Goal: Task Accomplishment & Management: Manage account settings

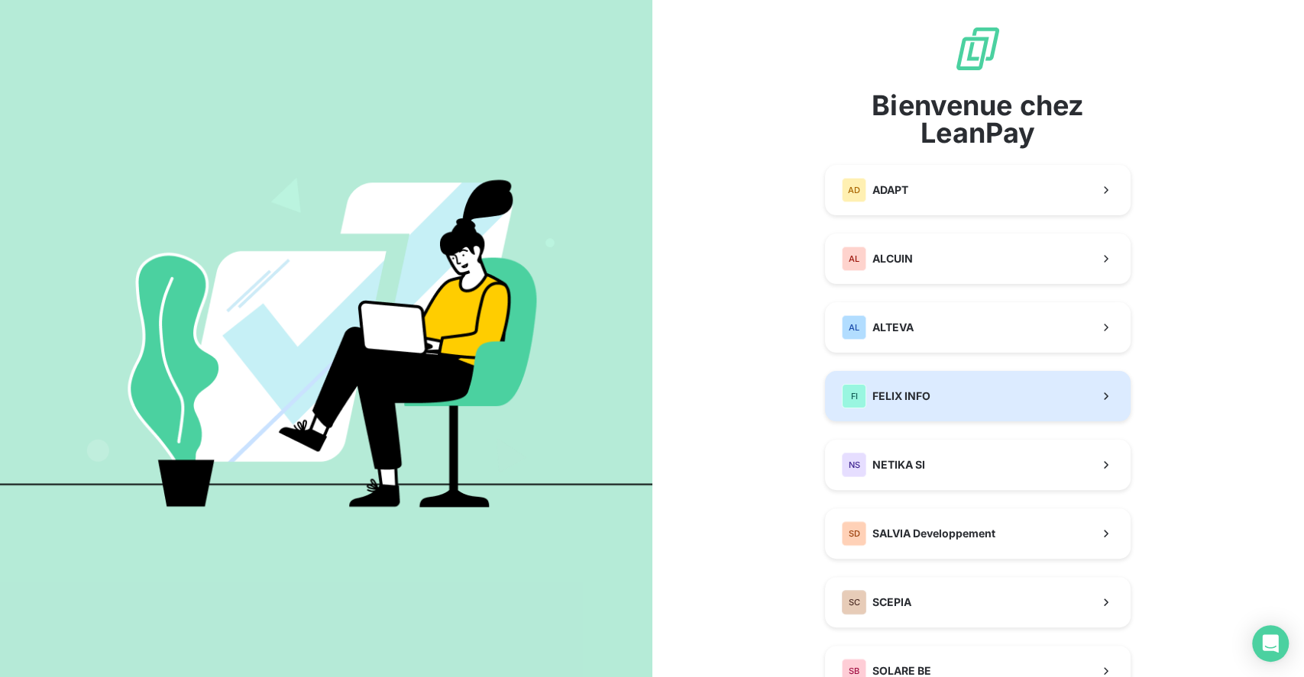
click at [872, 392] on span "FELIX INFO" at bounding box center [901, 396] width 58 height 15
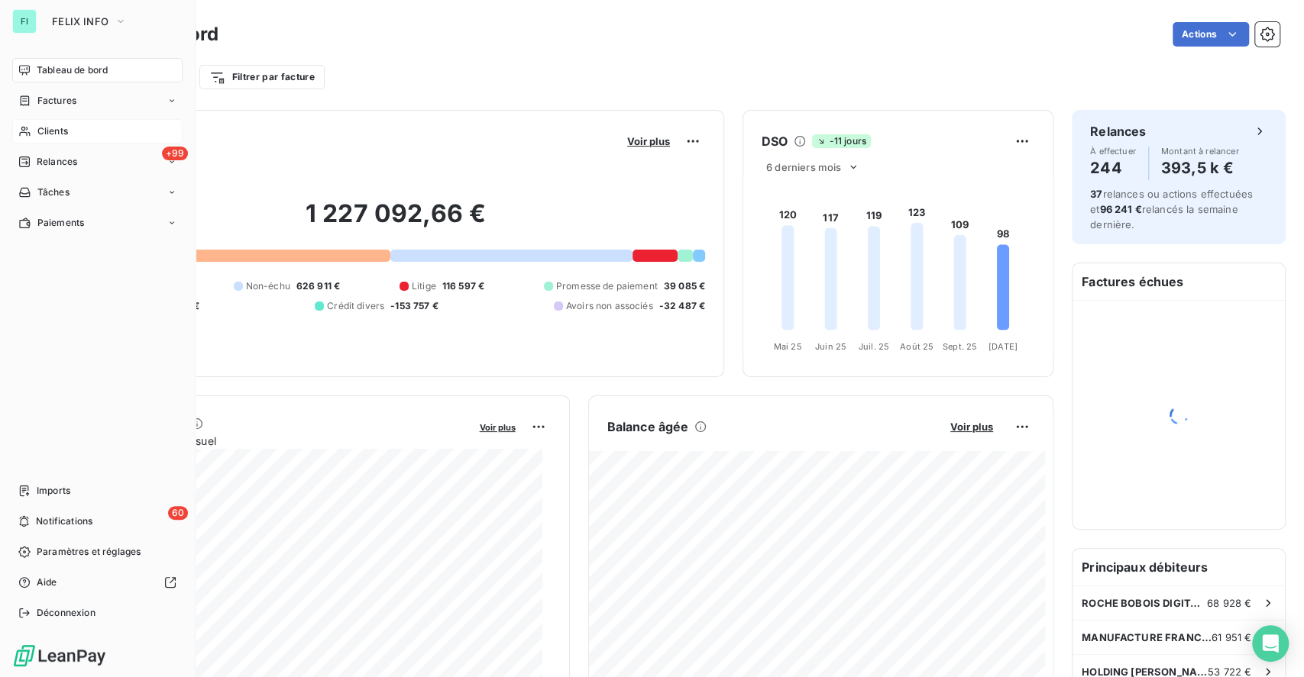
click at [53, 125] on span "Clients" at bounding box center [52, 131] width 31 height 14
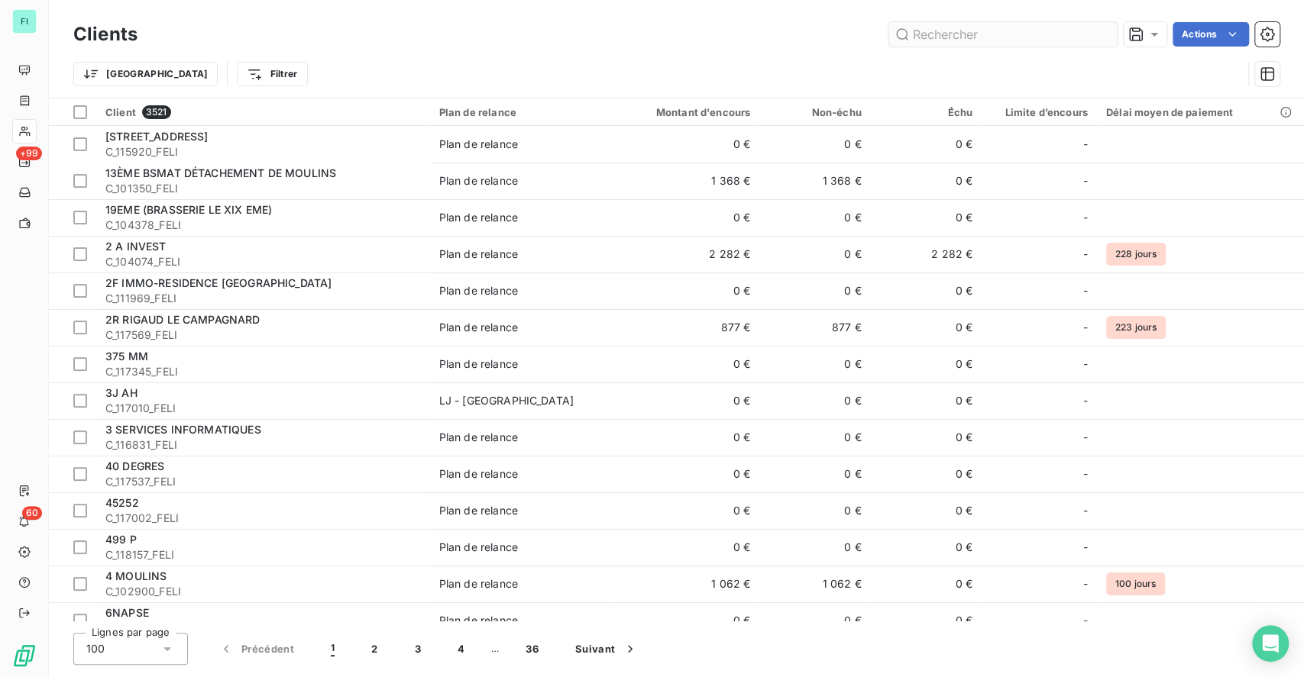
click at [990, 31] on input "text" at bounding box center [1002, 34] width 229 height 24
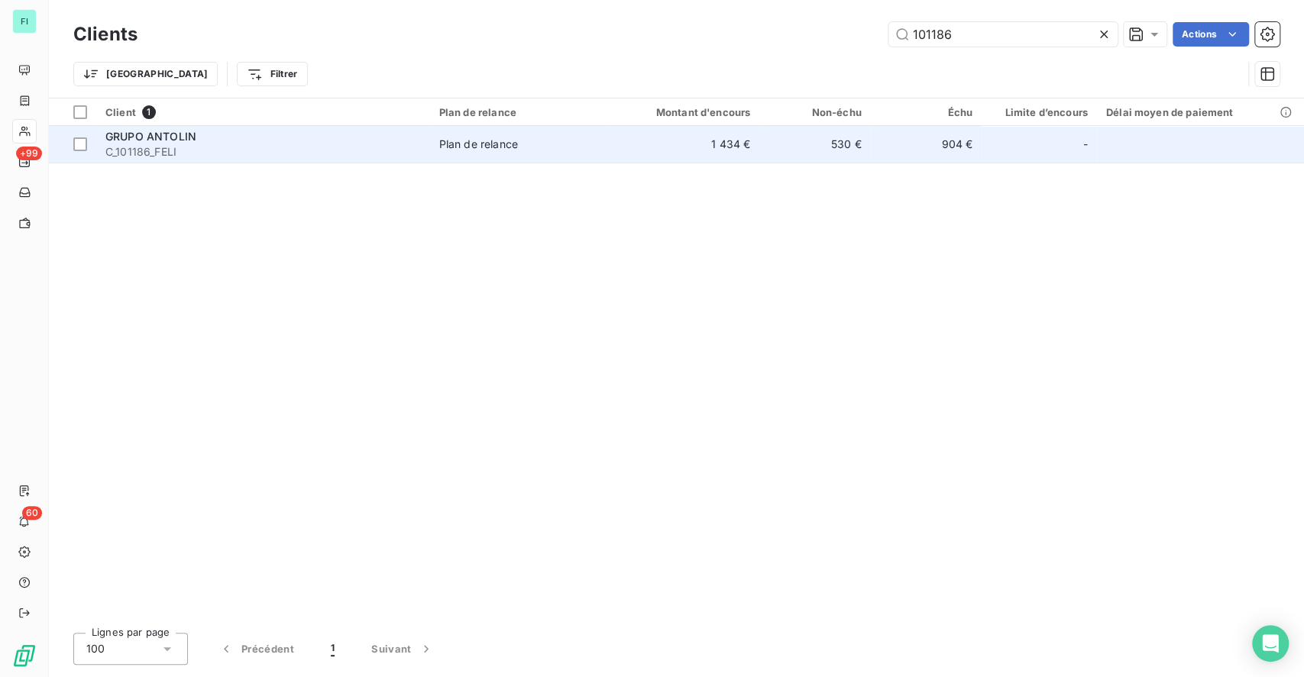
type input "101186"
click at [141, 147] on span "C_101186_FELI" at bounding box center [262, 151] width 315 height 15
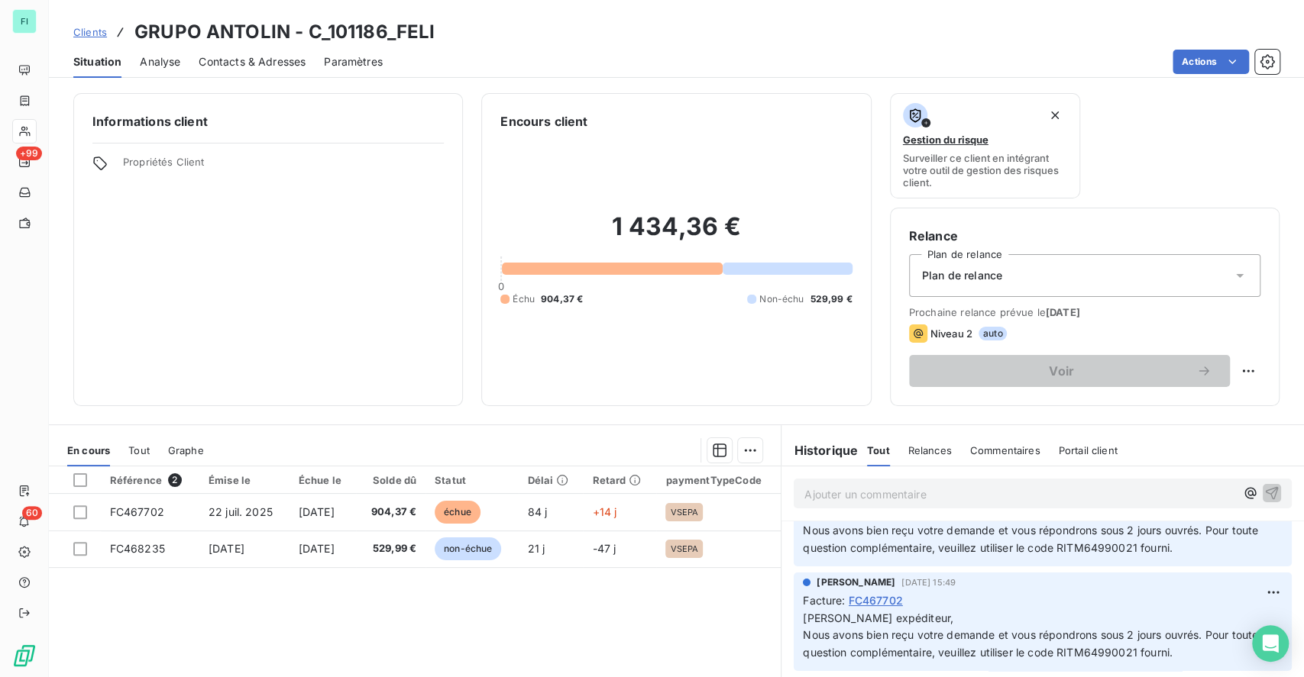
scroll to position [102, 0]
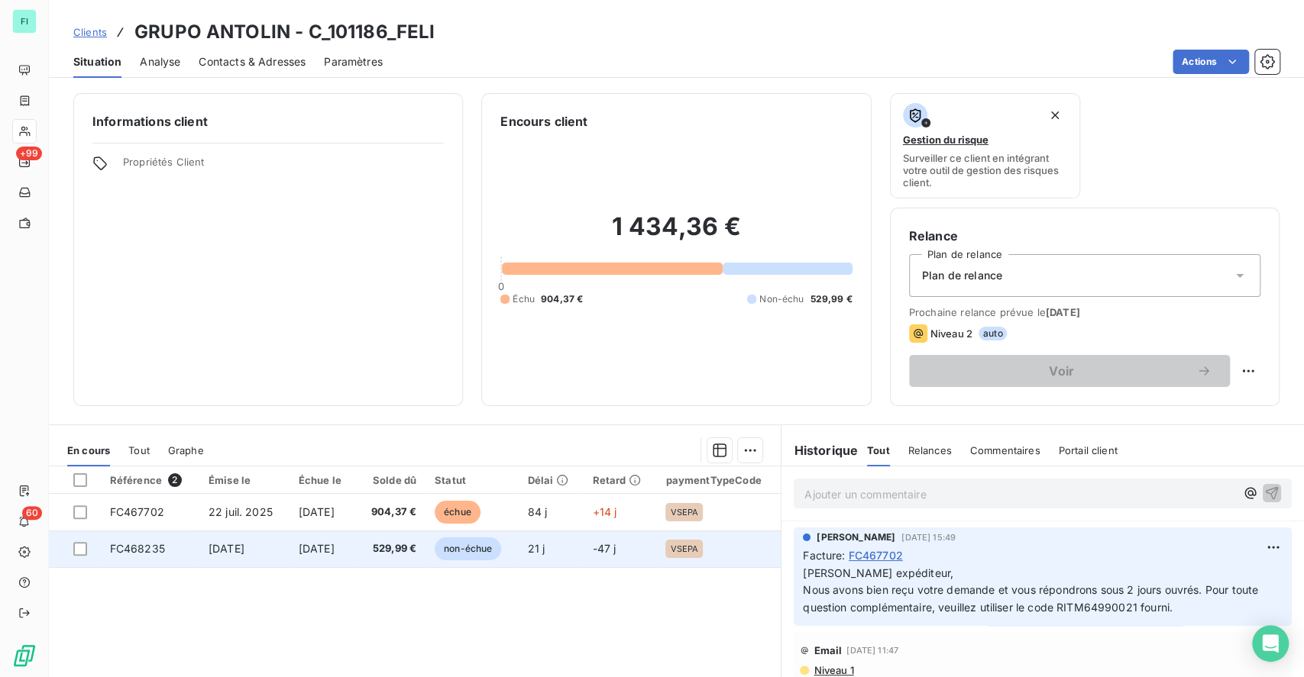
click at [139, 548] on span "FC468235" at bounding box center [137, 548] width 55 height 13
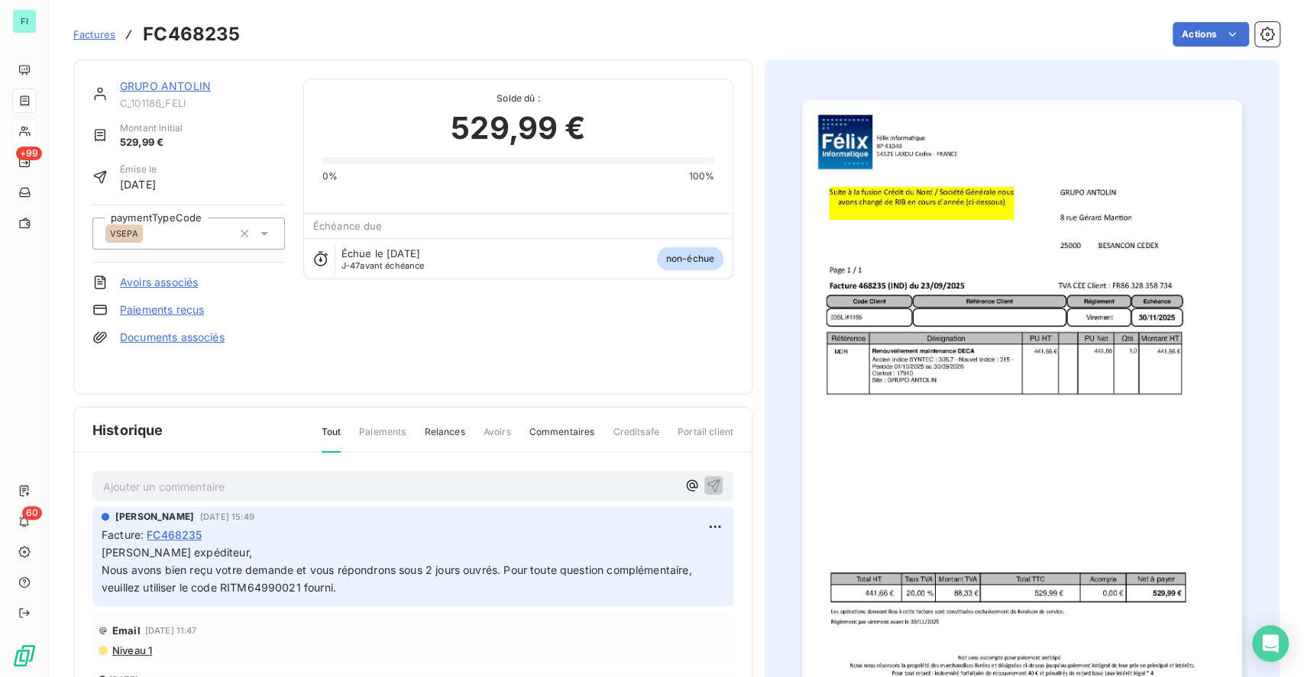
click at [196, 478] on p "Ajouter un commentaire ﻿" at bounding box center [390, 486] width 574 height 19
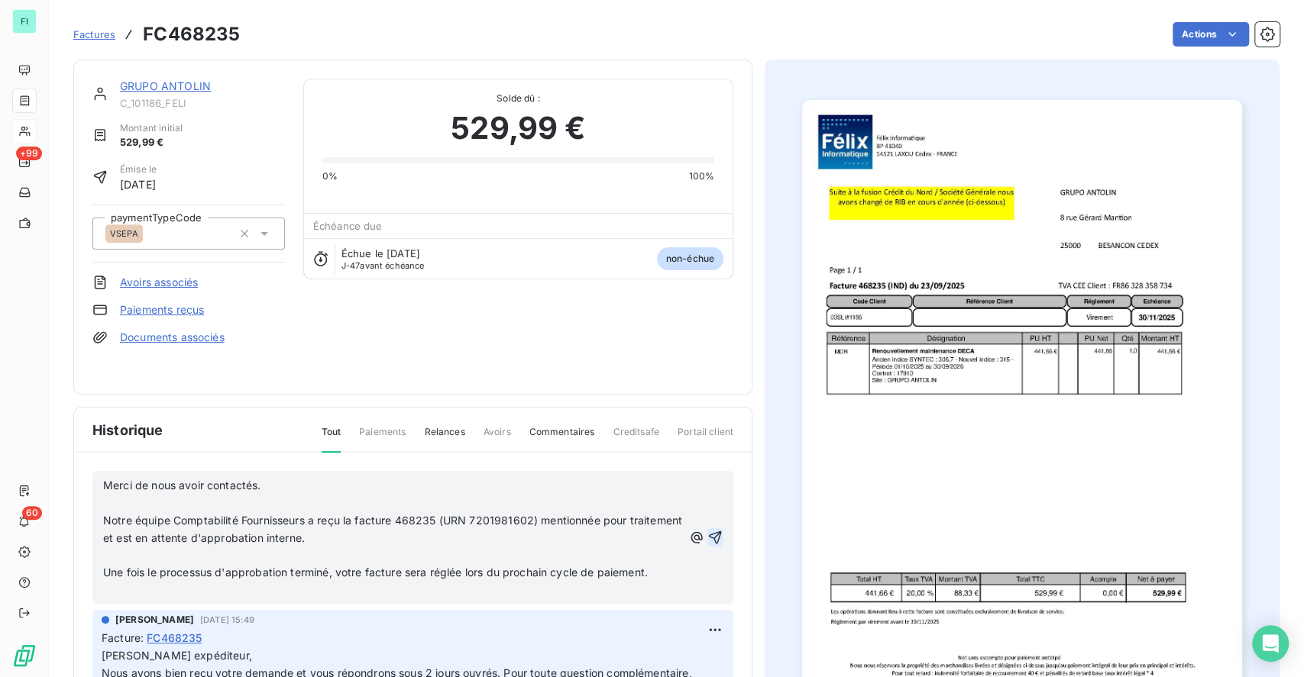
click at [707, 530] on icon "button" at bounding box center [714, 537] width 15 height 15
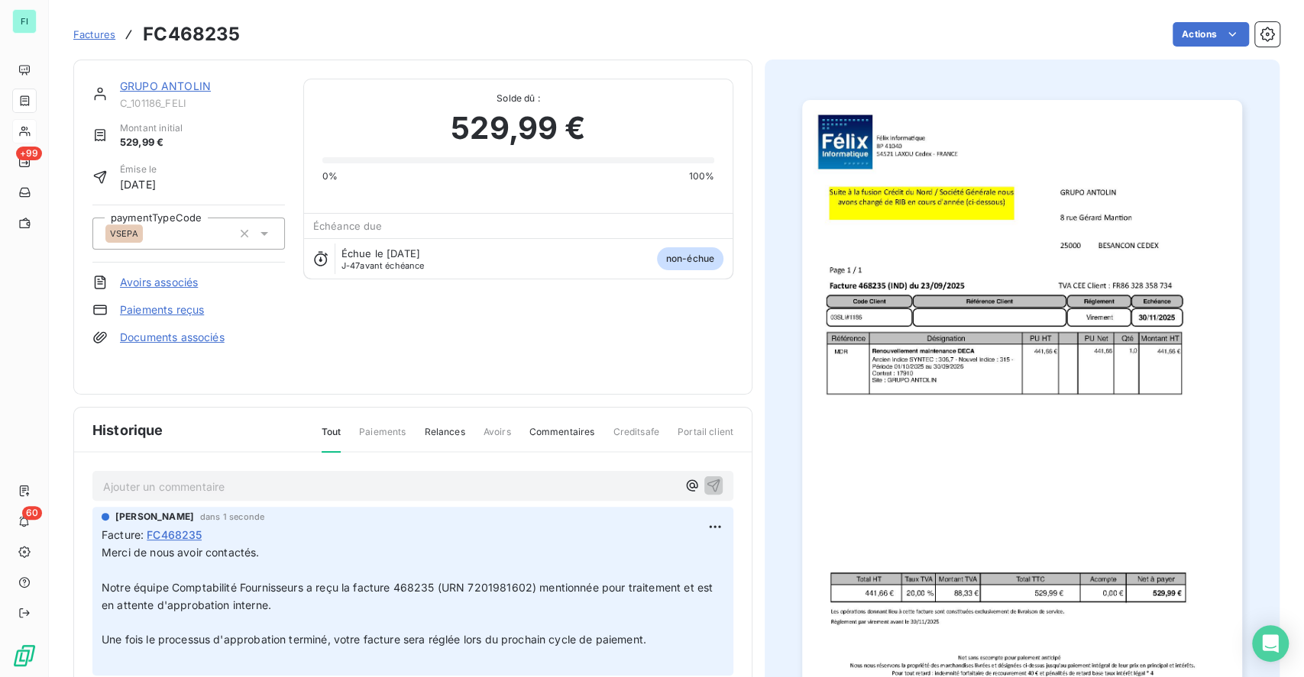
click at [186, 85] on link "GRUPO ANTOLIN" at bounding box center [165, 85] width 91 height 13
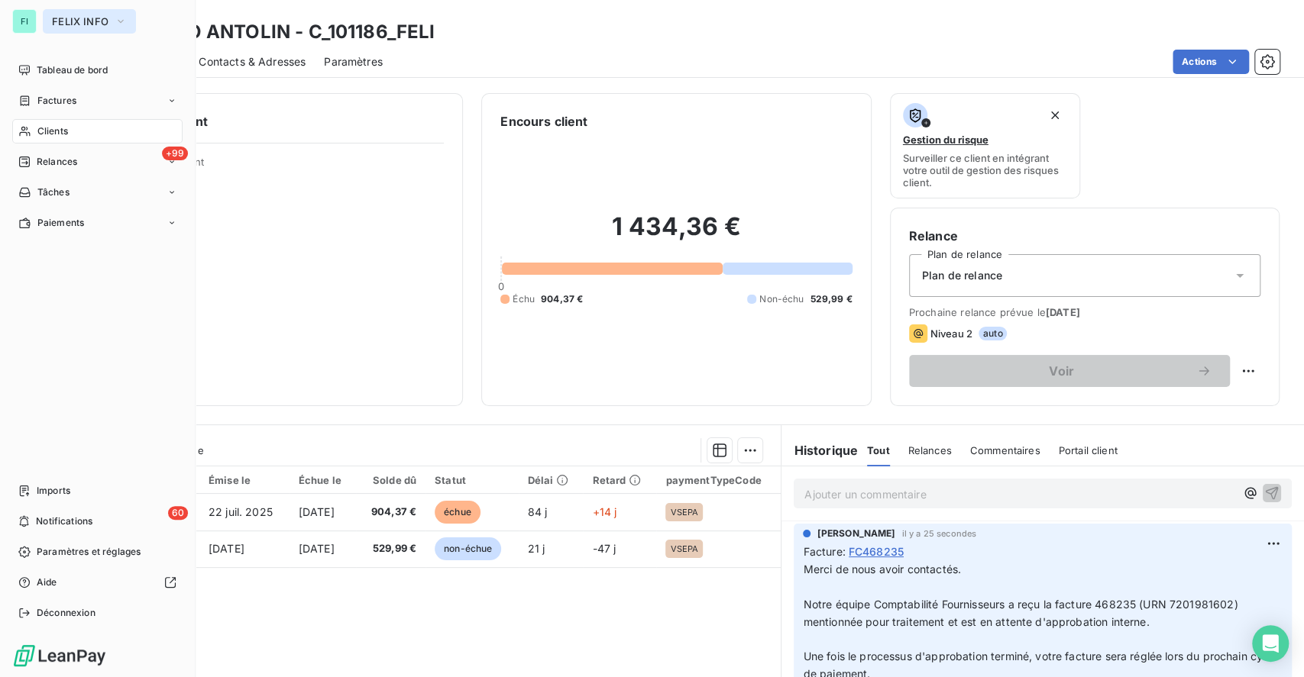
click at [82, 20] on span "FELIX INFO" at bounding box center [80, 21] width 57 height 12
click at [58, 24] on span "FELIX INFO" at bounding box center [80, 21] width 57 height 12
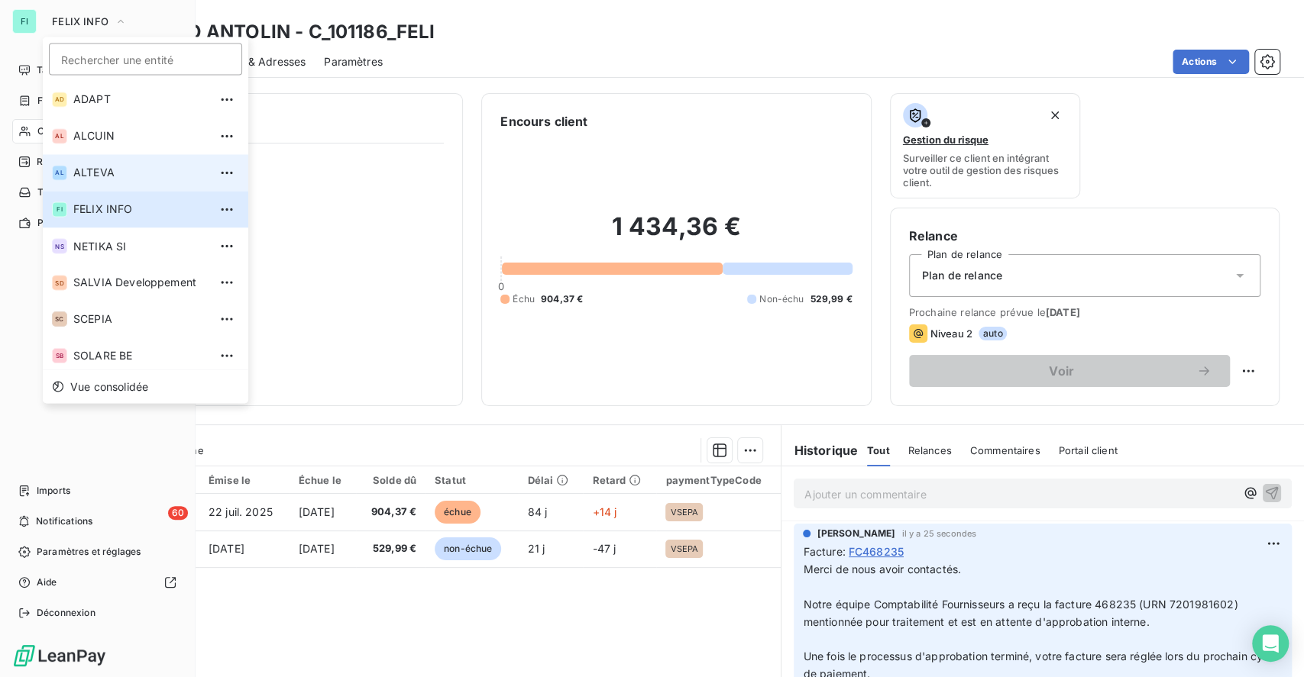
click at [109, 171] on span "ALTEVA" at bounding box center [140, 172] width 135 height 15
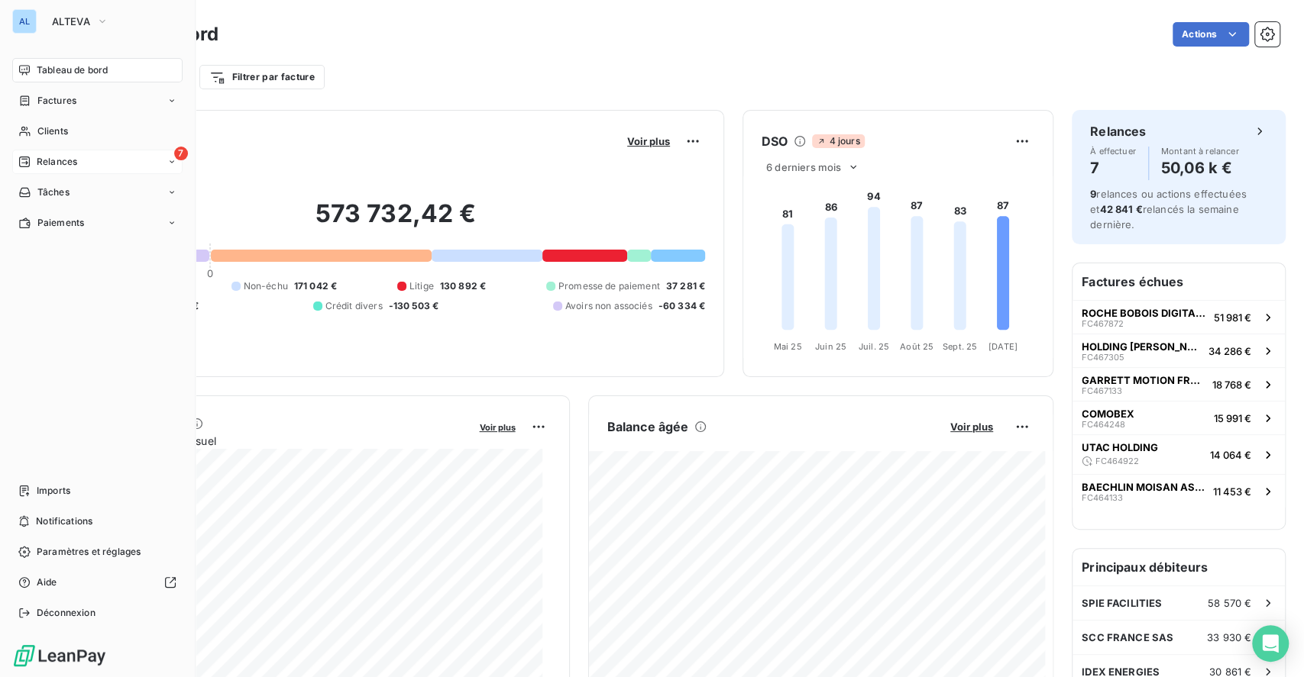
click at [77, 160] on div "7 Relances" at bounding box center [97, 162] width 170 height 24
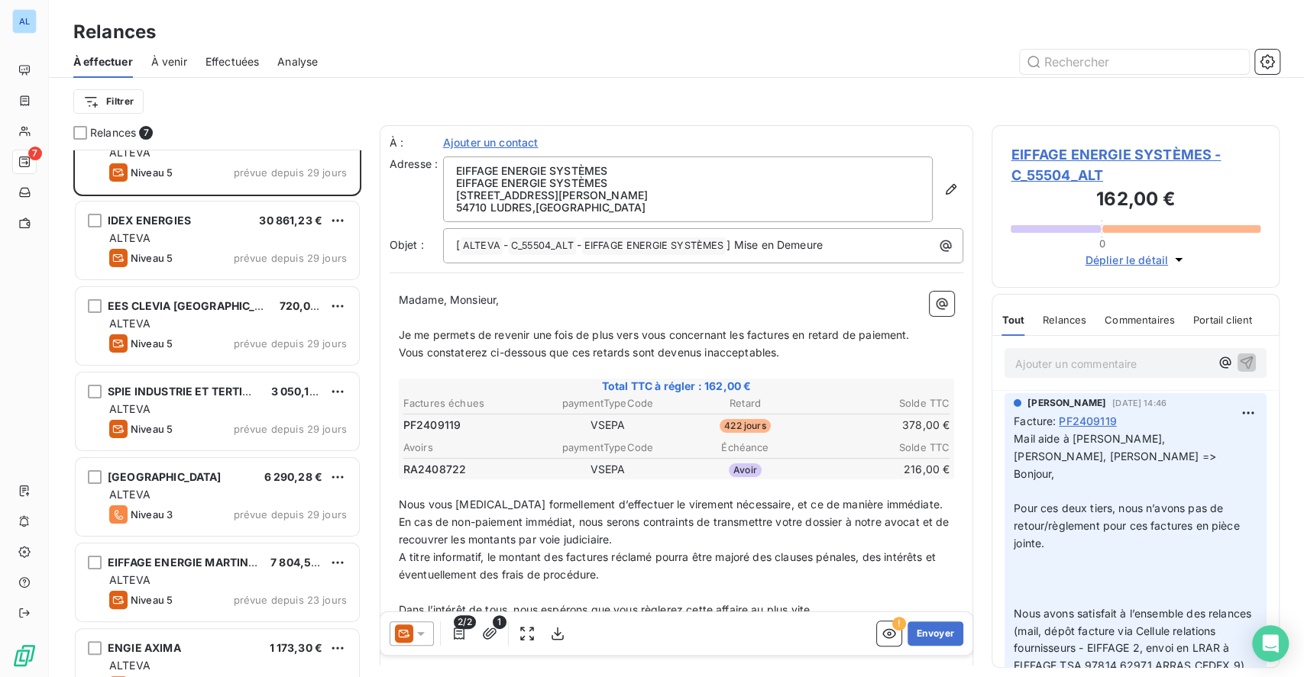
scroll to position [72, 0]
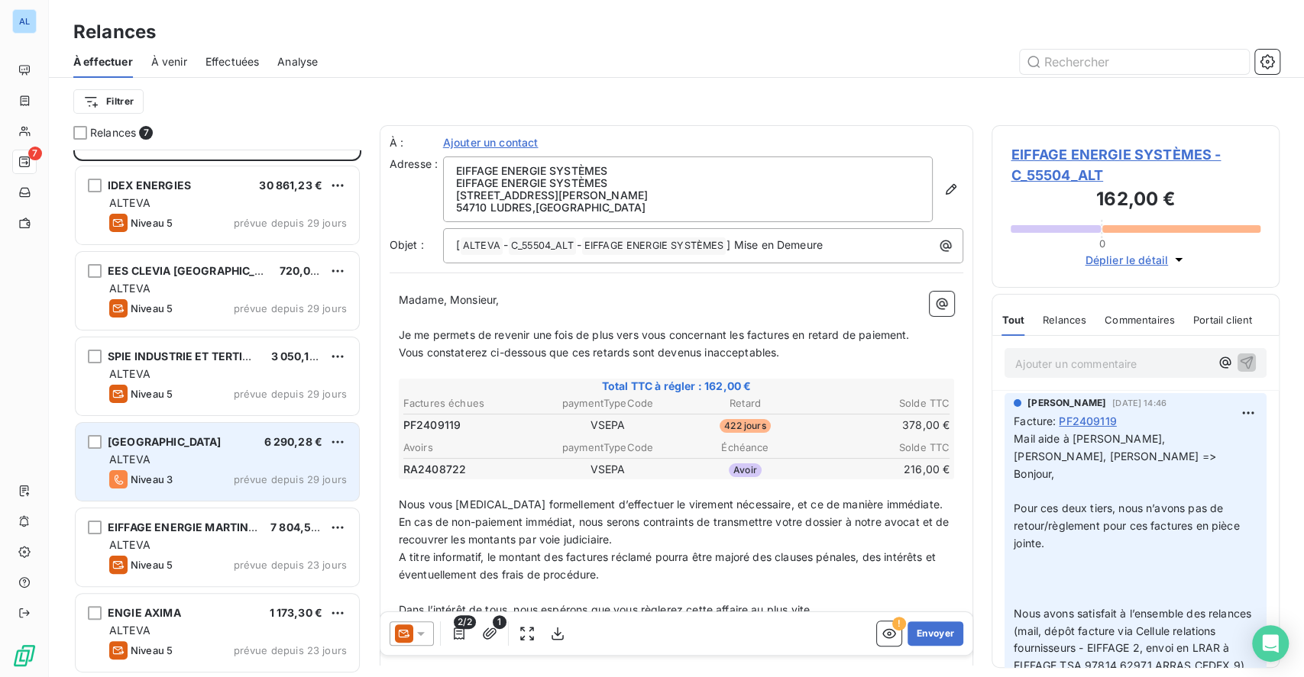
click at [222, 440] on span "[GEOGRAPHIC_DATA]" at bounding box center [165, 441] width 114 height 13
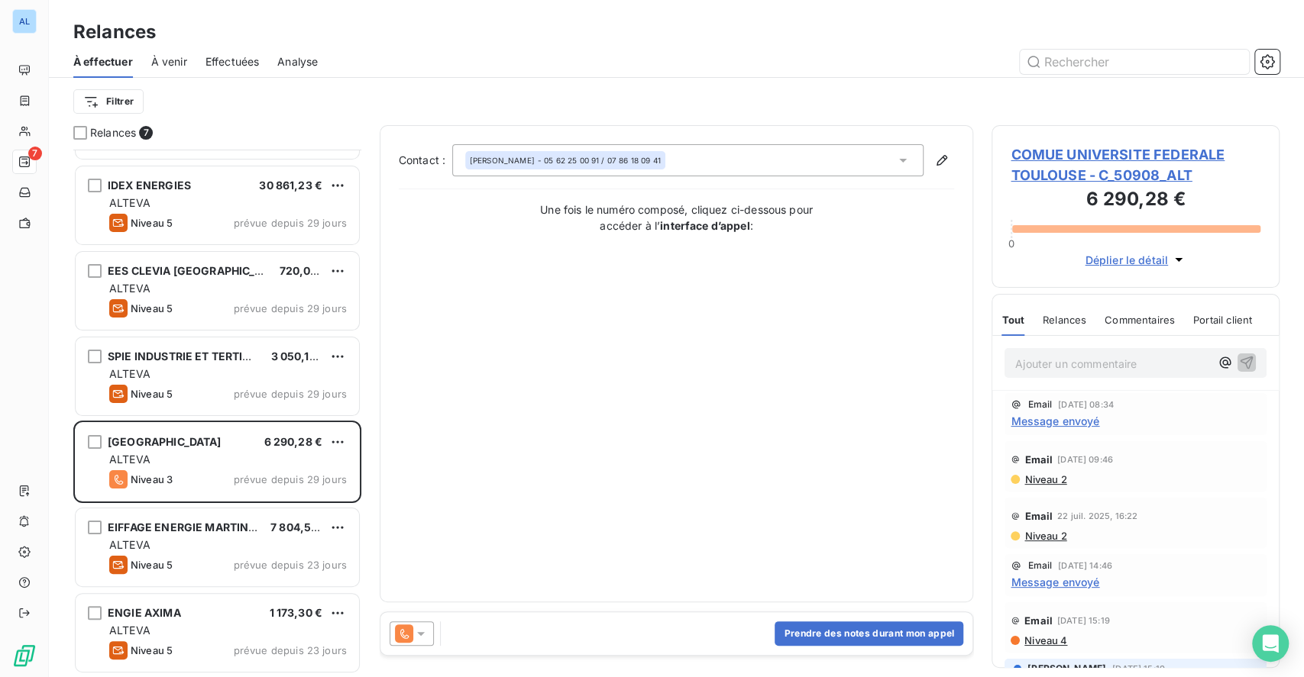
click at [1142, 168] on span "COMUE UNIVERSITE FEDERALE TOULOUSE - C_50908_ALT" at bounding box center [1136, 164] width 250 height 41
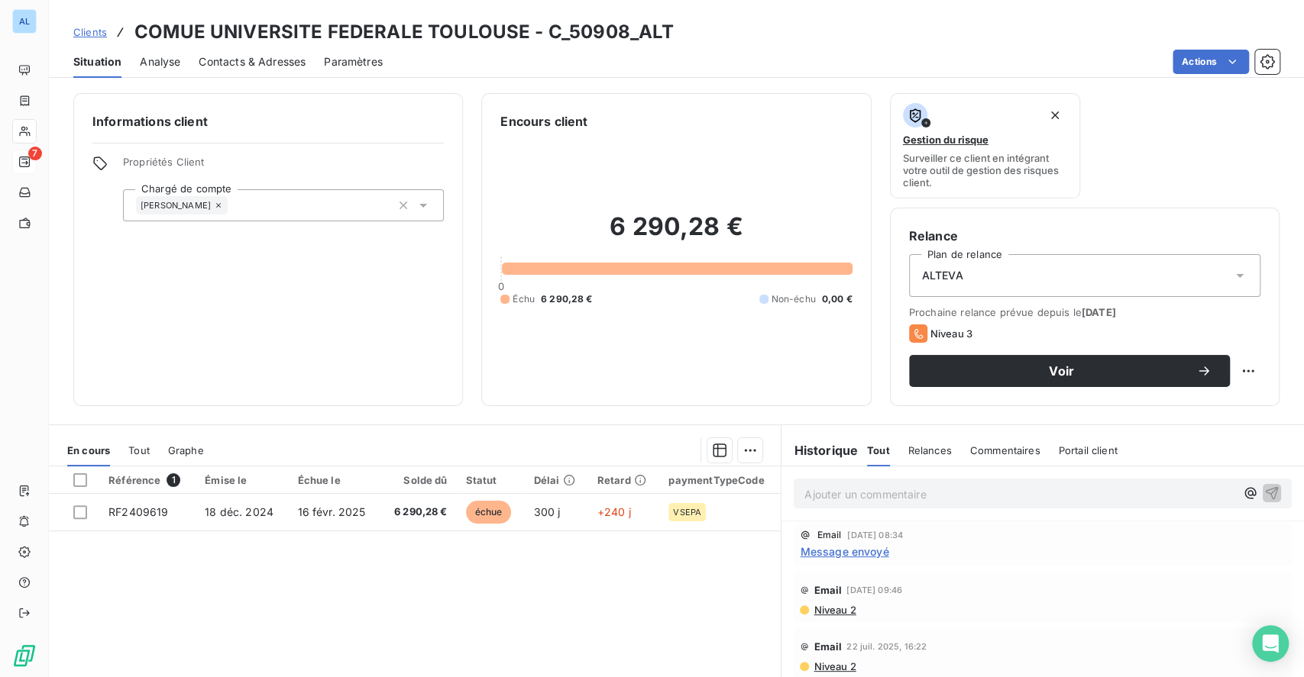
click at [248, 60] on span "Contacts & Adresses" at bounding box center [252, 61] width 107 height 15
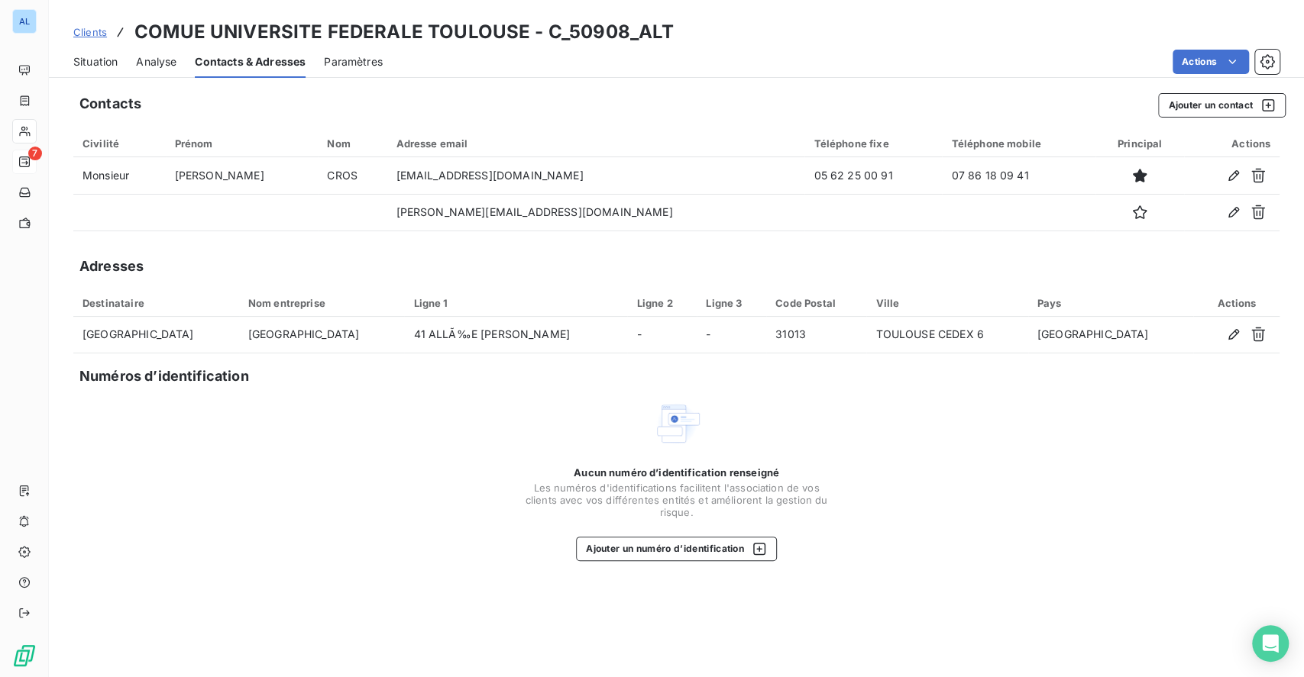
click at [105, 58] on span "Situation" at bounding box center [95, 61] width 44 height 15
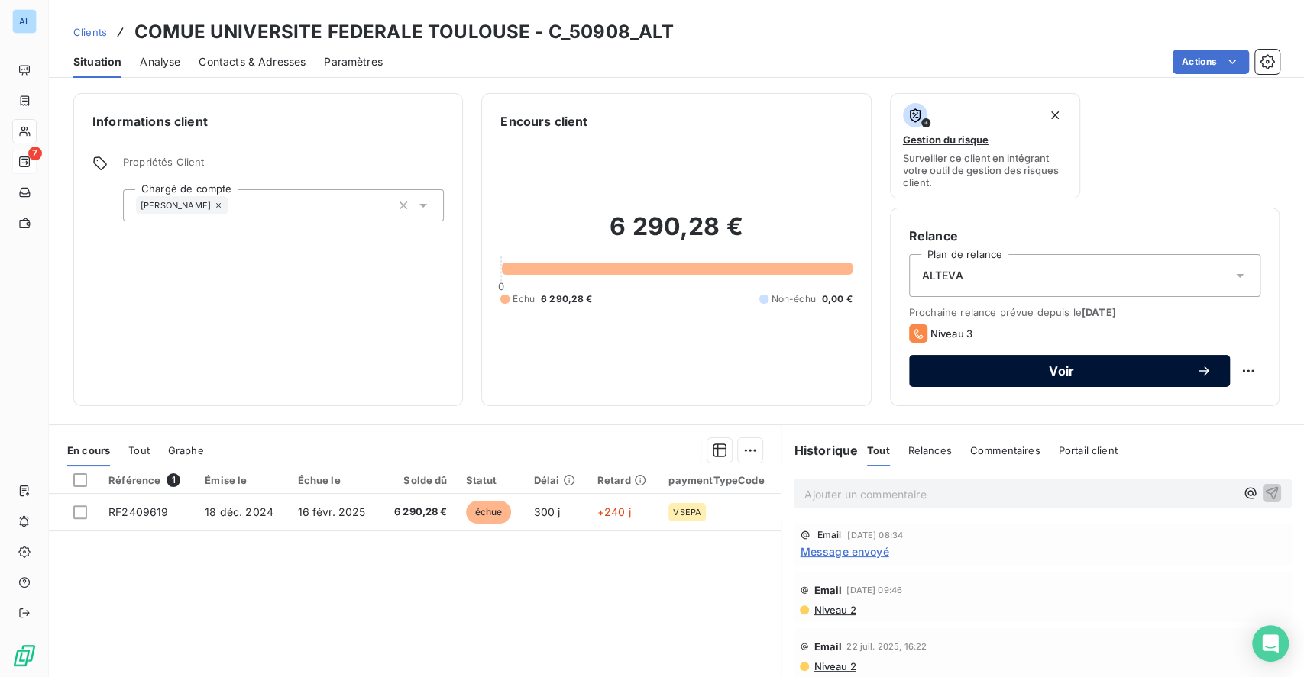
click at [1042, 373] on span "Voir" at bounding box center [1061, 371] width 269 height 12
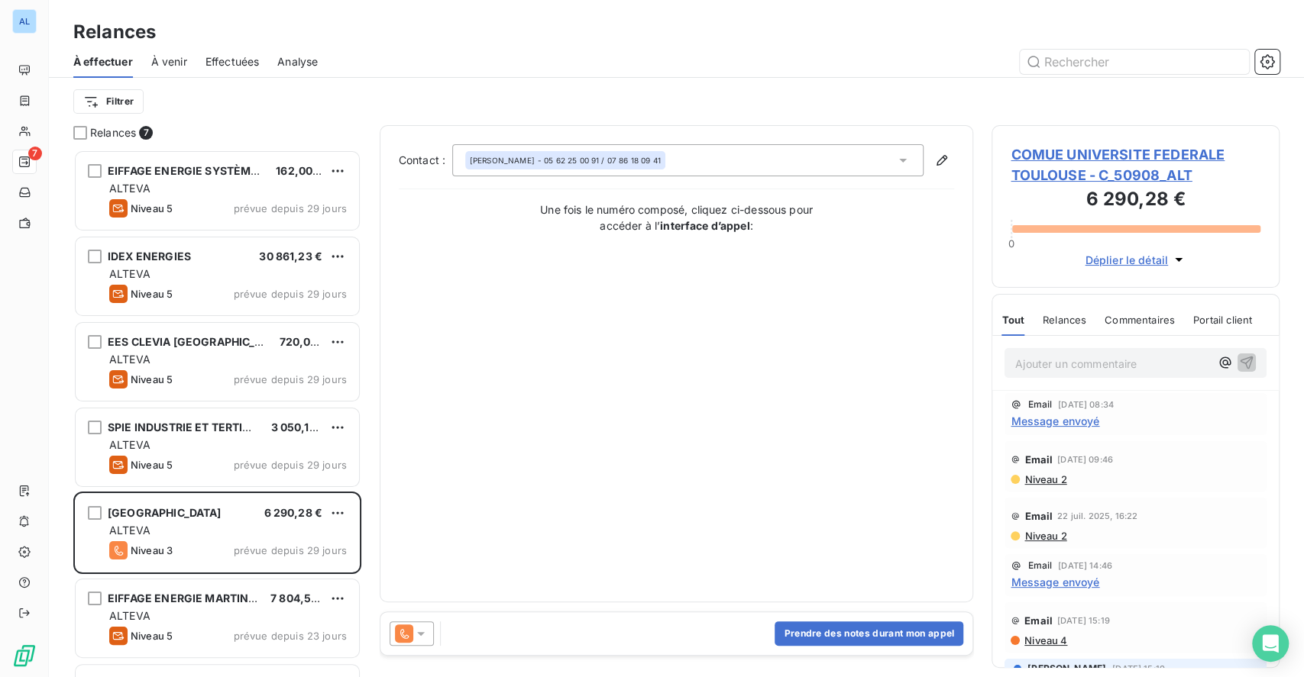
scroll to position [512, 272]
click at [420, 626] on icon at bounding box center [420, 633] width 15 height 15
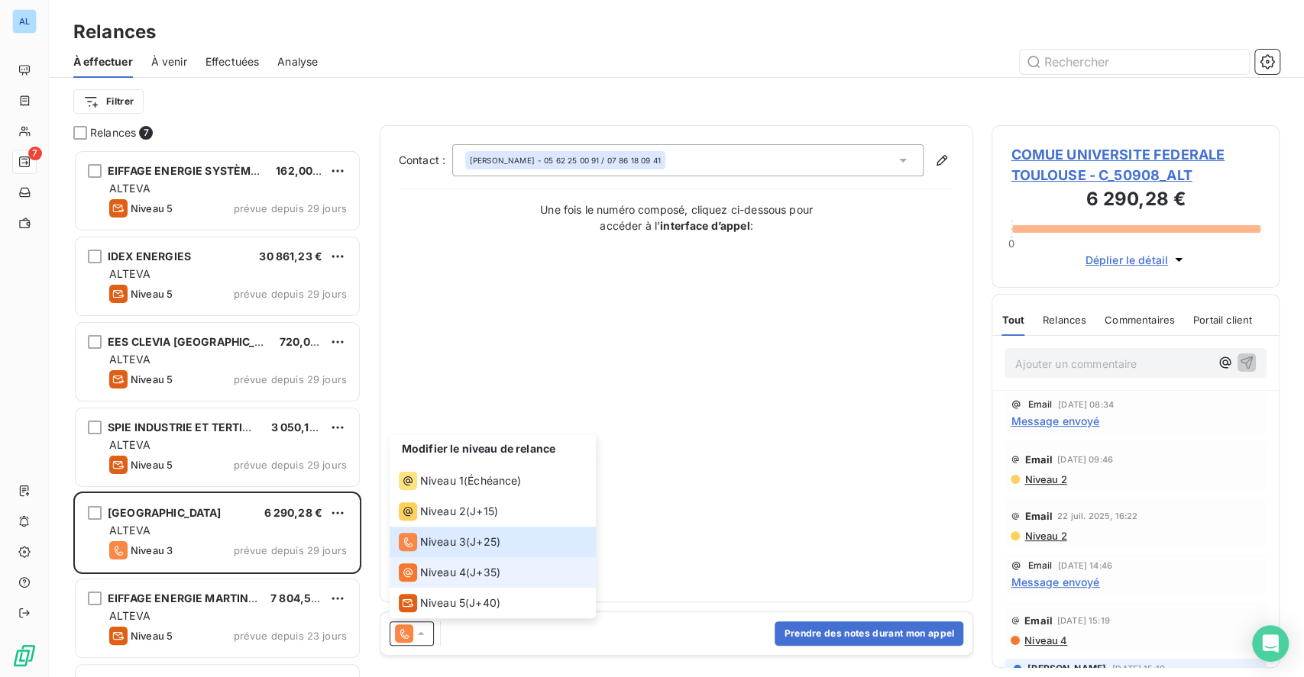
click at [422, 576] on span "Niveau 4" at bounding box center [443, 572] width 46 height 15
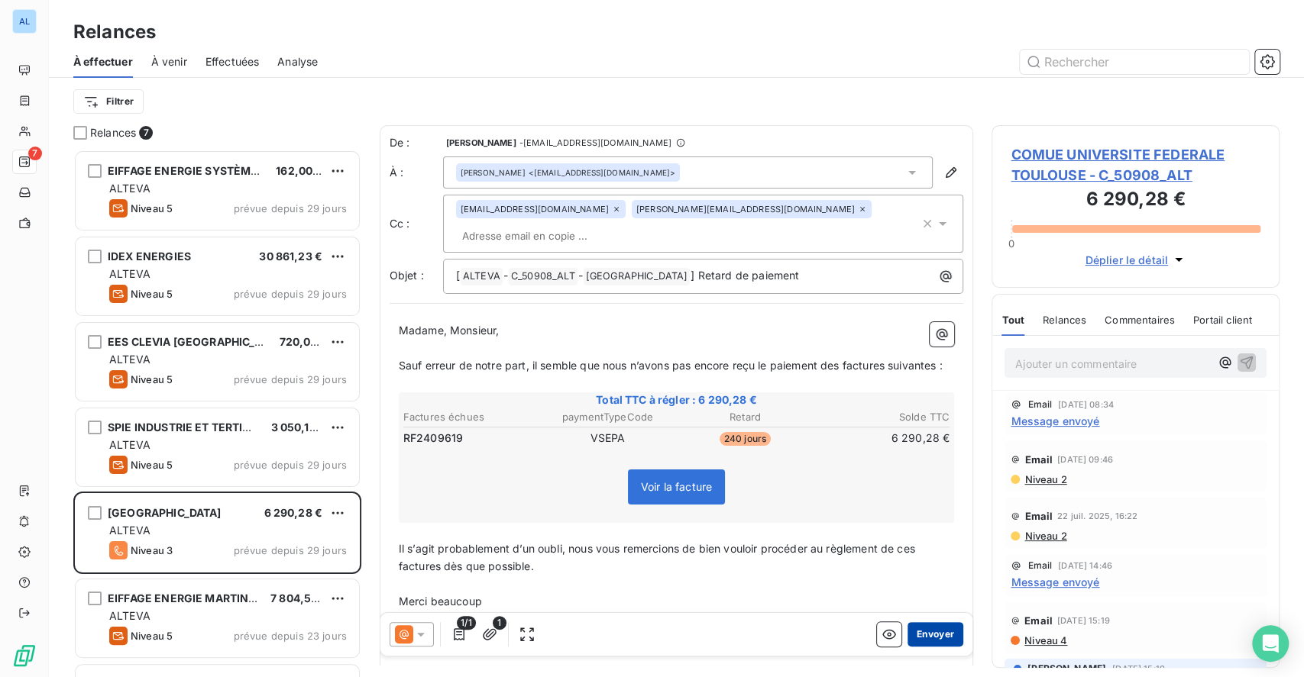
click at [921, 629] on button "Envoyer" at bounding box center [935, 634] width 56 height 24
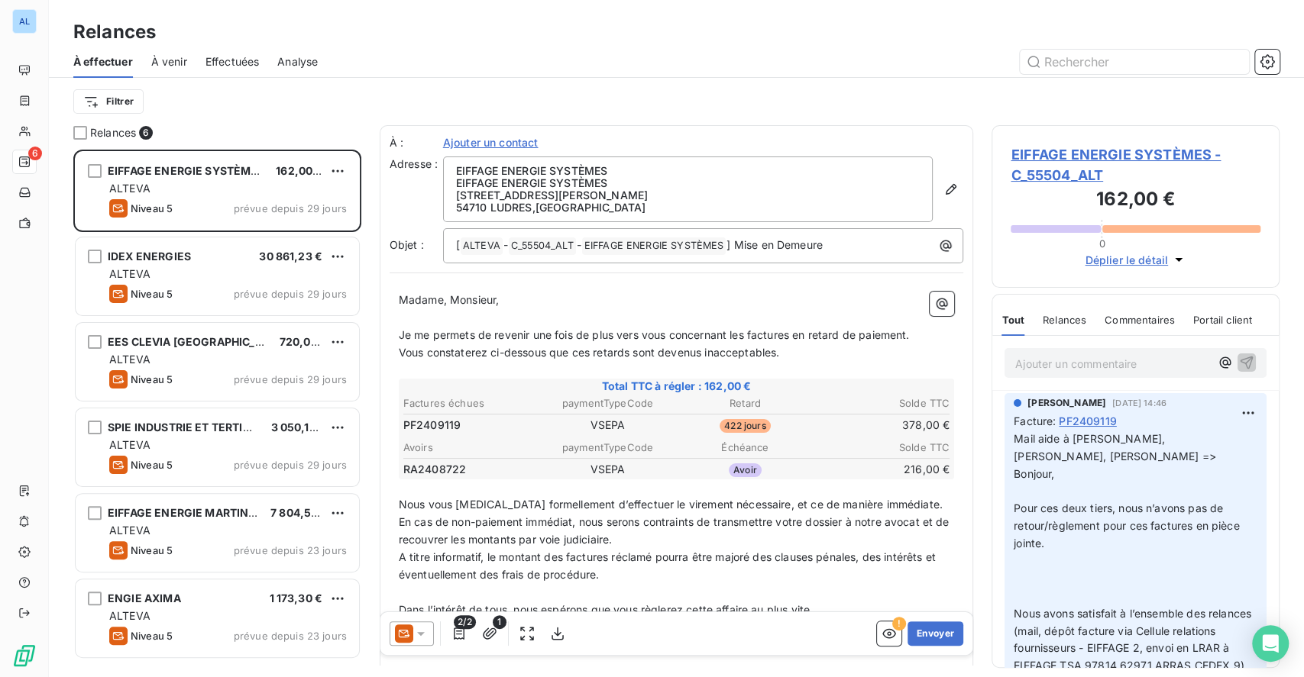
click at [1038, 150] on span "EIFFAGE ENERGIE SYSTÈMES - C_55504_ALT" at bounding box center [1136, 164] width 250 height 41
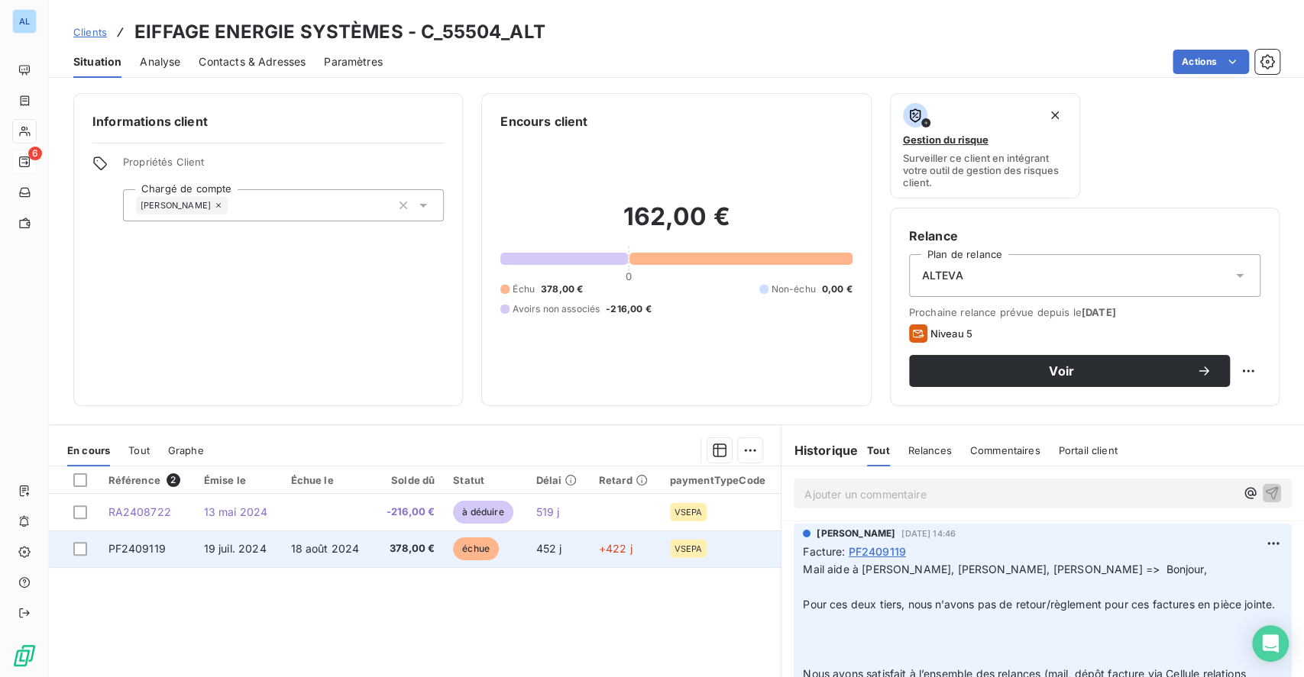
click at [367, 542] on td "18 août 2024" at bounding box center [328, 549] width 92 height 37
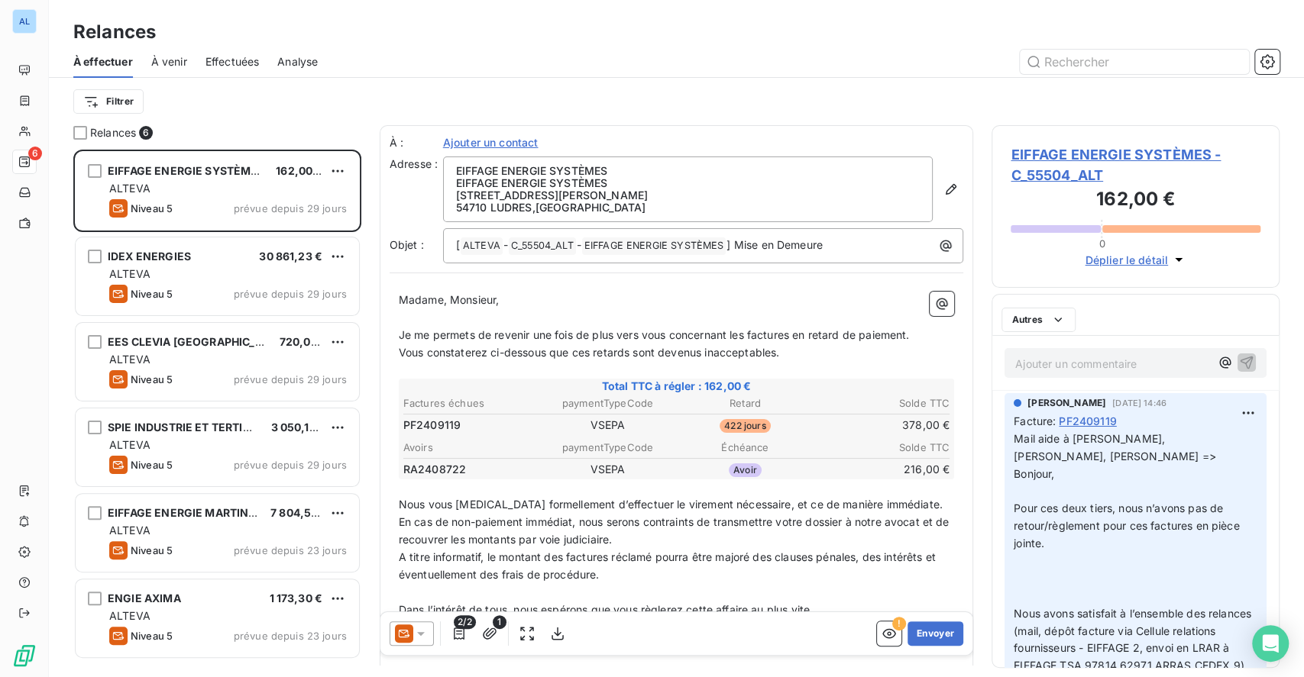
scroll to position [512, 272]
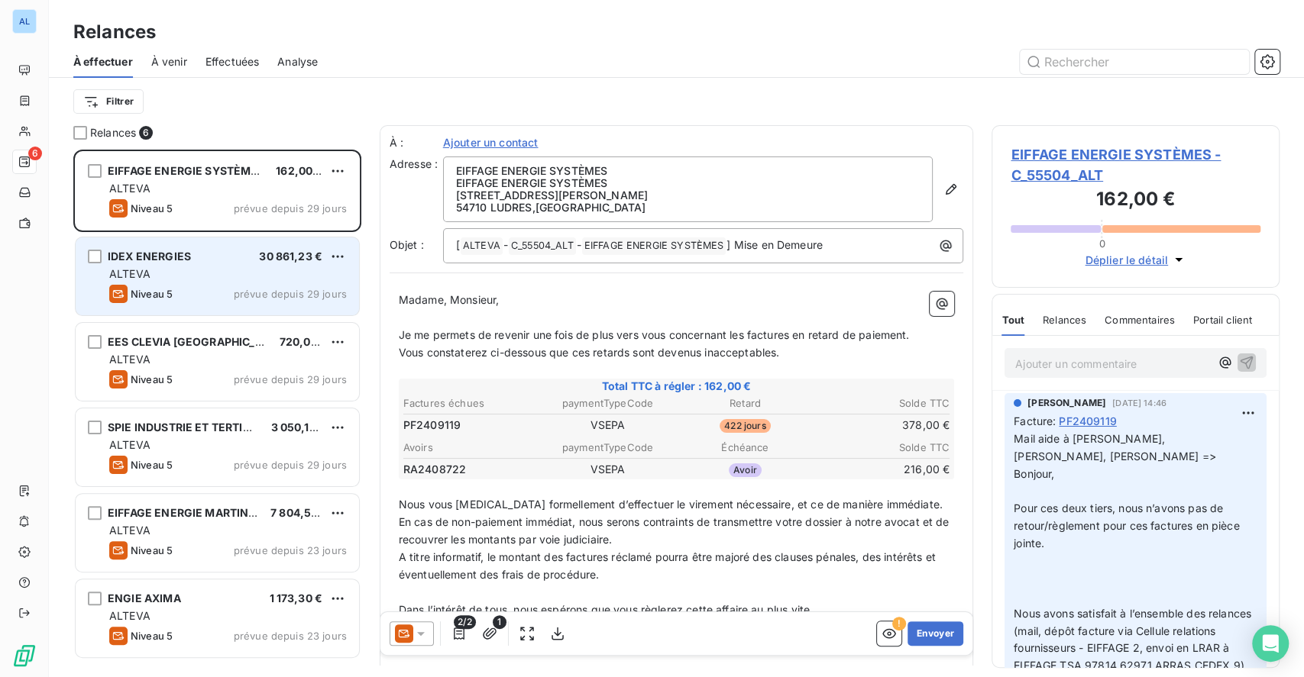
click at [211, 264] on div "IDEX ENERGIES 30 861,23 € ALTEVA Niveau 5 prévue depuis 29 jours" at bounding box center [217, 277] width 283 height 78
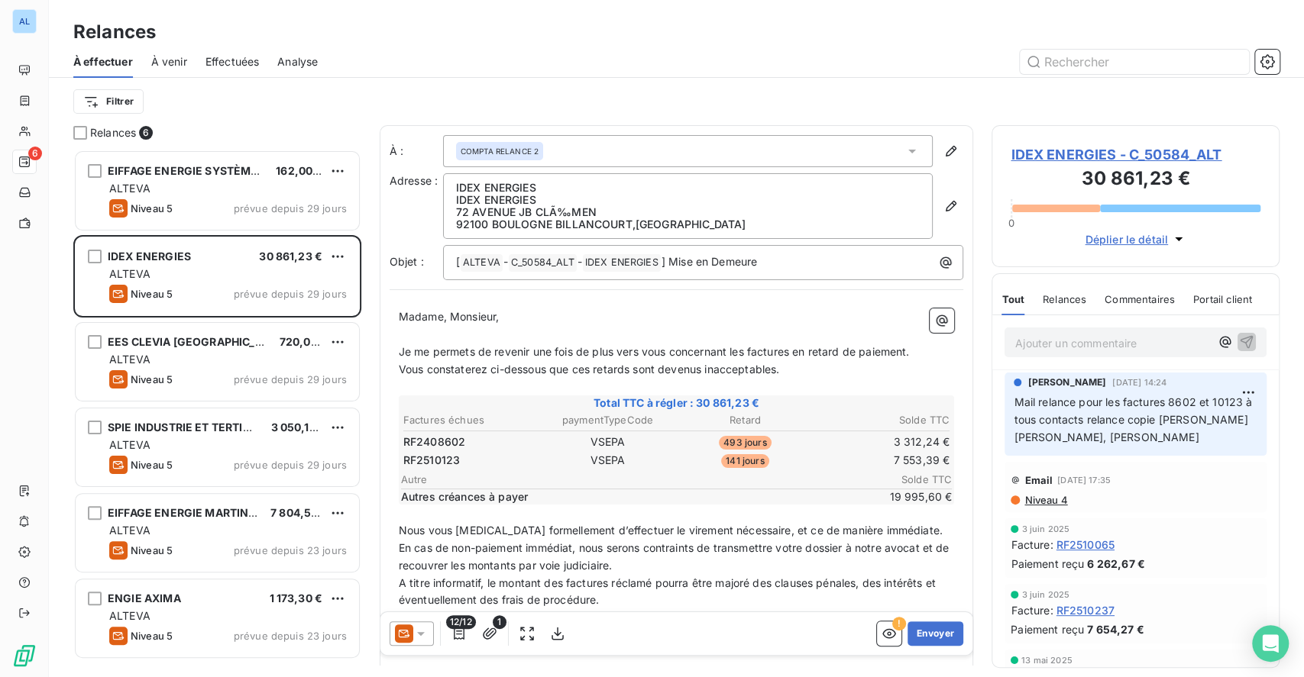
click at [1114, 156] on span "IDEX ENERGIES - C_50584_ALT" at bounding box center [1136, 154] width 250 height 21
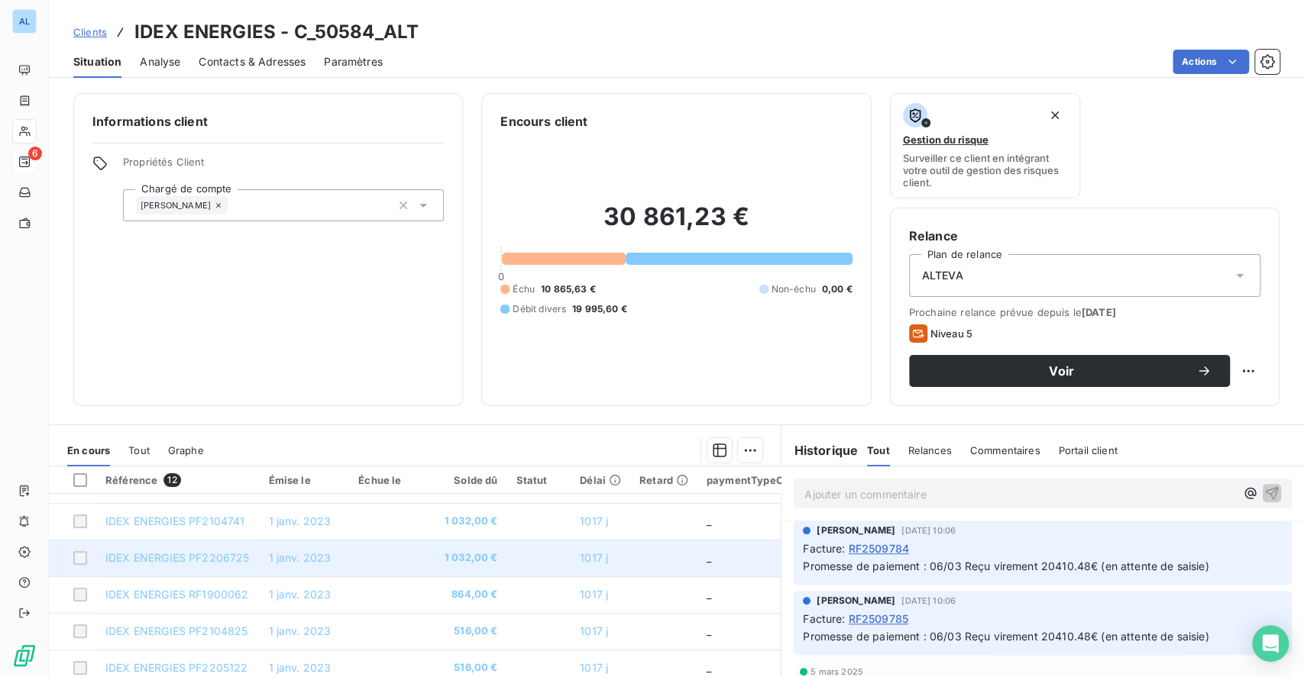
scroll to position [128, 0]
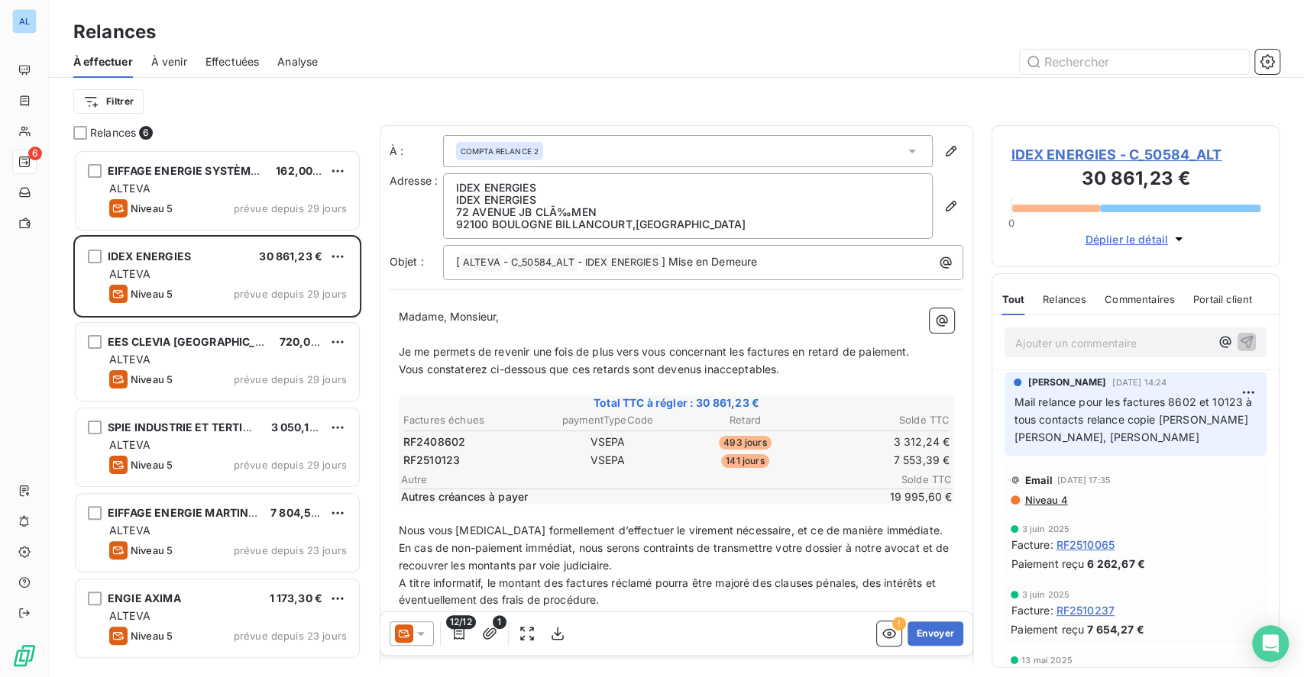
scroll to position [512, 272]
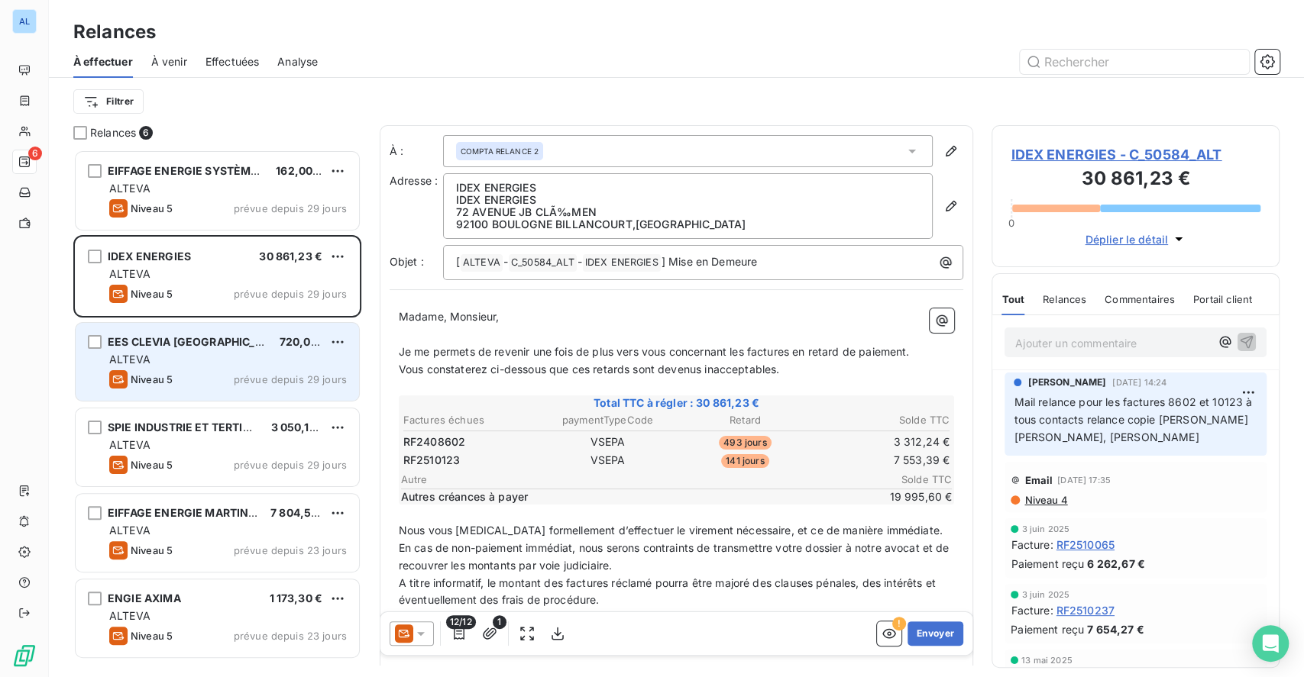
click at [210, 357] on div "ALTEVA" at bounding box center [228, 359] width 238 height 15
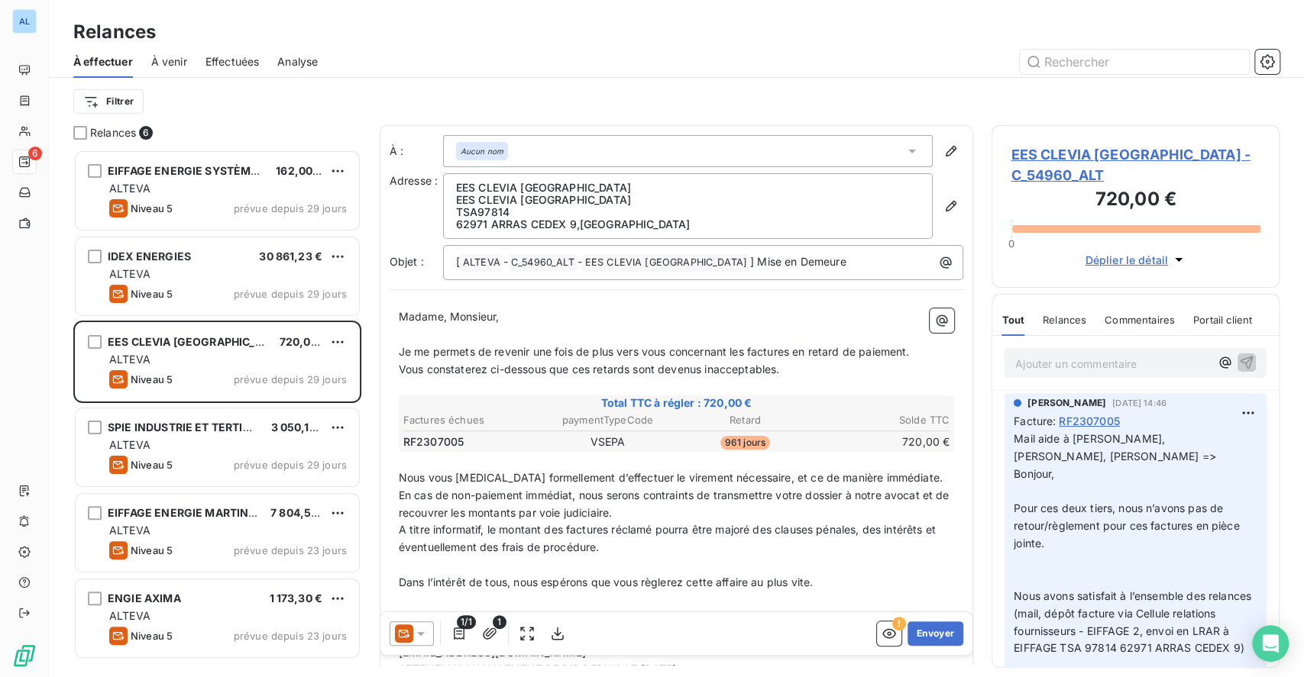
click at [1071, 150] on span "EES CLEVIA [GEOGRAPHIC_DATA] - C_54960_ALT" at bounding box center [1136, 164] width 250 height 41
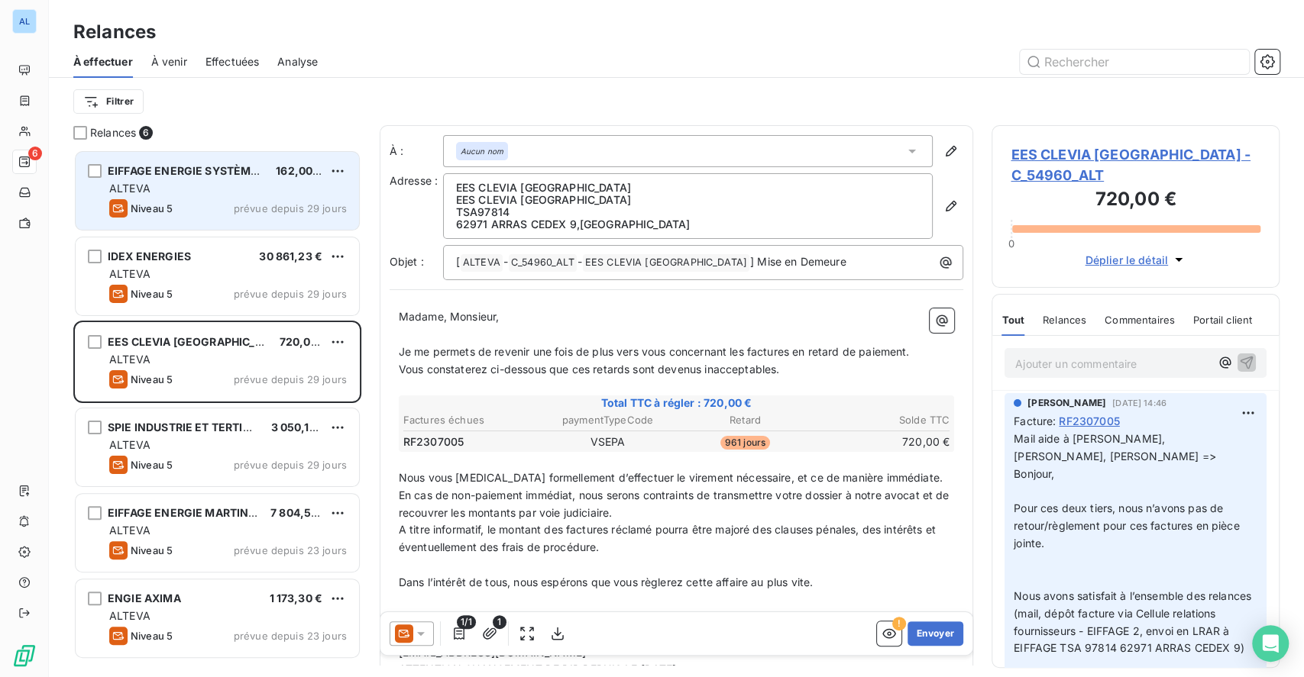
scroll to position [512, 272]
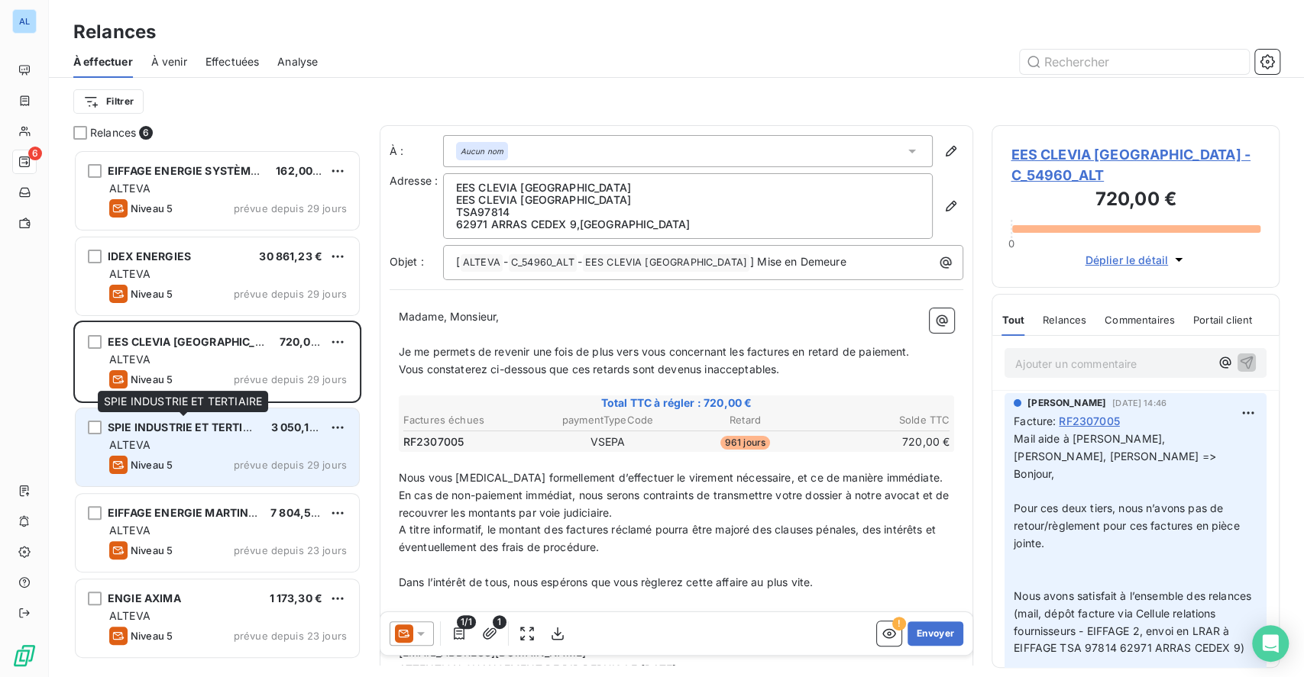
click at [194, 427] on span "SPIE INDUSTRIE ET TERTIAIRE" at bounding box center [188, 427] width 160 height 13
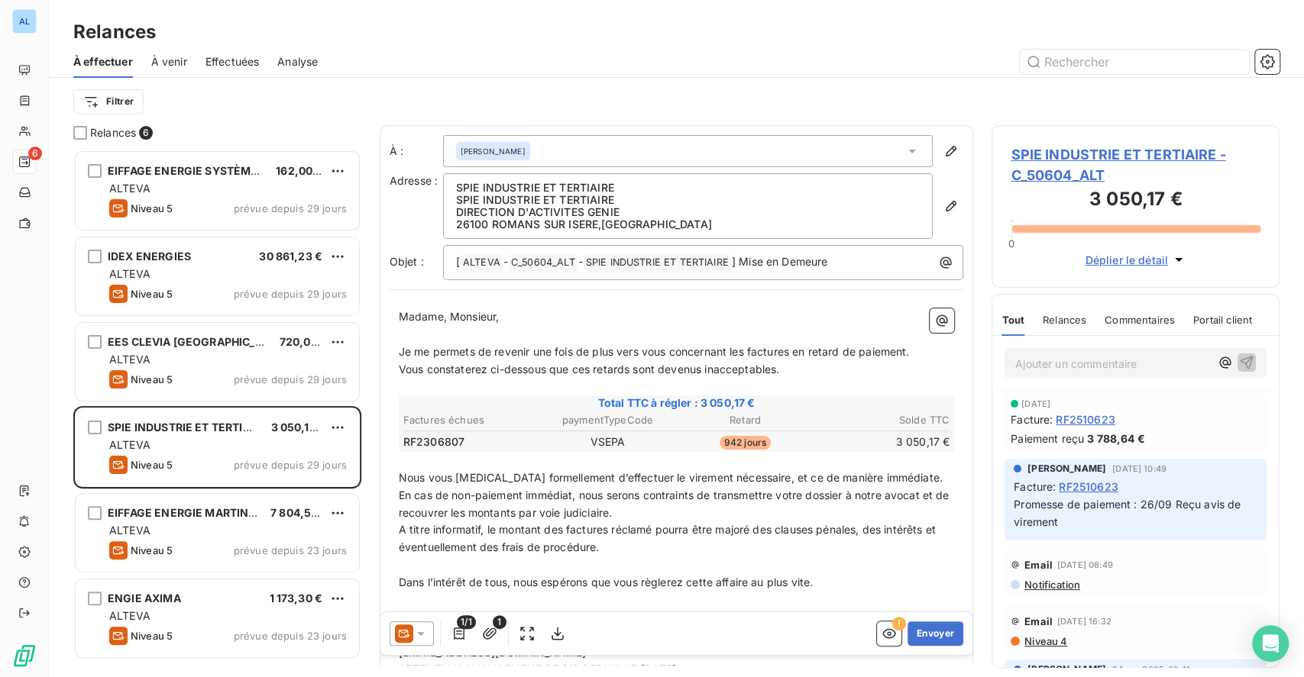
click at [1076, 179] on span "SPIE INDUSTRIE ET TERTIAIRE - C_50604_ALT" at bounding box center [1136, 164] width 250 height 41
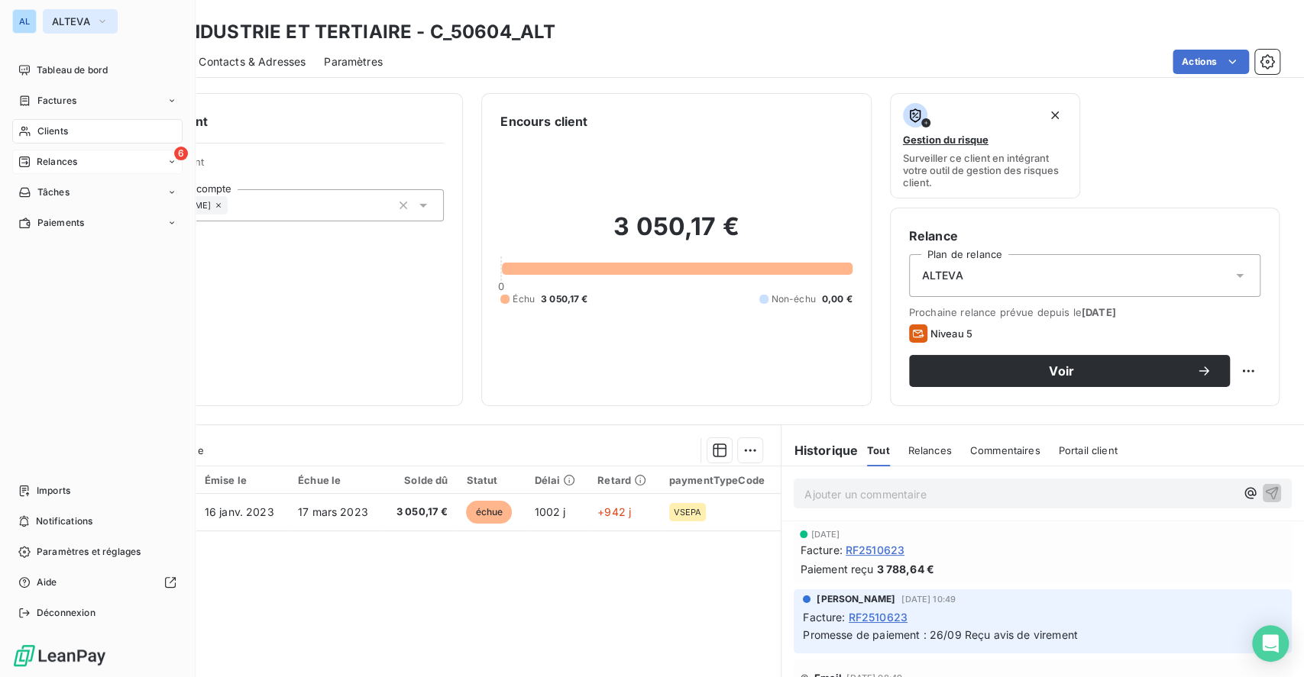
click at [60, 19] on span "ALTEVA" at bounding box center [71, 21] width 38 height 12
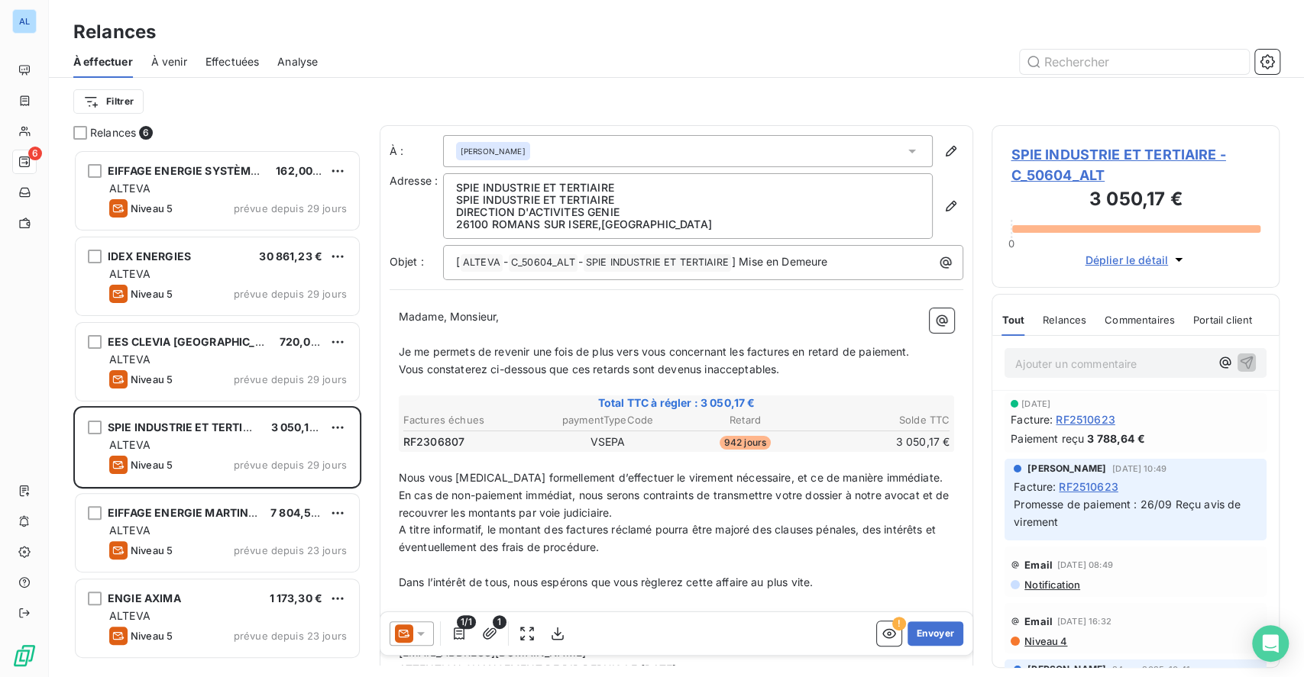
scroll to position [512, 272]
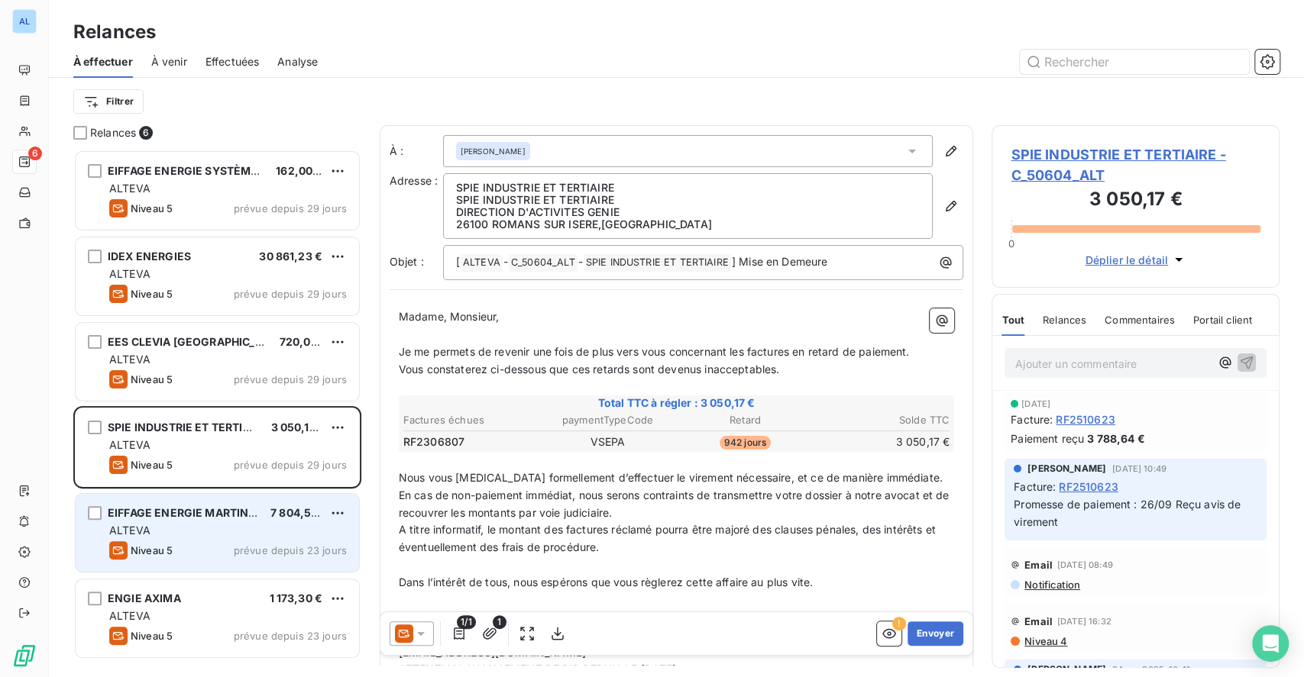
click at [183, 519] on div "EIFFAGE ENERGIE MARTINIQUE" at bounding box center [183, 513] width 150 height 15
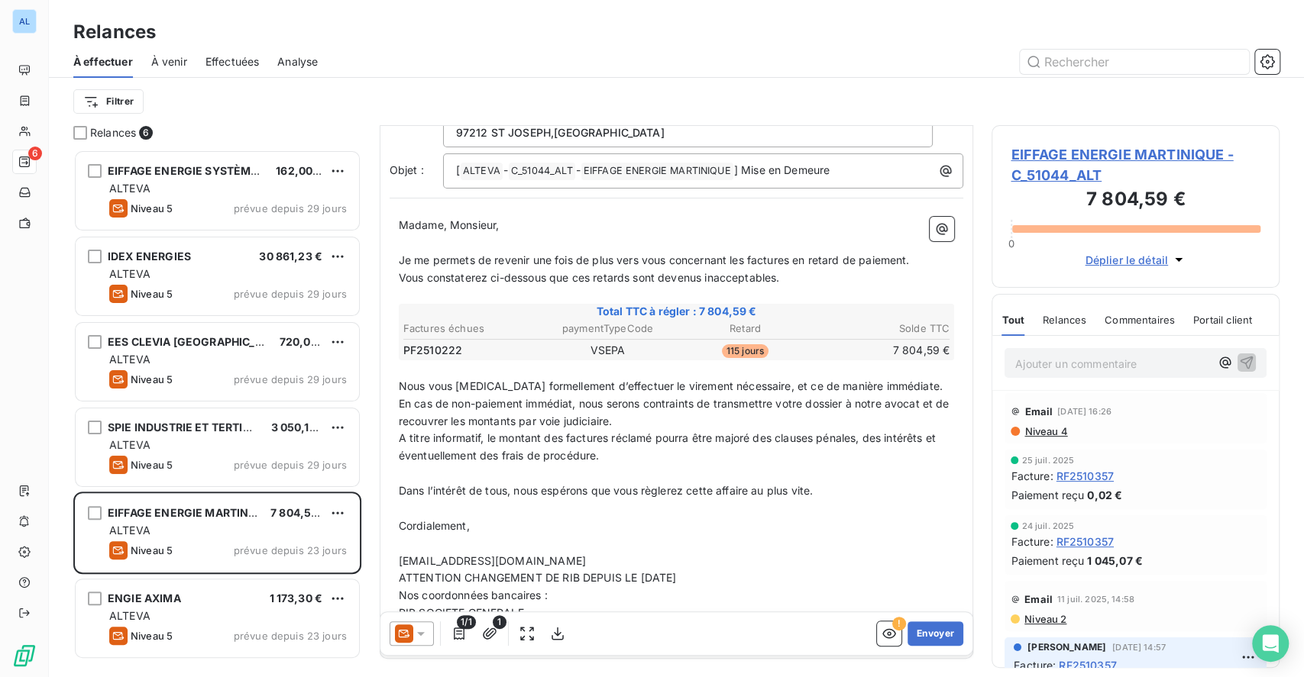
scroll to position [102, 0]
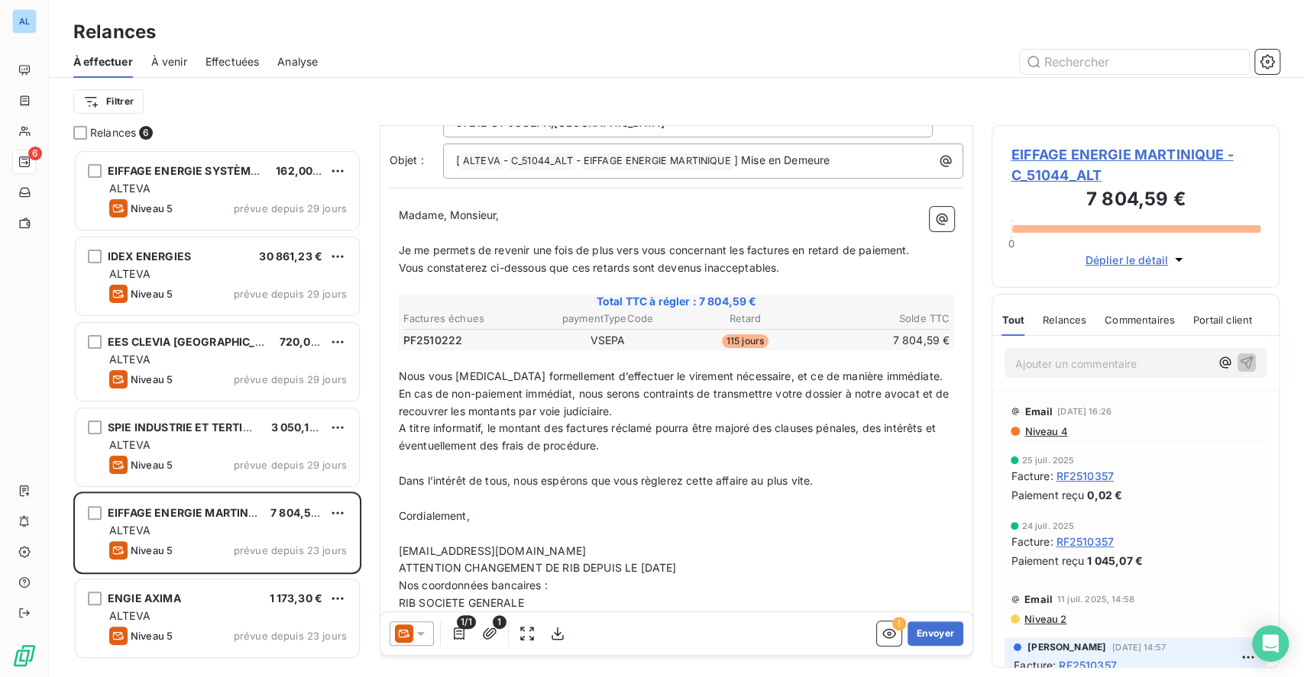
click at [1051, 150] on span "EIFFAGE ENERGIE MARTINIQUE - C_51044_ALT" at bounding box center [1136, 164] width 250 height 41
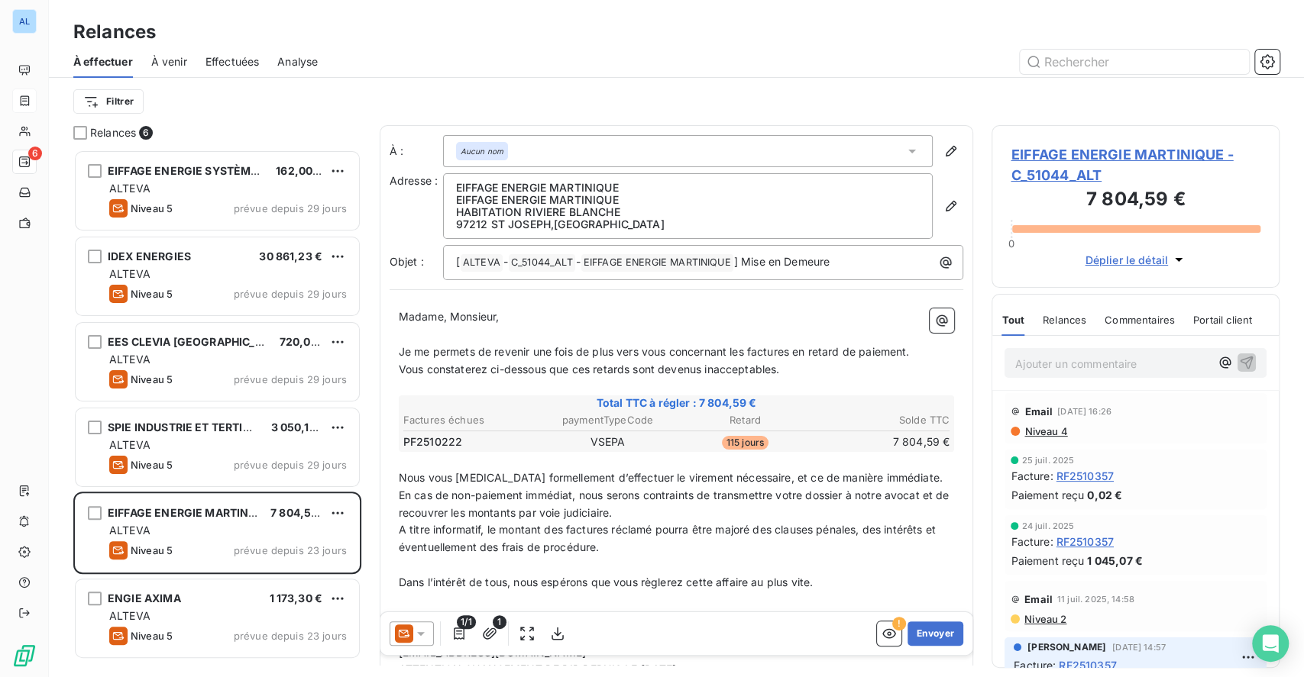
scroll to position [512, 272]
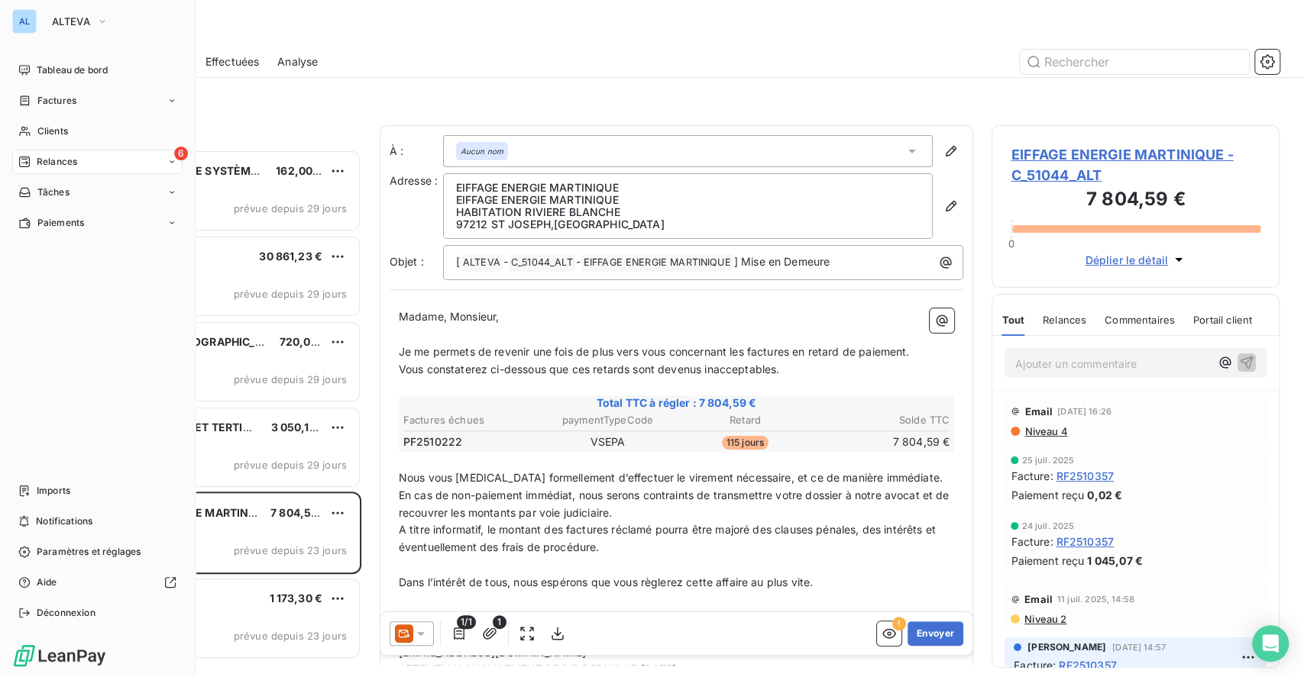
click at [78, 156] on div "6 Relances" at bounding box center [97, 162] width 170 height 24
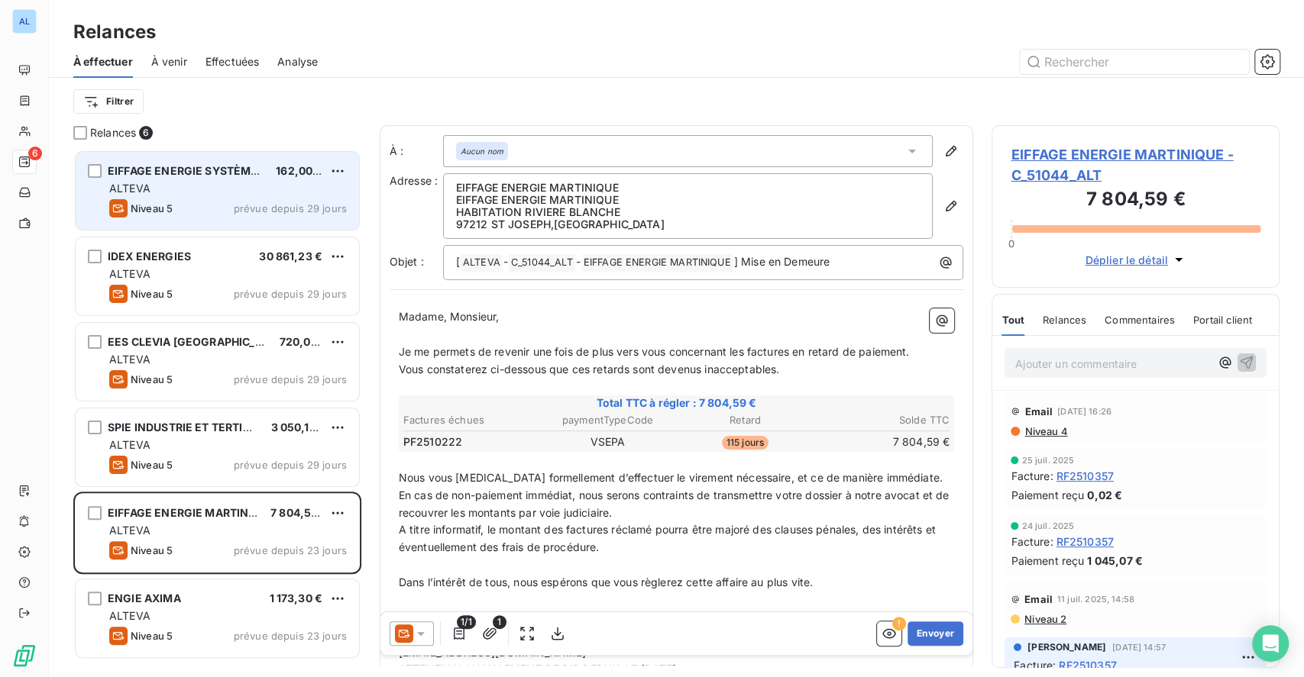
click at [248, 175] on span "EIFFAGE ENERGIE SYSTÈMES" at bounding box center [186, 170] width 157 height 13
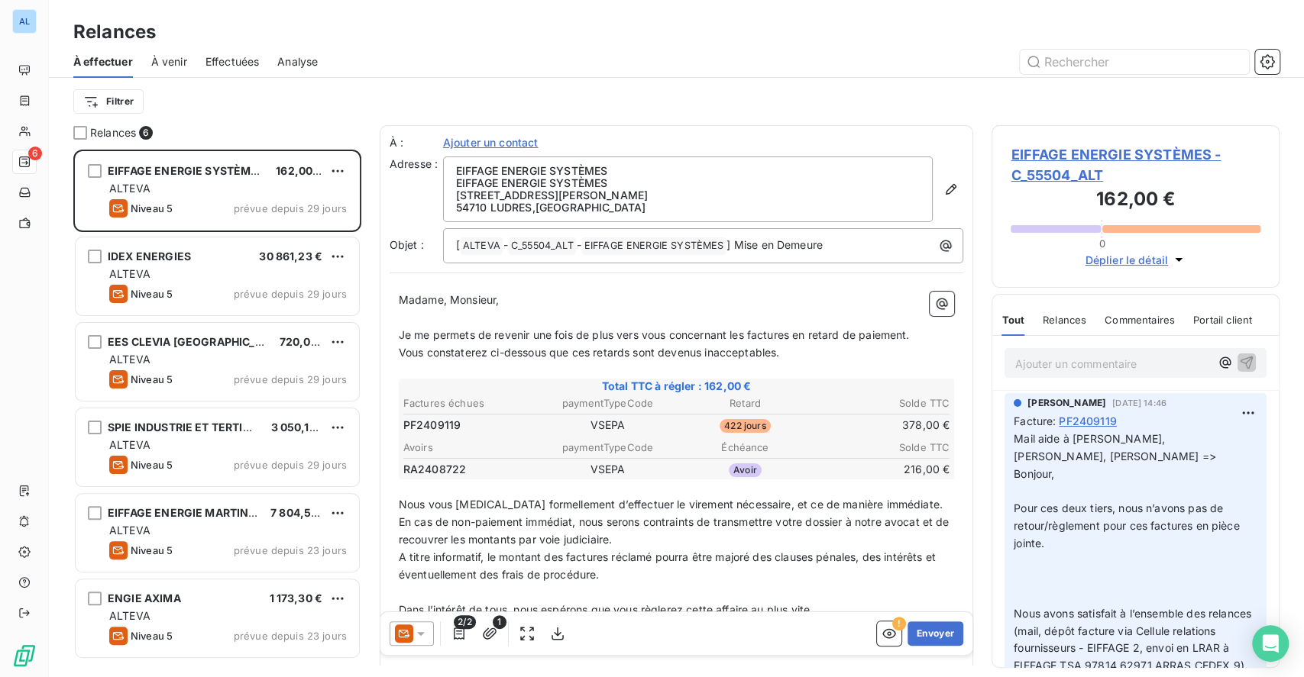
click at [1064, 154] on span "EIFFAGE ENERGIE SYSTÈMES - C_55504_ALT" at bounding box center [1136, 164] width 250 height 41
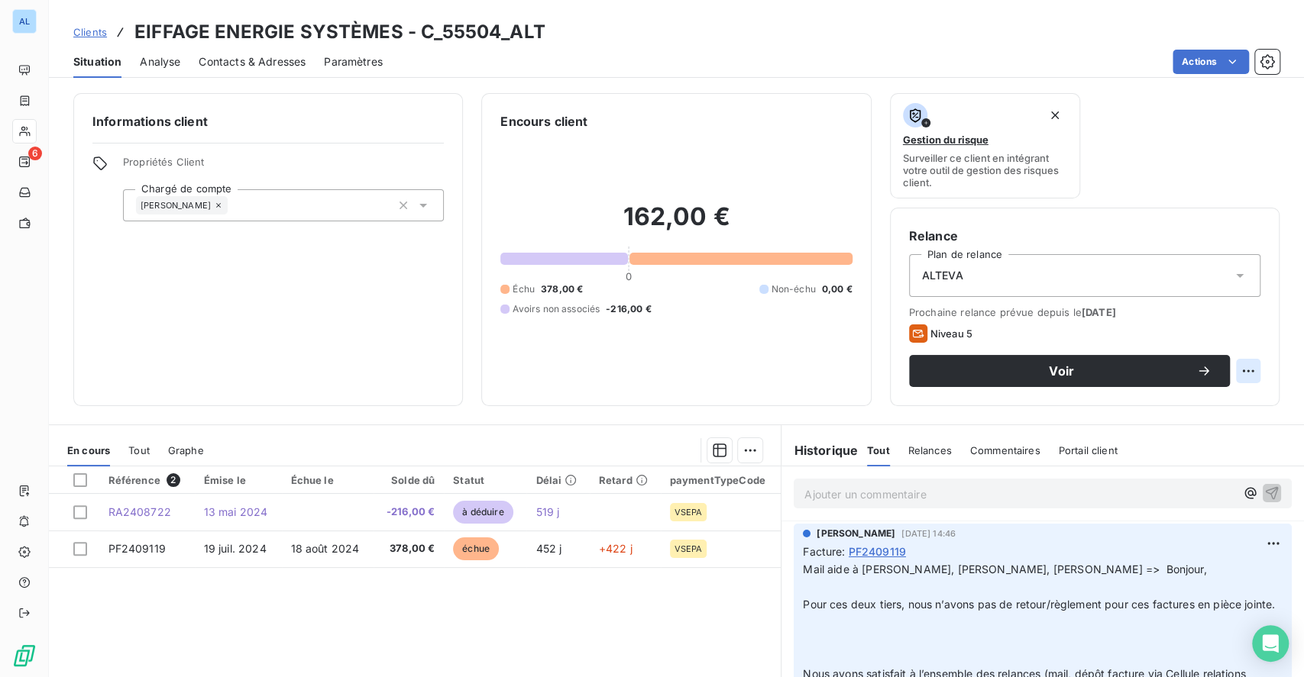
click at [1236, 370] on html "AL 6 Clients EIFFAGE ENERGIE SYSTÈMES - C_55504_ALT Situation Analyse Contacts …" at bounding box center [652, 338] width 1304 height 677
click at [1167, 400] on div "Replanifier cette action" at bounding box center [1169, 405] width 137 height 24
select select "9"
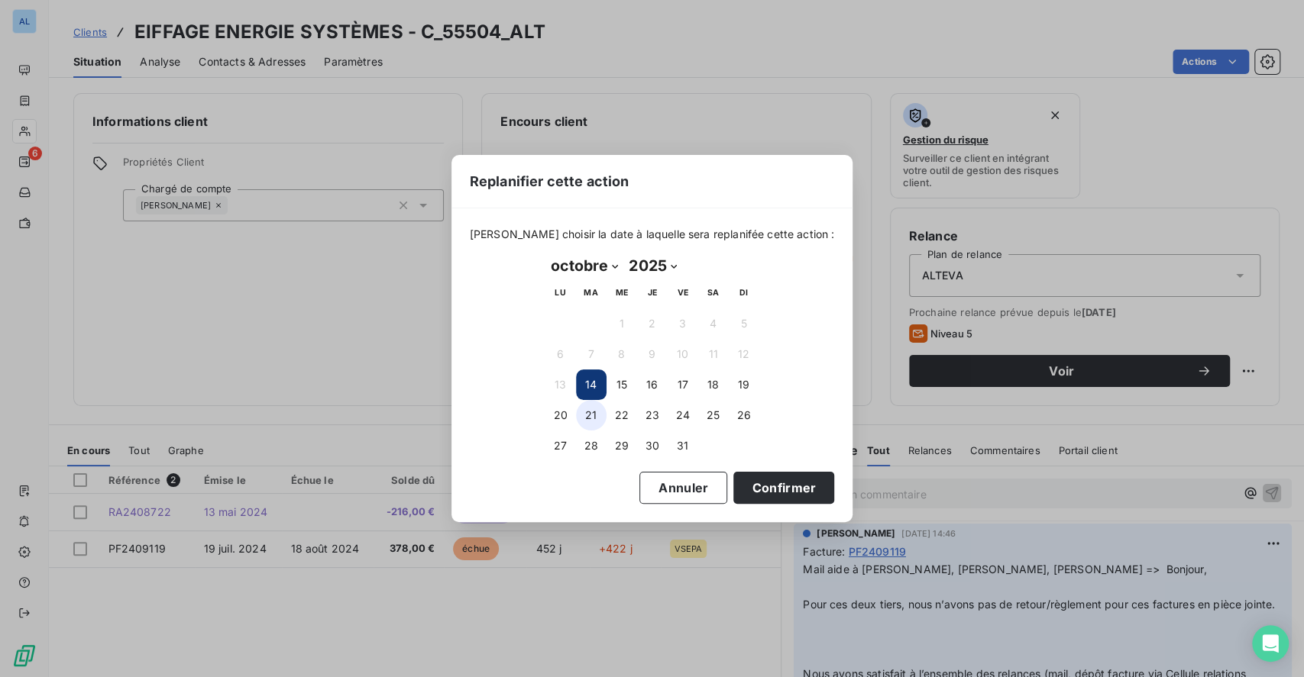
click at [588, 412] on button "21" at bounding box center [591, 415] width 31 height 31
click at [778, 498] on button "Confirmer" at bounding box center [783, 488] width 101 height 32
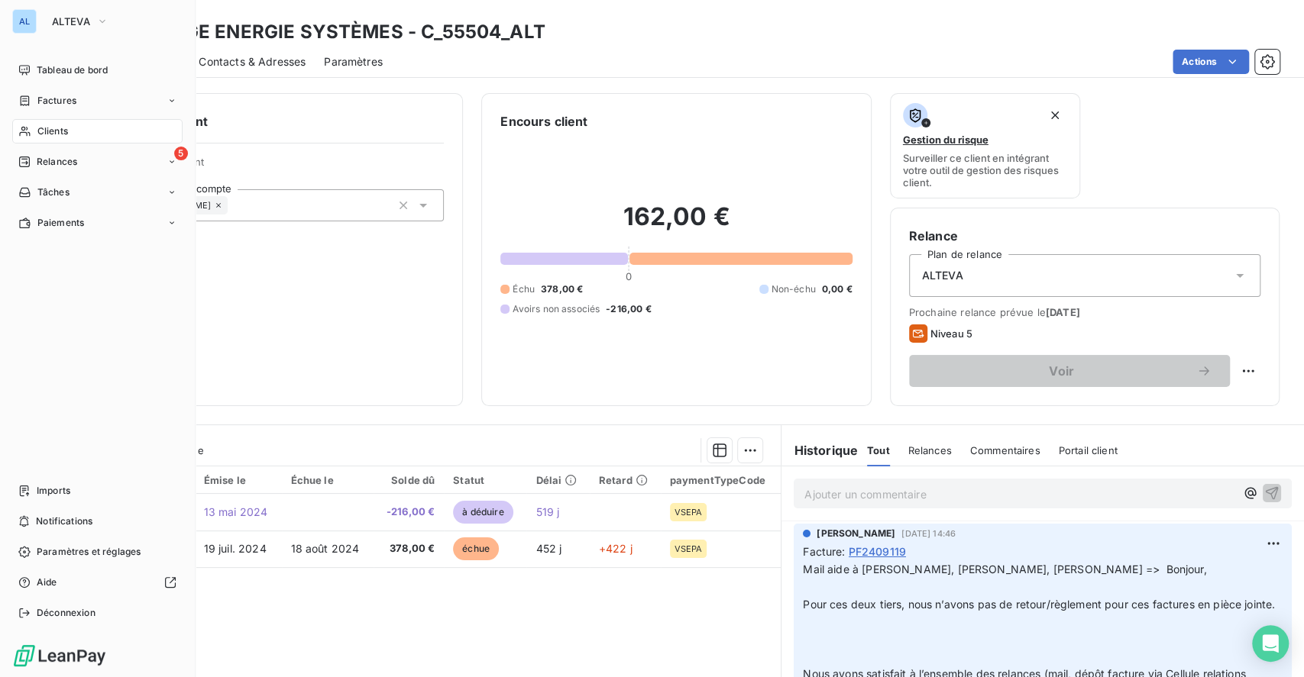
click at [61, 161] on span "Relances" at bounding box center [57, 162] width 40 height 14
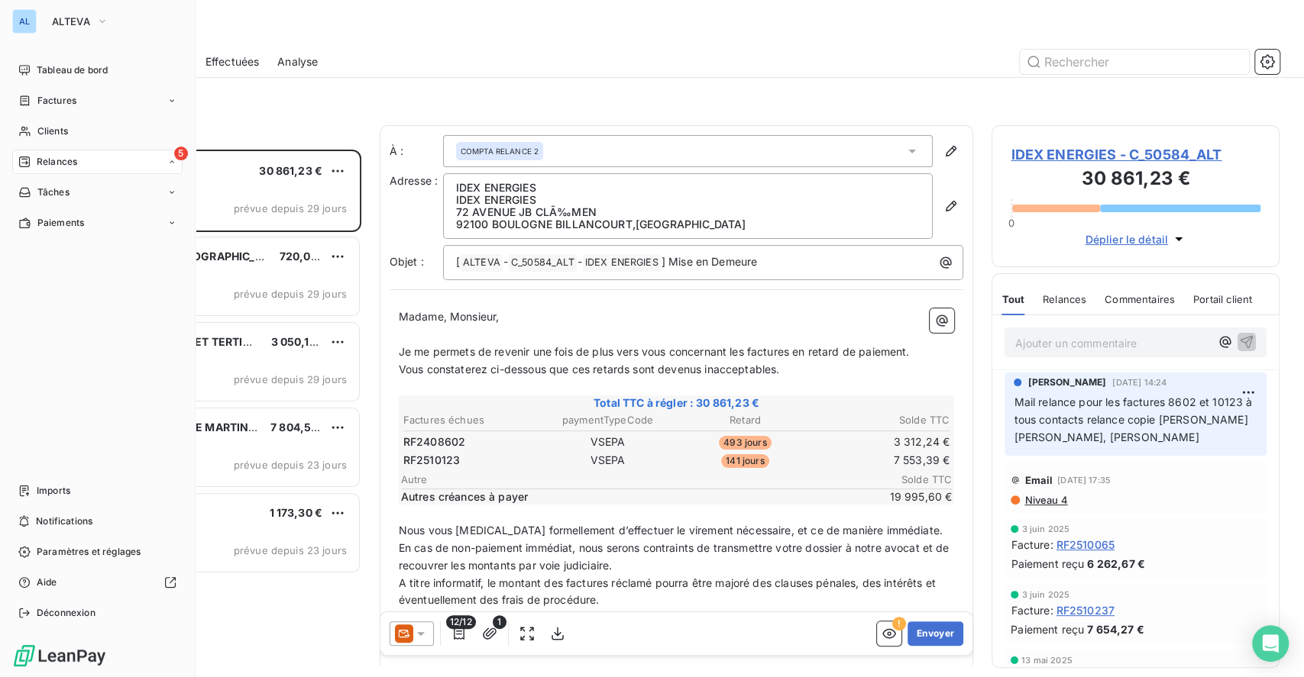
scroll to position [512, 272]
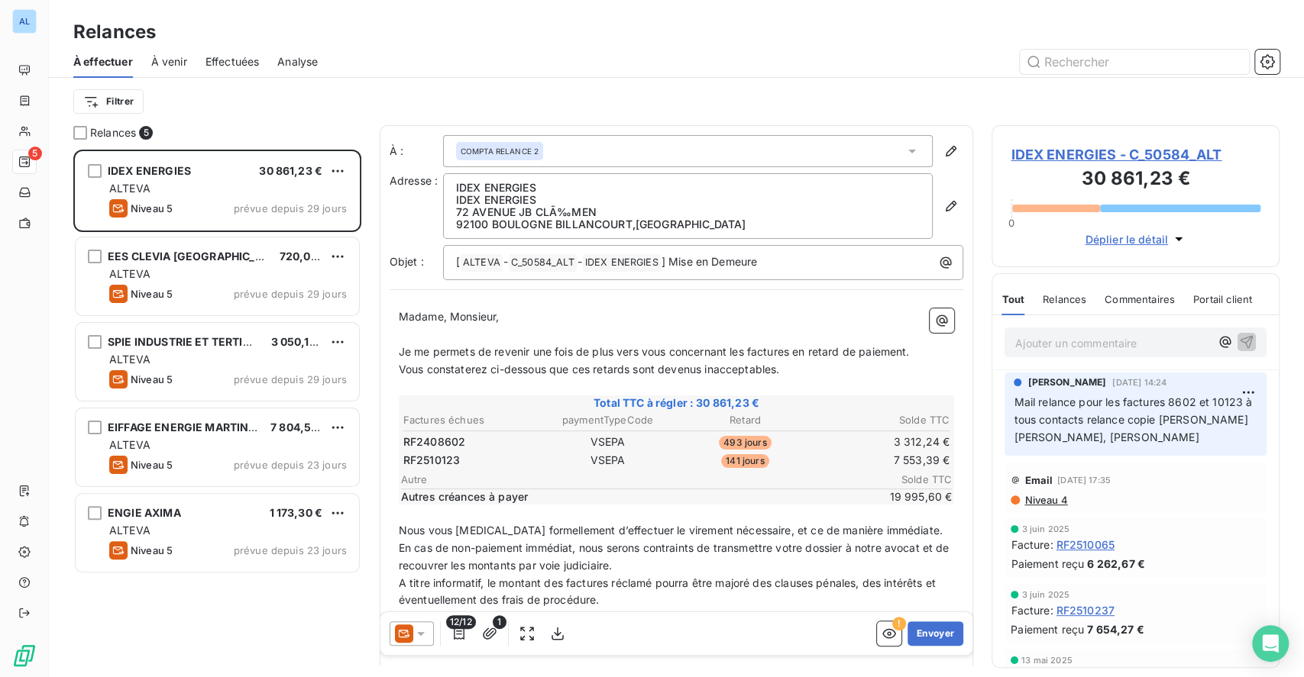
click at [1127, 150] on span "IDEX ENERGIES - C_50584_ALT" at bounding box center [1136, 154] width 250 height 21
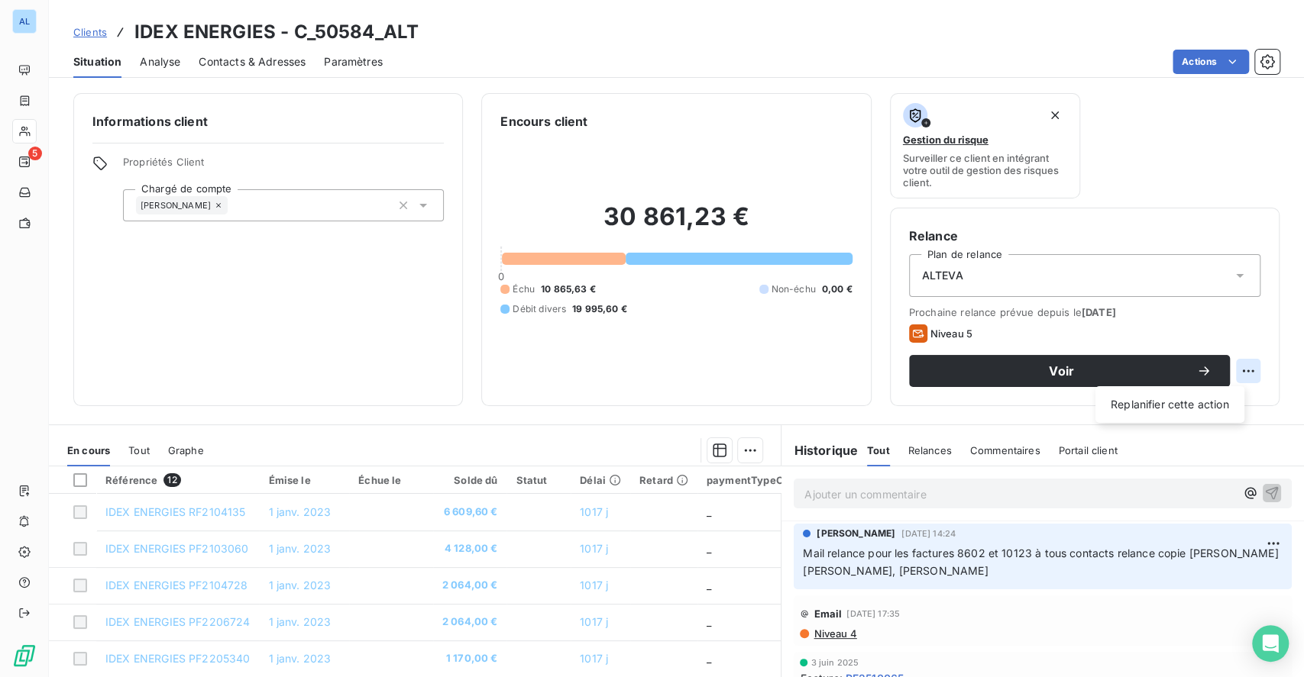
click at [1242, 364] on html "AL 5 Clients IDEX ENERGIES - C_50584_ALT Situation Analyse Contacts & Adresses …" at bounding box center [652, 338] width 1304 height 677
click at [1188, 406] on div "Replanifier cette action" at bounding box center [1169, 405] width 137 height 24
select select "9"
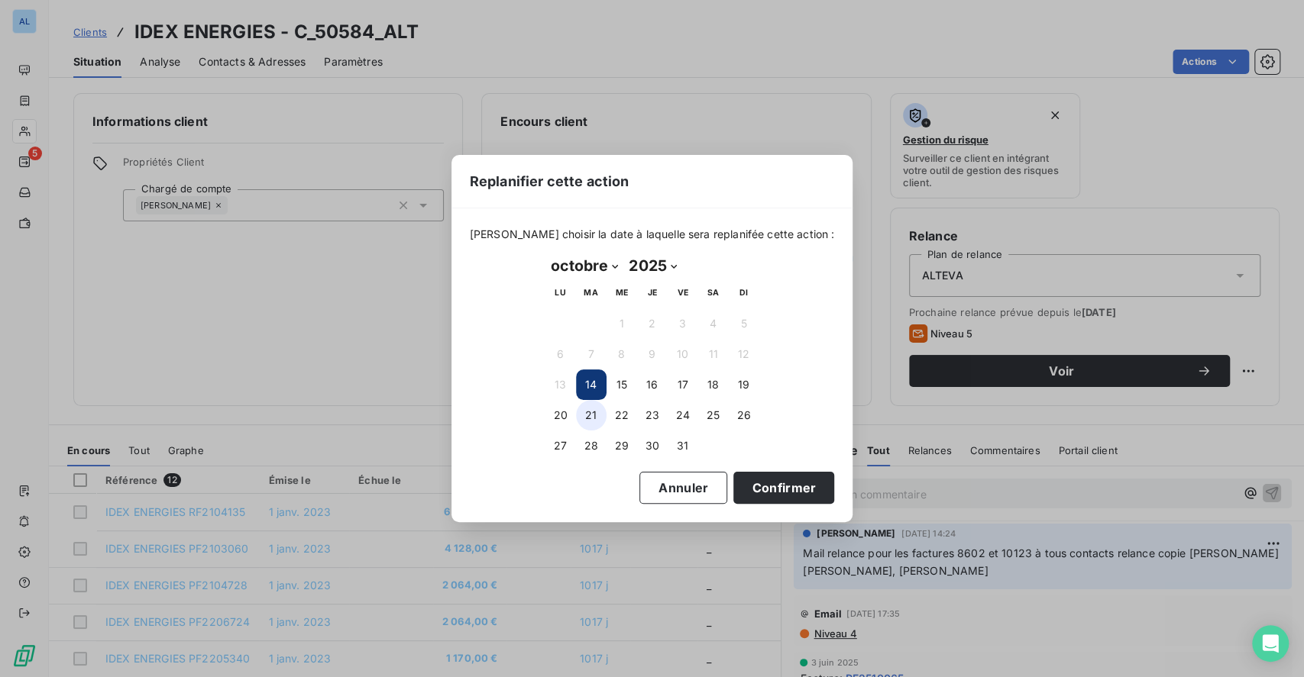
click at [593, 416] on button "21" at bounding box center [591, 415] width 31 height 31
click at [745, 492] on button "Confirmer" at bounding box center [783, 488] width 101 height 32
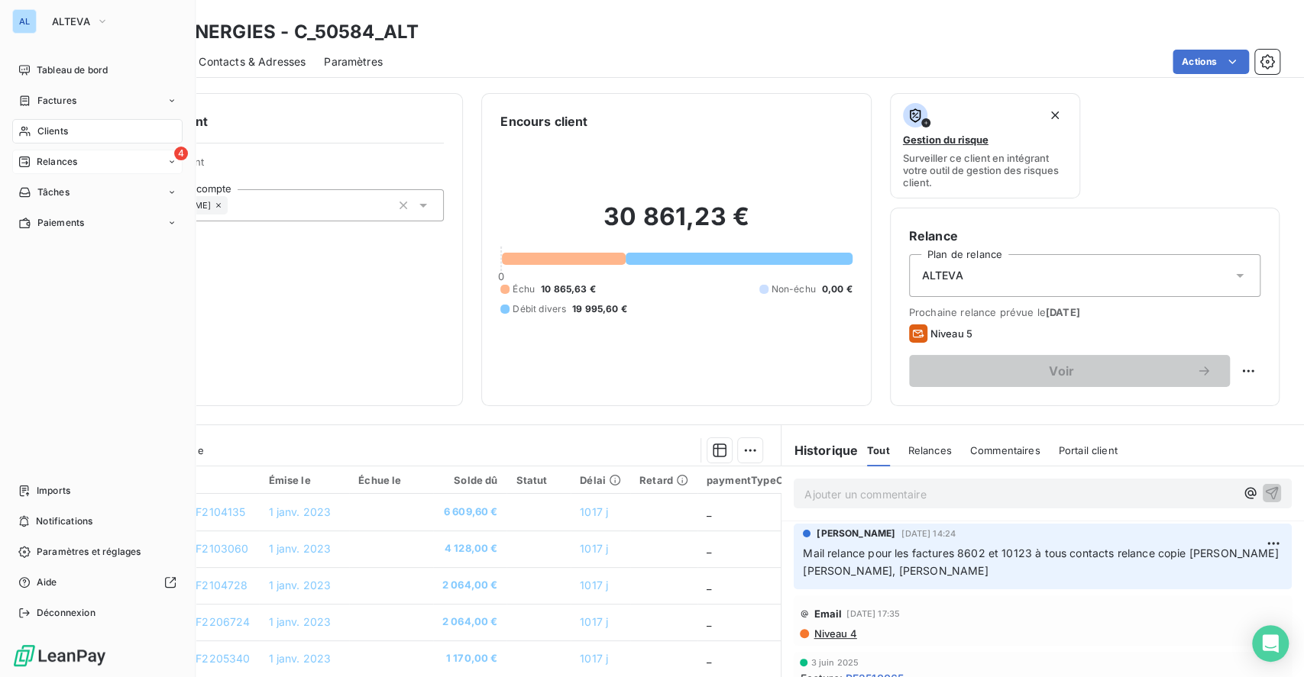
click at [63, 160] on span "Relances" at bounding box center [57, 162] width 40 height 14
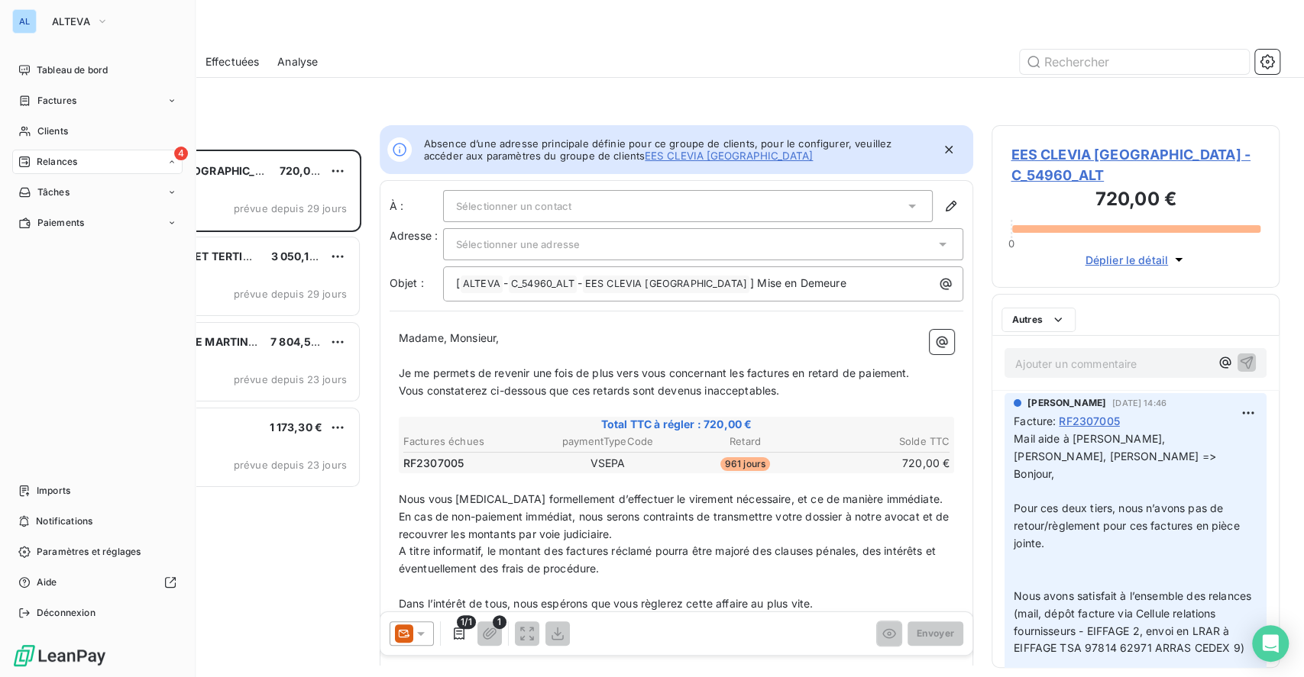
scroll to position [512, 272]
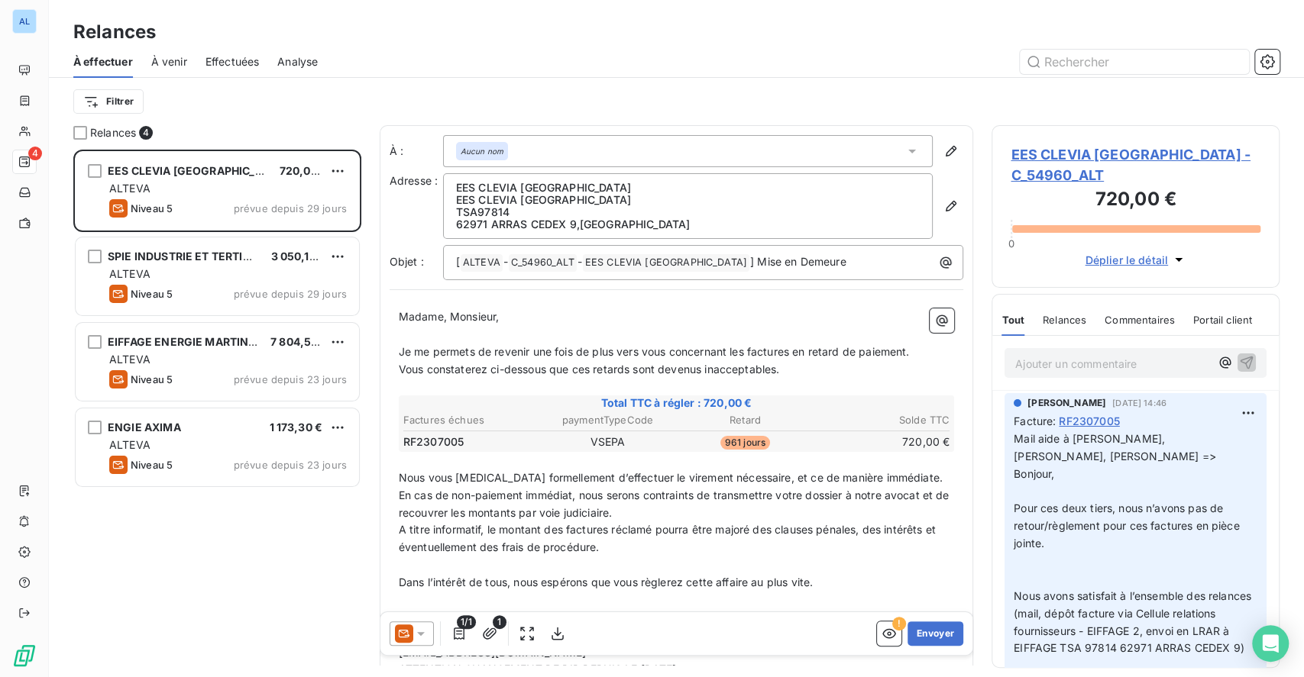
click at [1124, 153] on span "EES CLEVIA [GEOGRAPHIC_DATA] - C_54960_ALT" at bounding box center [1136, 164] width 250 height 41
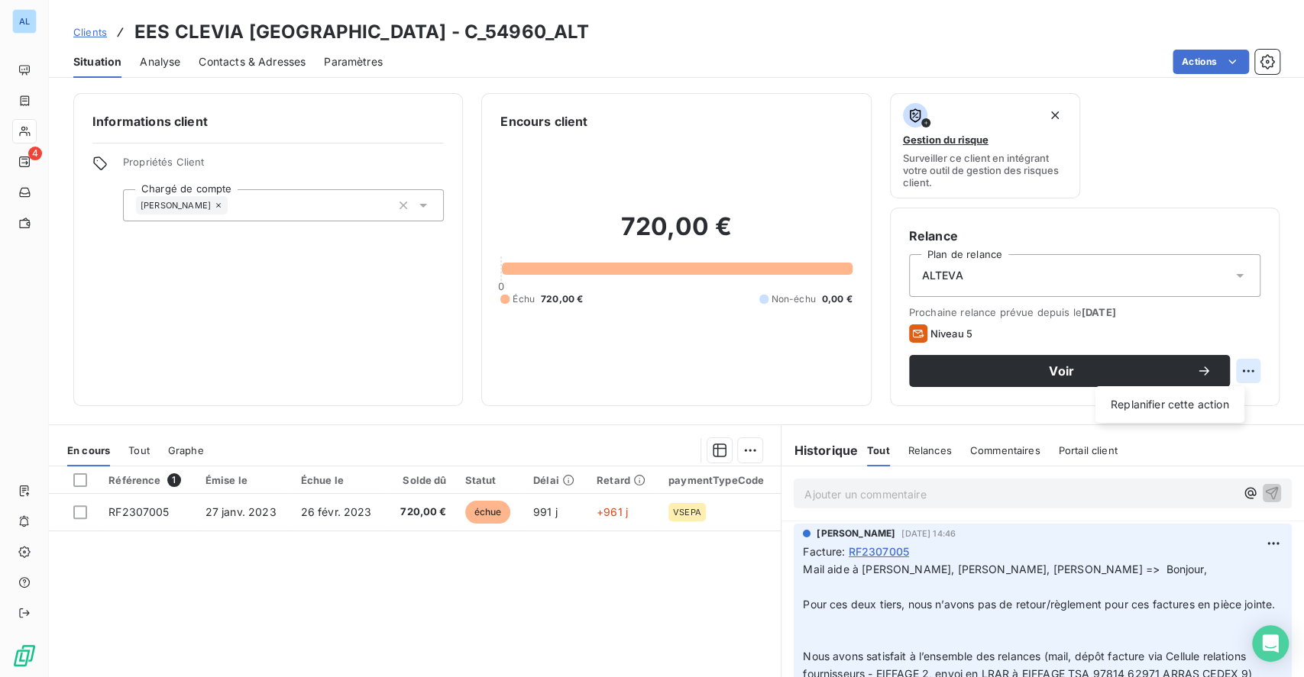
click at [1237, 371] on html "AL 4 Clients EES CLEVIA [GEOGRAPHIC_DATA] - C_54960_ALT Situation Analyse Conta…" at bounding box center [652, 338] width 1304 height 677
click at [1184, 412] on div "Replanifier cette action" at bounding box center [1169, 405] width 137 height 24
select select "9"
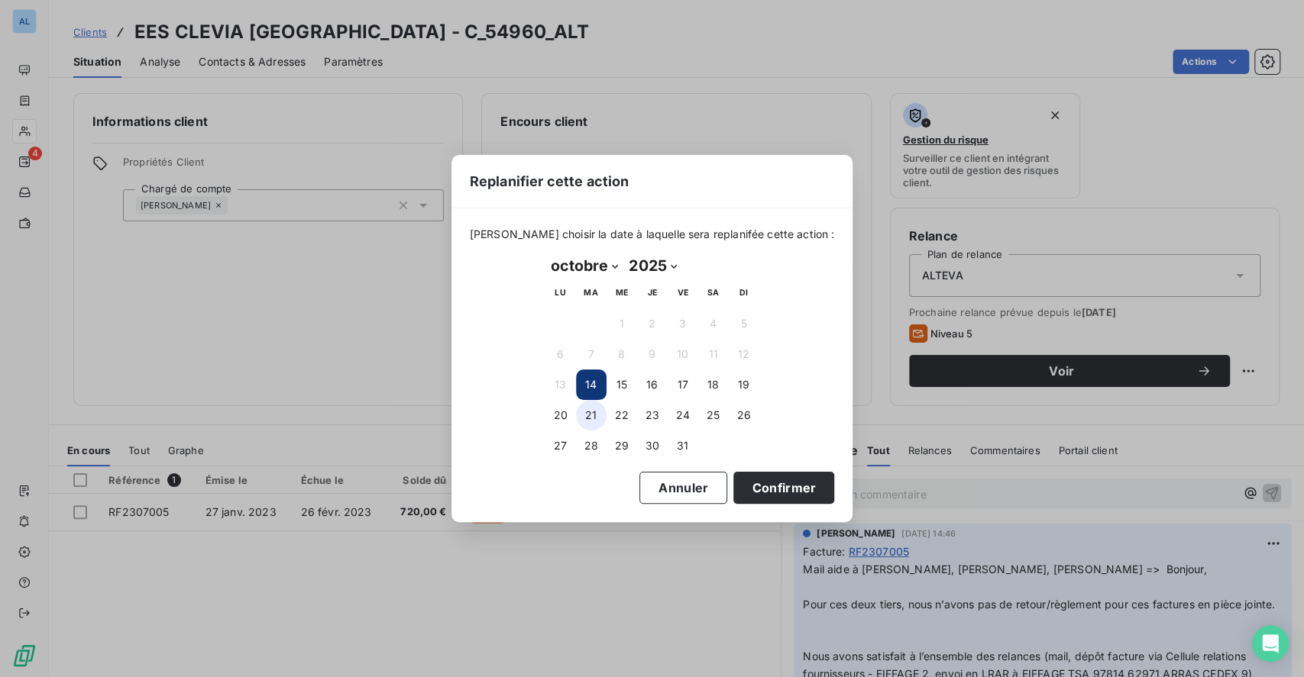
click at [592, 412] on button "21" at bounding box center [591, 415] width 31 height 31
click at [782, 491] on button "Confirmer" at bounding box center [783, 488] width 101 height 32
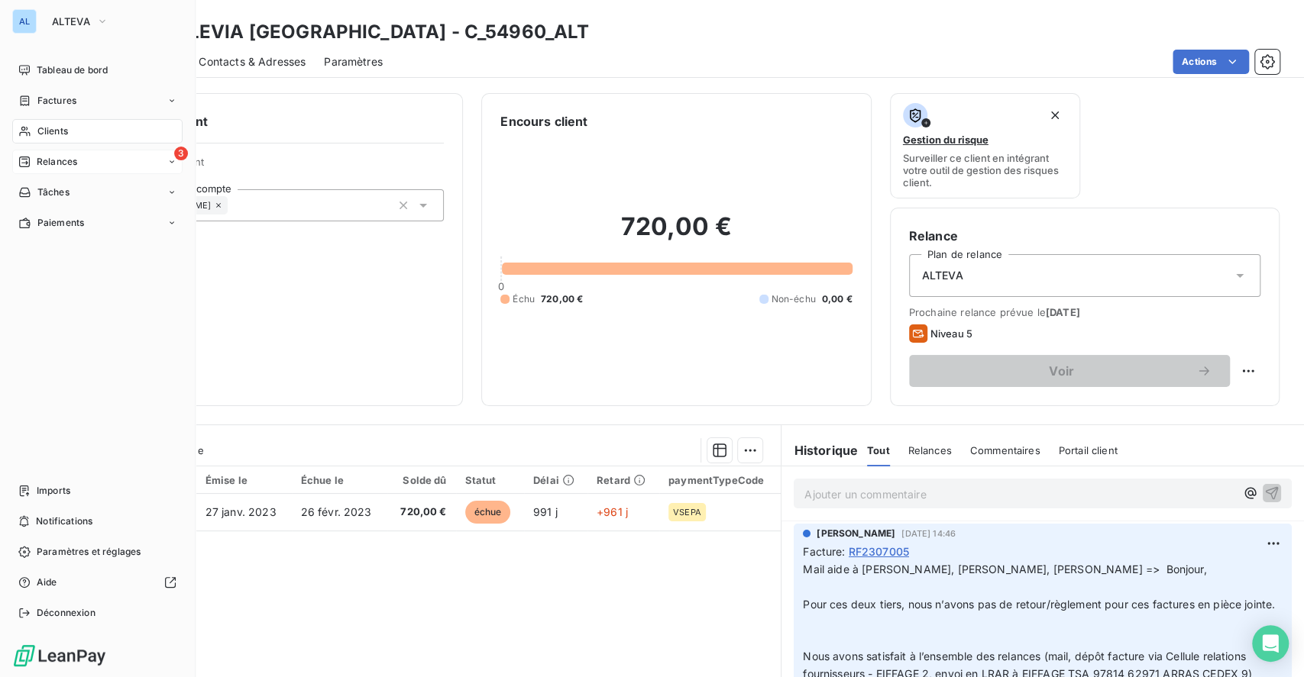
click at [39, 160] on span "Relances" at bounding box center [57, 162] width 40 height 14
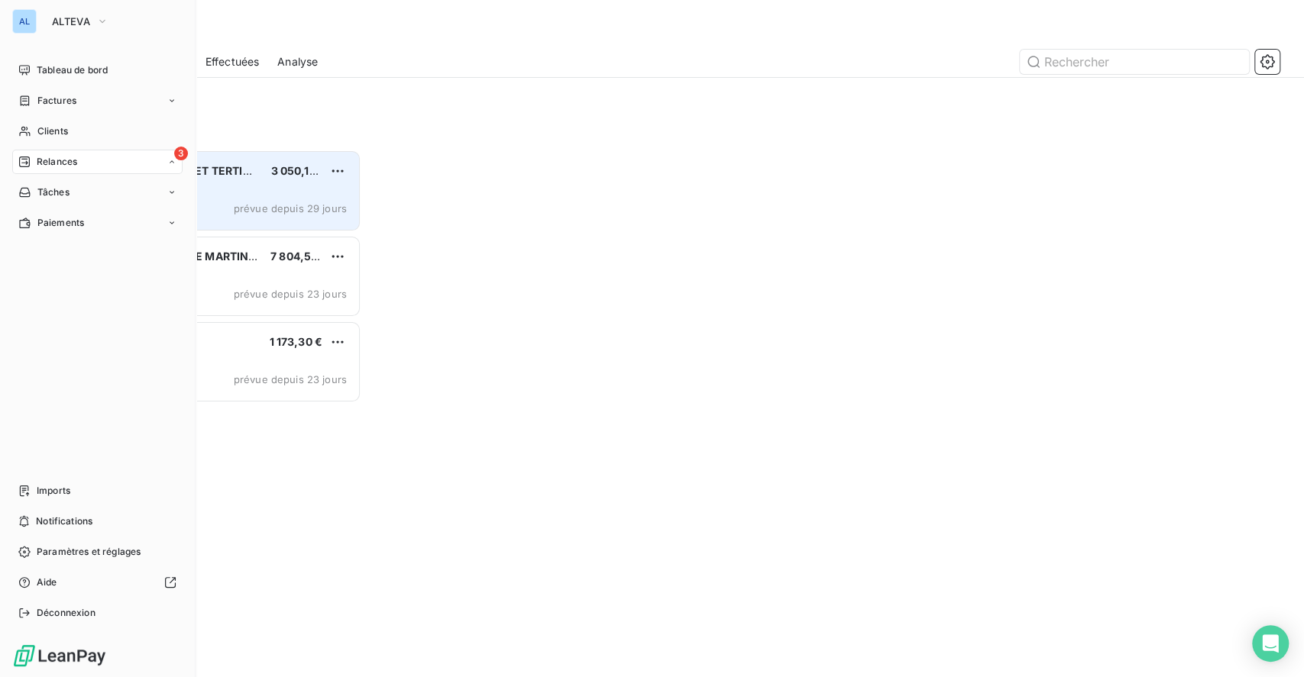
scroll to position [512, 272]
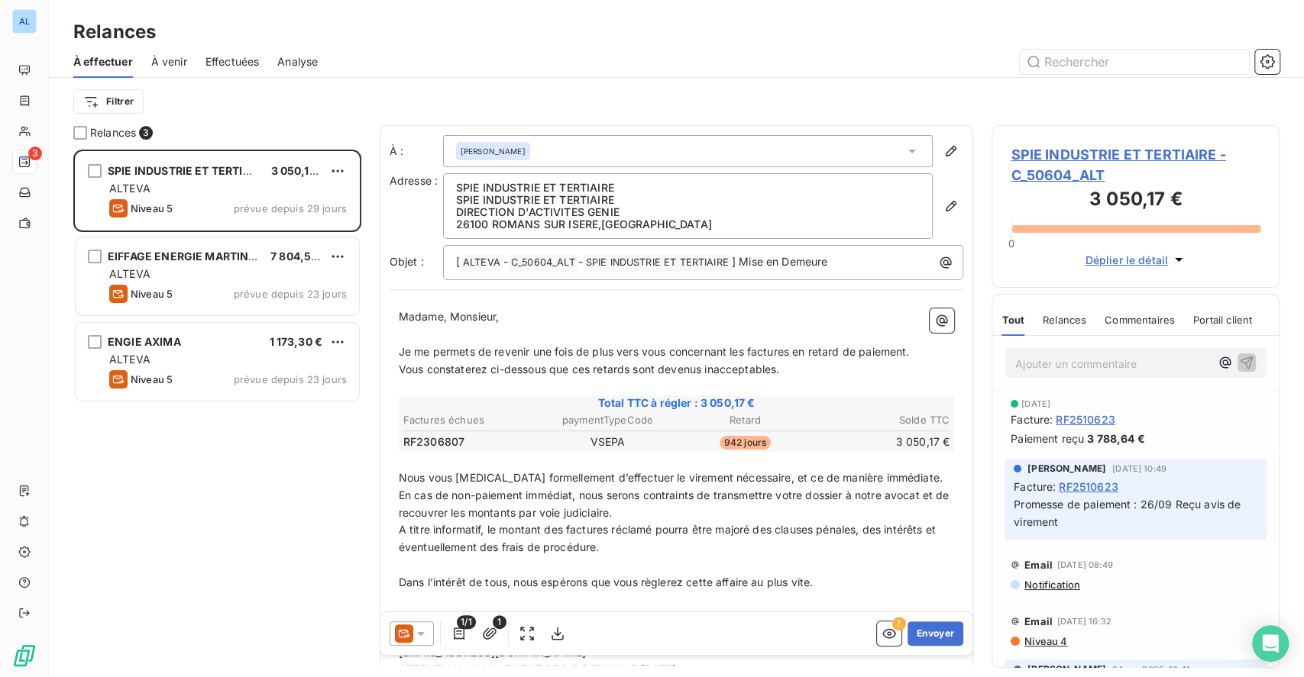
click at [1104, 155] on span "SPIE INDUSTRIE ET TERTIAIRE - C_50604_ALT" at bounding box center [1136, 164] width 250 height 41
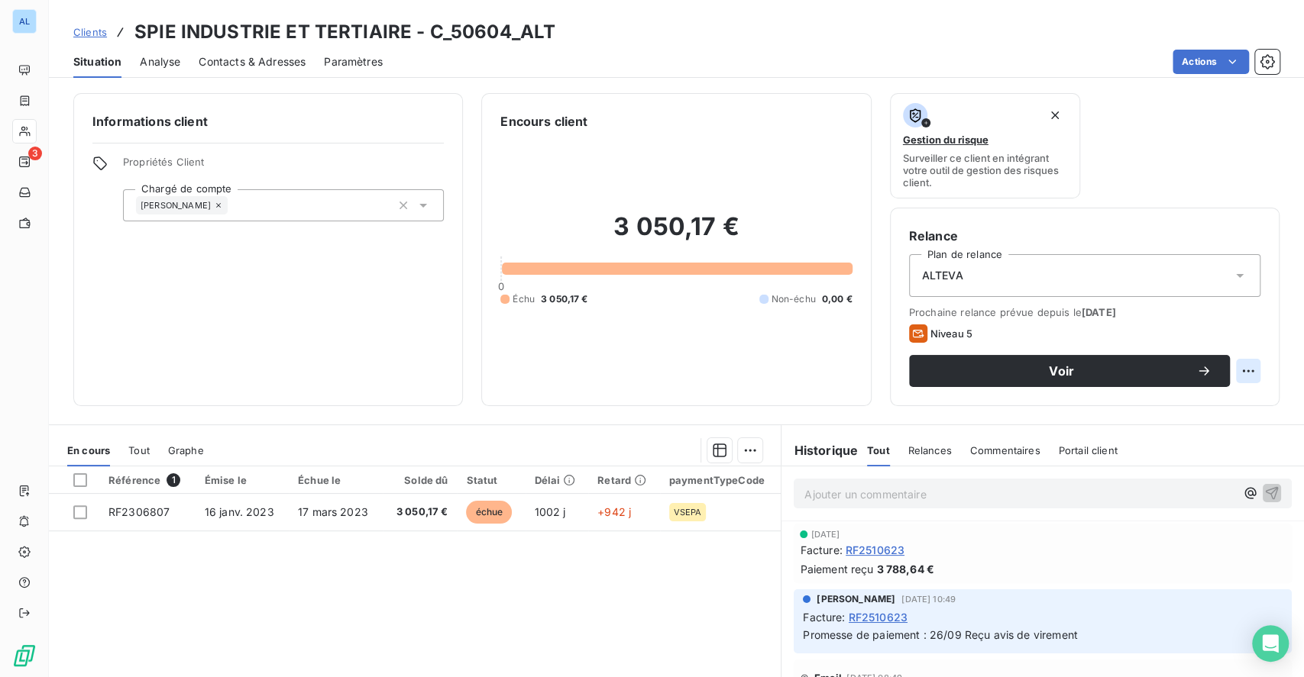
click at [1233, 375] on html "AL 3 Clients SPIE INDUSTRIE ET TERTIAIRE - C_50604_ALT Situation Analyse Contac…" at bounding box center [652, 338] width 1304 height 677
click at [1153, 406] on div "Replanifier cette action" at bounding box center [1169, 405] width 137 height 24
select select "9"
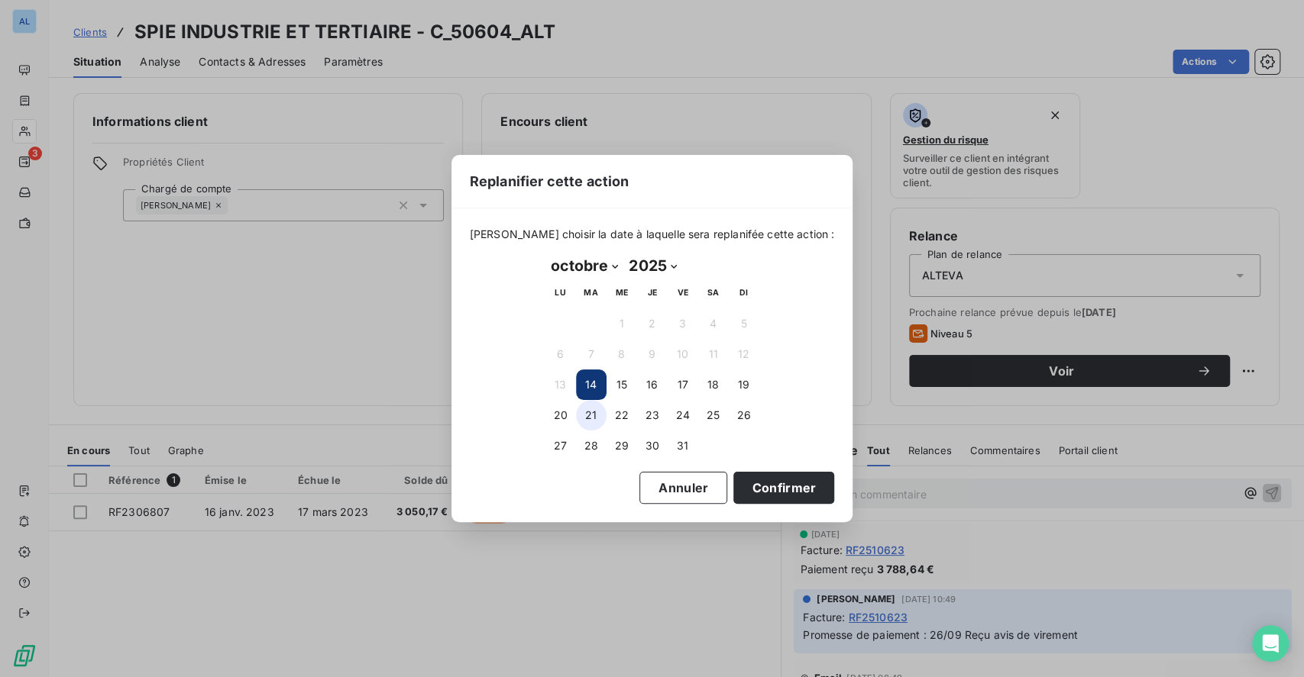
click at [594, 415] on button "21" at bounding box center [591, 415] width 31 height 31
click at [763, 484] on button "Confirmer" at bounding box center [783, 488] width 101 height 32
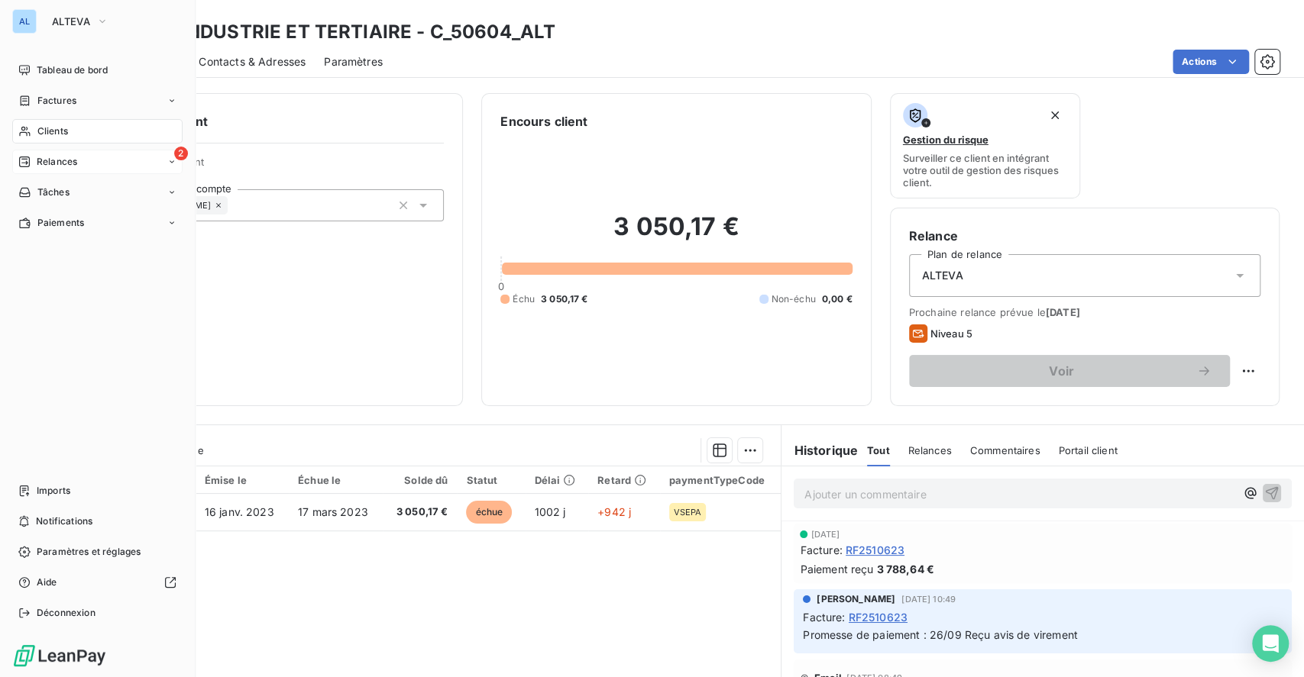
click at [44, 156] on span "Relances" at bounding box center [57, 162] width 40 height 14
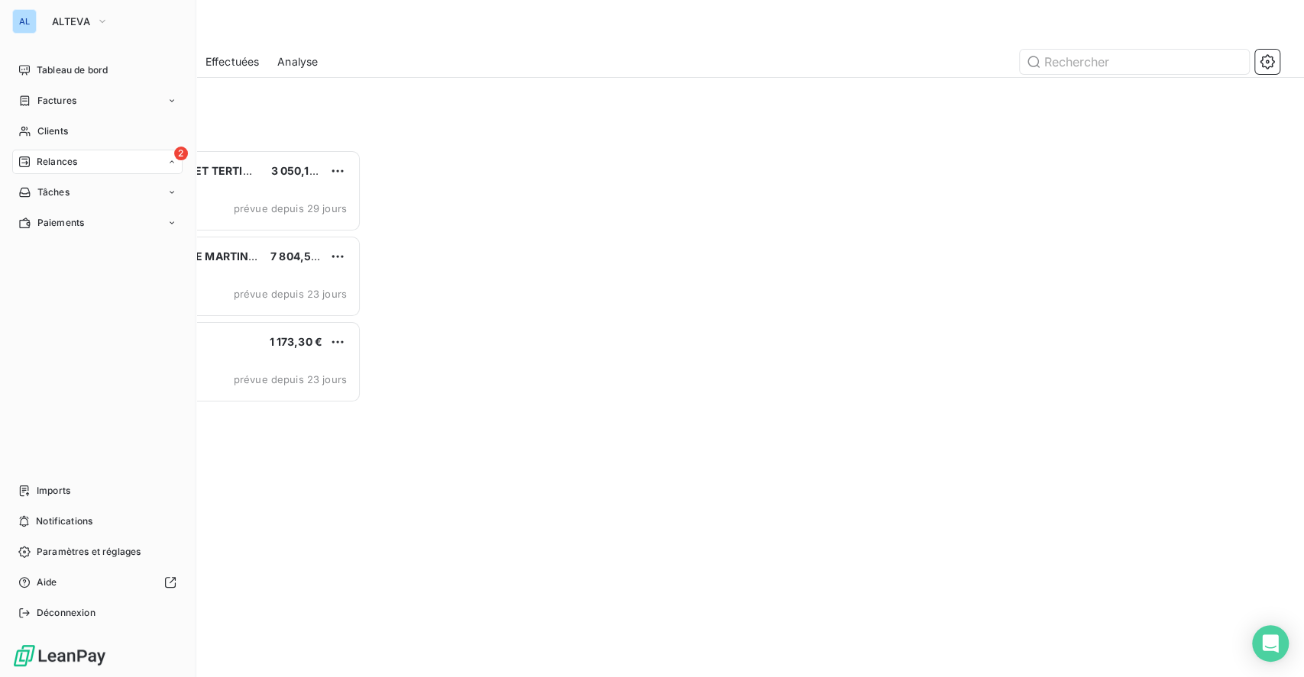
scroll to position [512, 272]
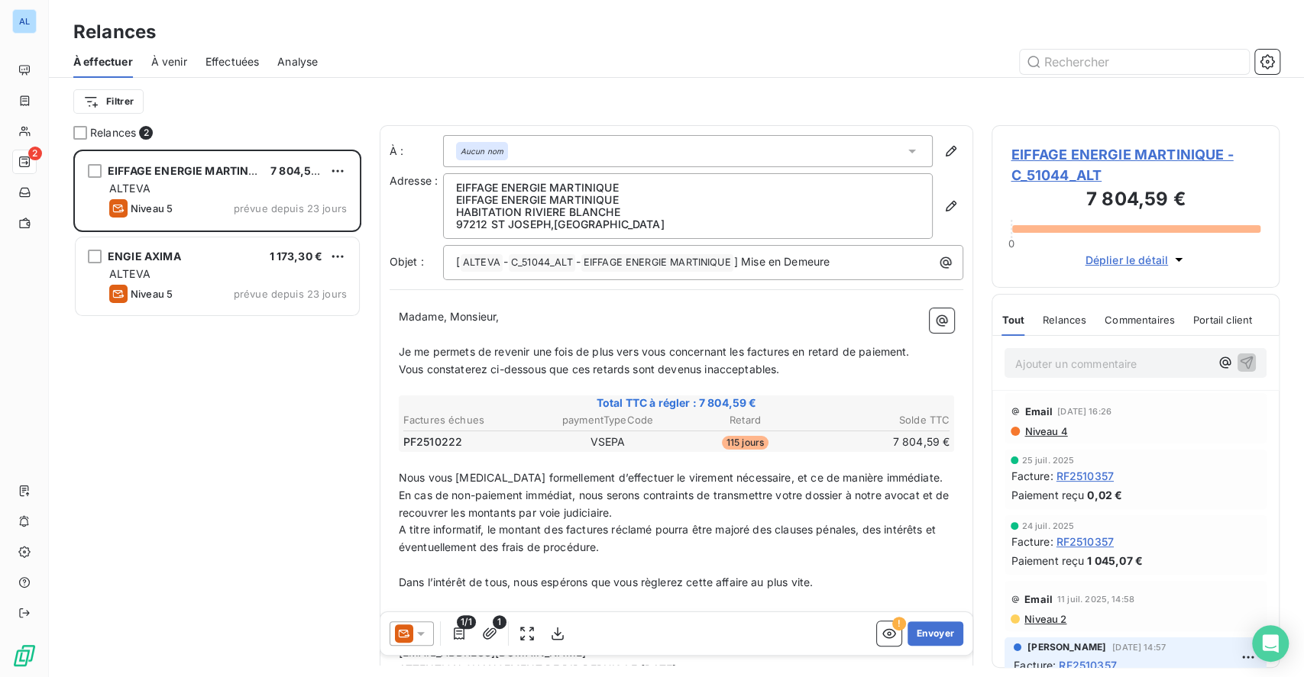
click at [1182, 154] on span "EIFFAGE ENERGIE MARTINIQUE - C_51044_ALT" at bounding box center [1136, 164] width 250 height 41
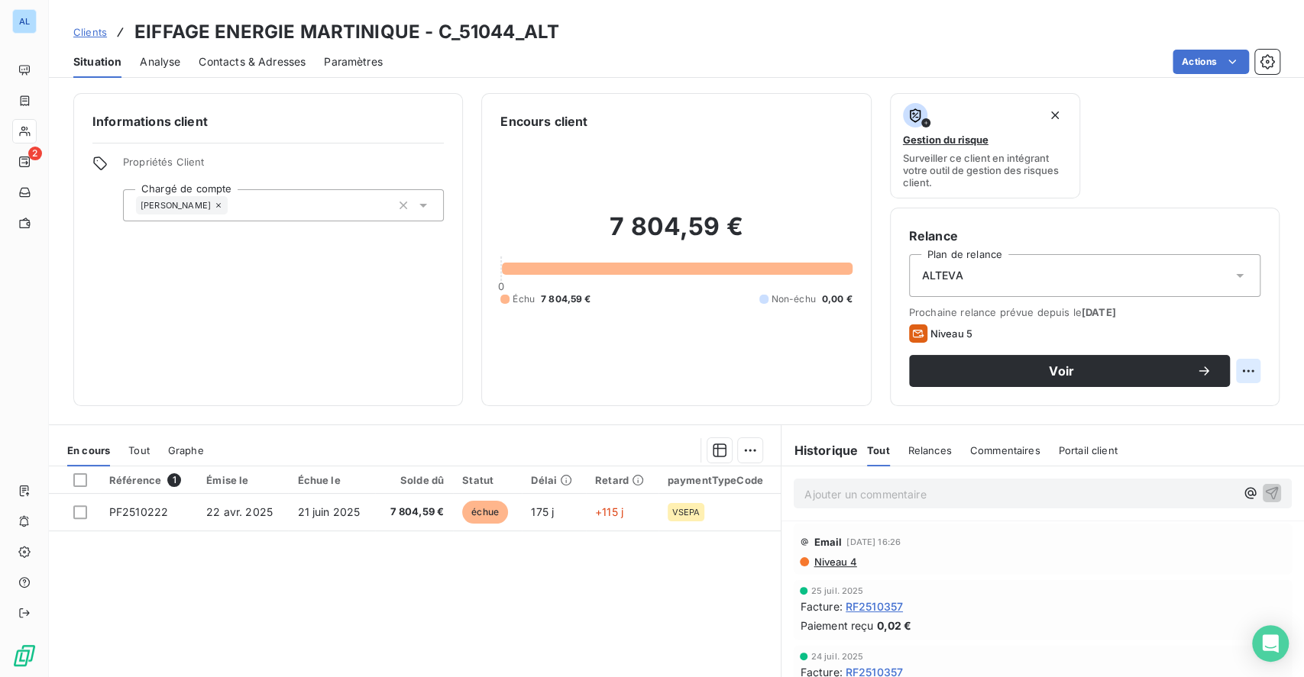
click at [1238, 367] on html "AL 2 Clients EIFFAGE ENERGIE MARTINIQUE - C_51044_ALT Situation Analyse Contact…" at bounding box center [652, 338] width 1304 height 677
click at [1182, 398] on div "Replanifier cette action" at bounding box center [1169, 405] width 137 height 24
select select "9"
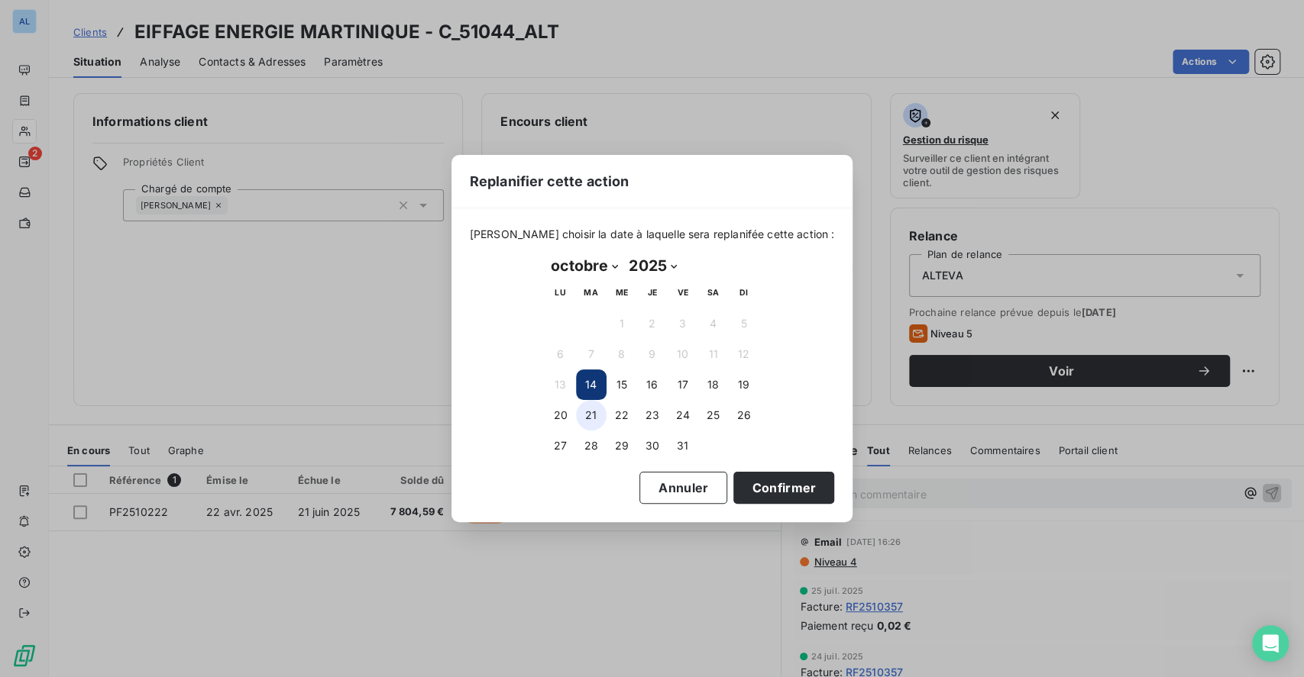
click at [593, 414] on button "21" at bounding box center [591, 415] width 31 height 31
click at [751, 503] on button "Confirmer" at bounding box center [783, 488] width 101 height 32
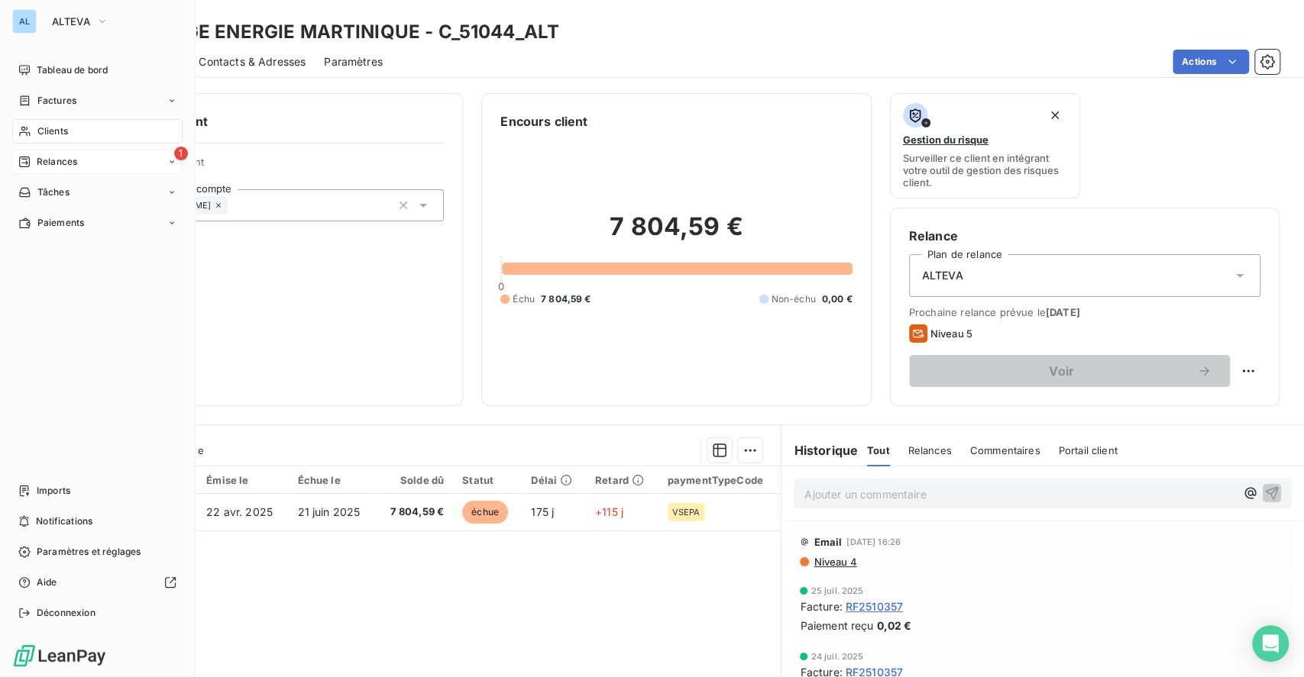
click at [31, 157] on div "Relances" at bounding box center [47, 162] width 59 height 14
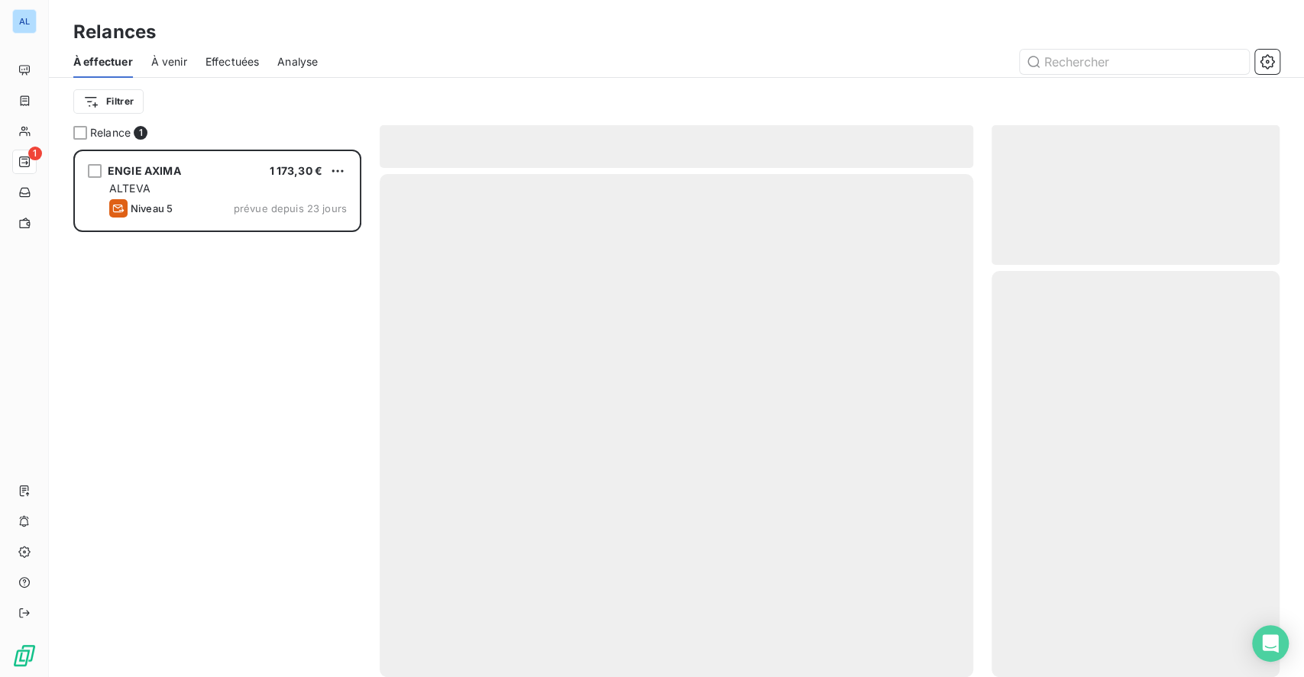
scroll to position [512, 272]
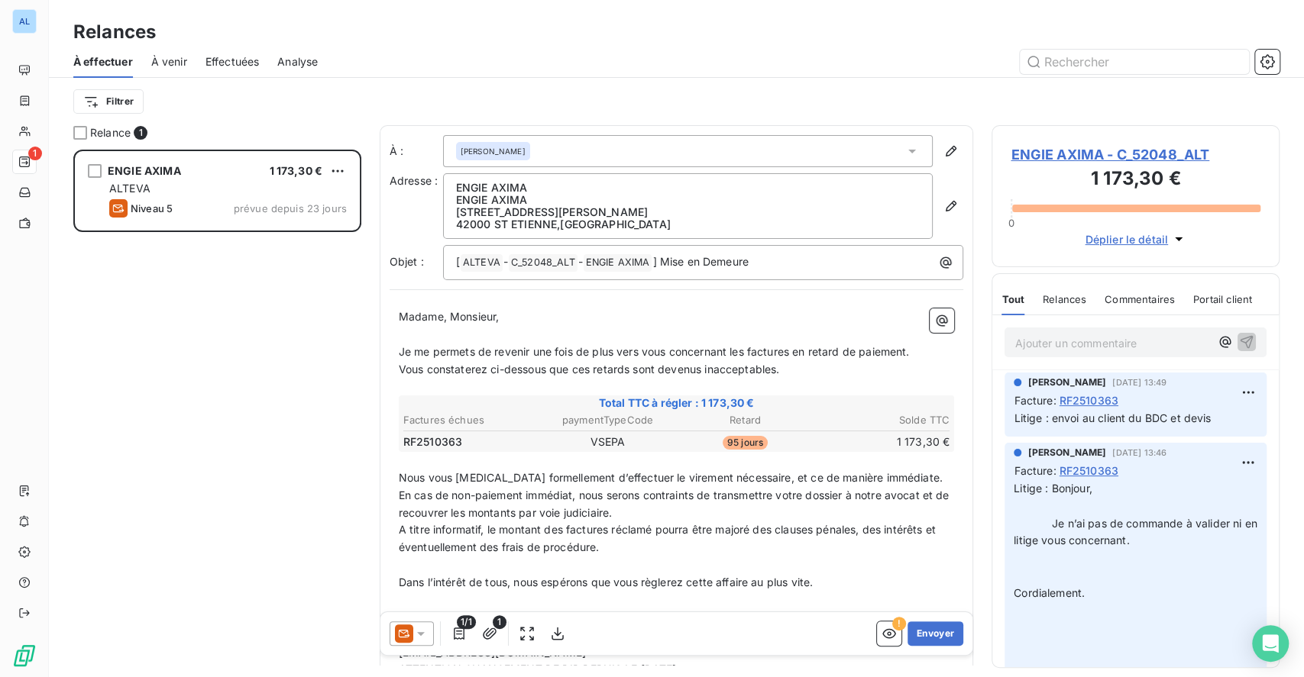
click at [1112, 150] on span "ENGIE AXIMA - C_52048_ALT" at bounding box center [1136, 154] width 250 height 21
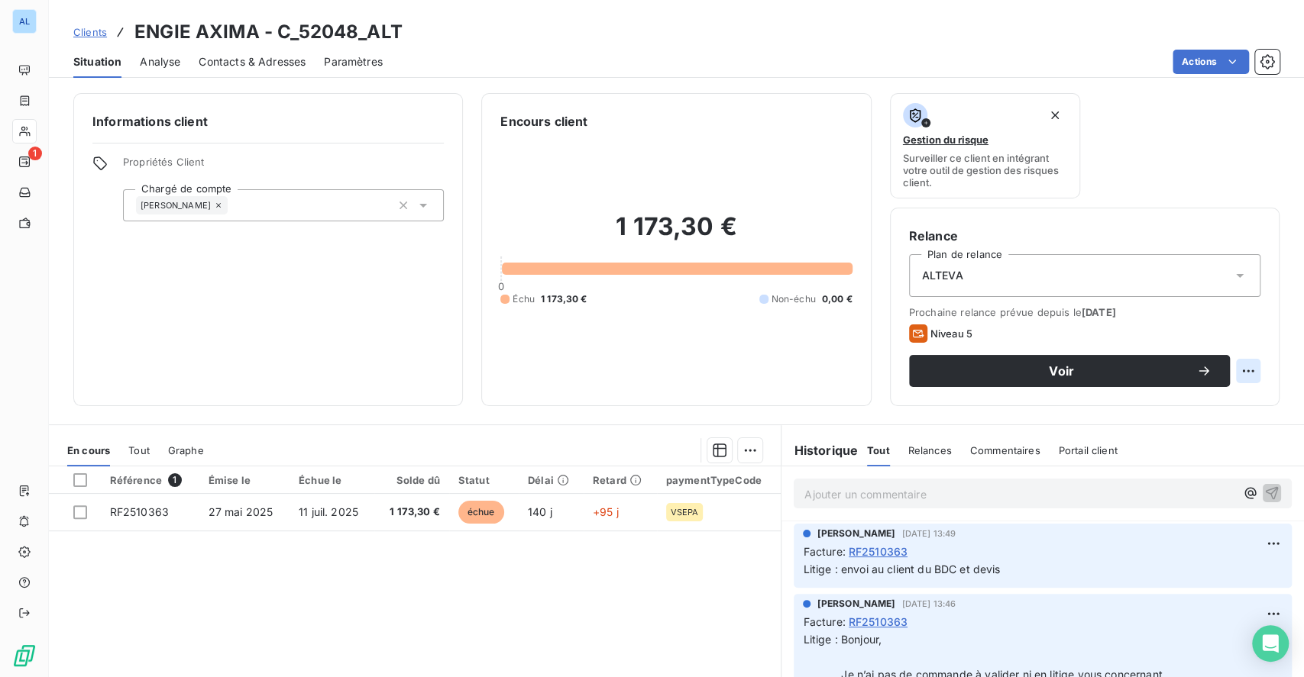
click at [1234, 371] on html "AL 1 Clients ENGIE AXIMA - C_52048_ALT Situation Analyse Contacts & Adresses Pa…" at bounding box center [652, 338] width 1304 height 677
click at [1146, 406] on div "Replanifier cette action" at bounding box center [1169, 405] width 137 height 24
select select "9"
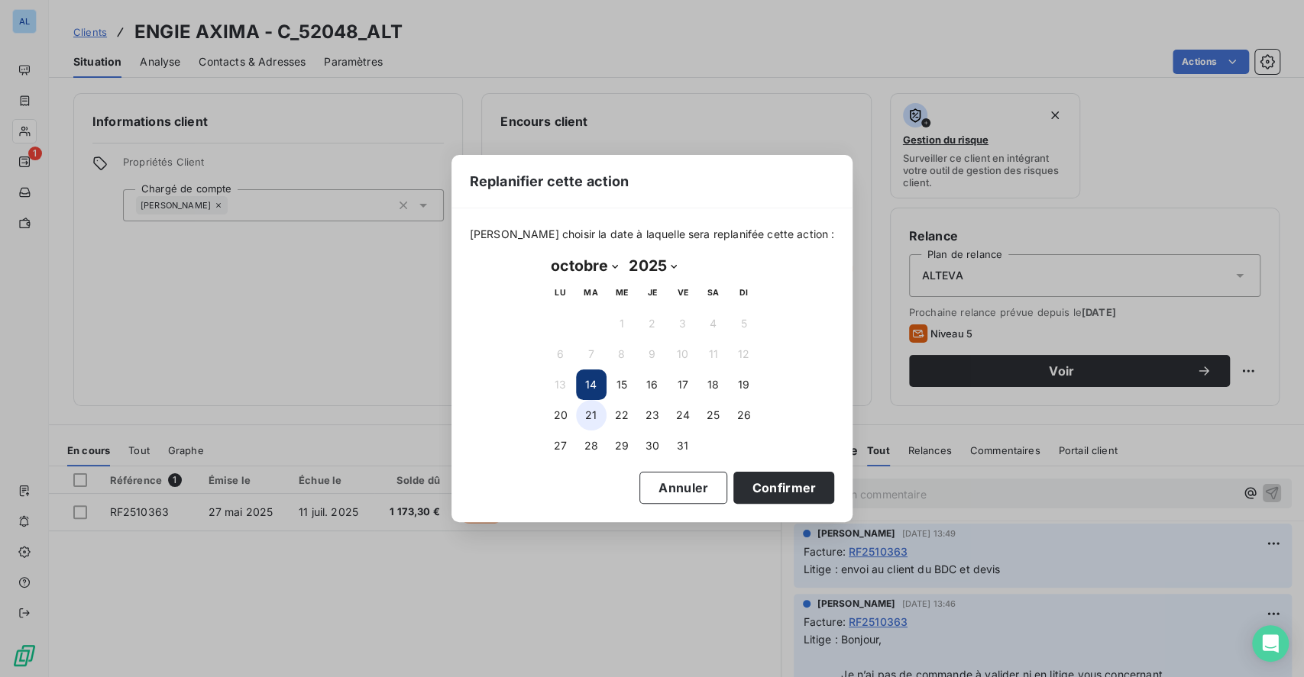
click at [589, 416] on button "21" at bounding box center [591, 415] width 31 height 31
click at [750, 480] on button "Confirmer" at bounding box center [783, 488] width 101 height 32
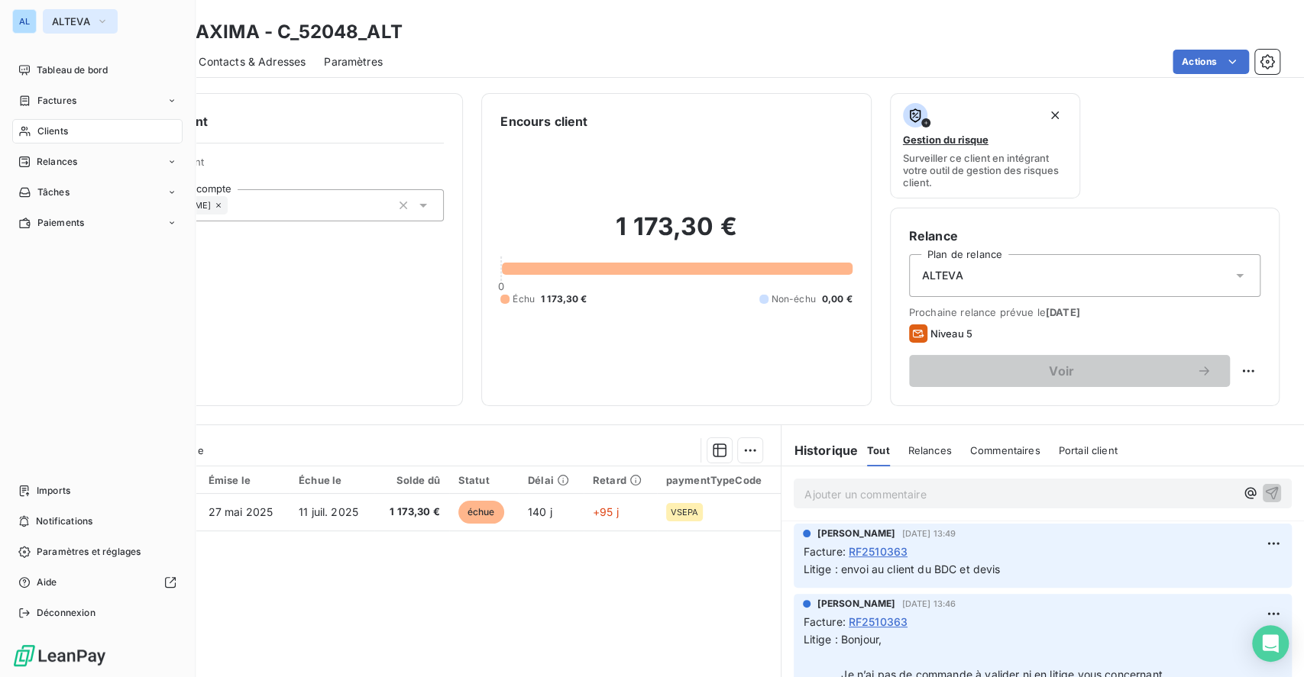
click at [73, 21] on span "ALTEVA" at bounding box center [71, 21] width 38 height 12
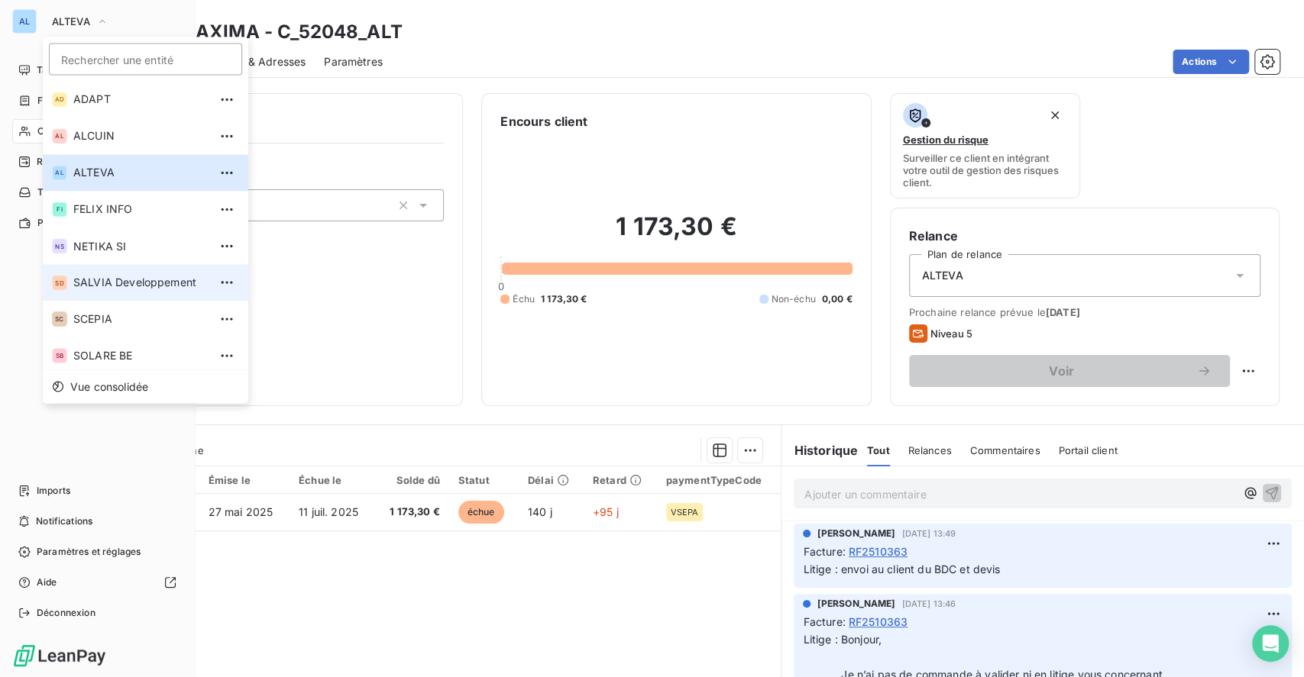
click at [128, 284] on span "SALVIA Developpement" at bounding box center [140, 282] width 135 height 15
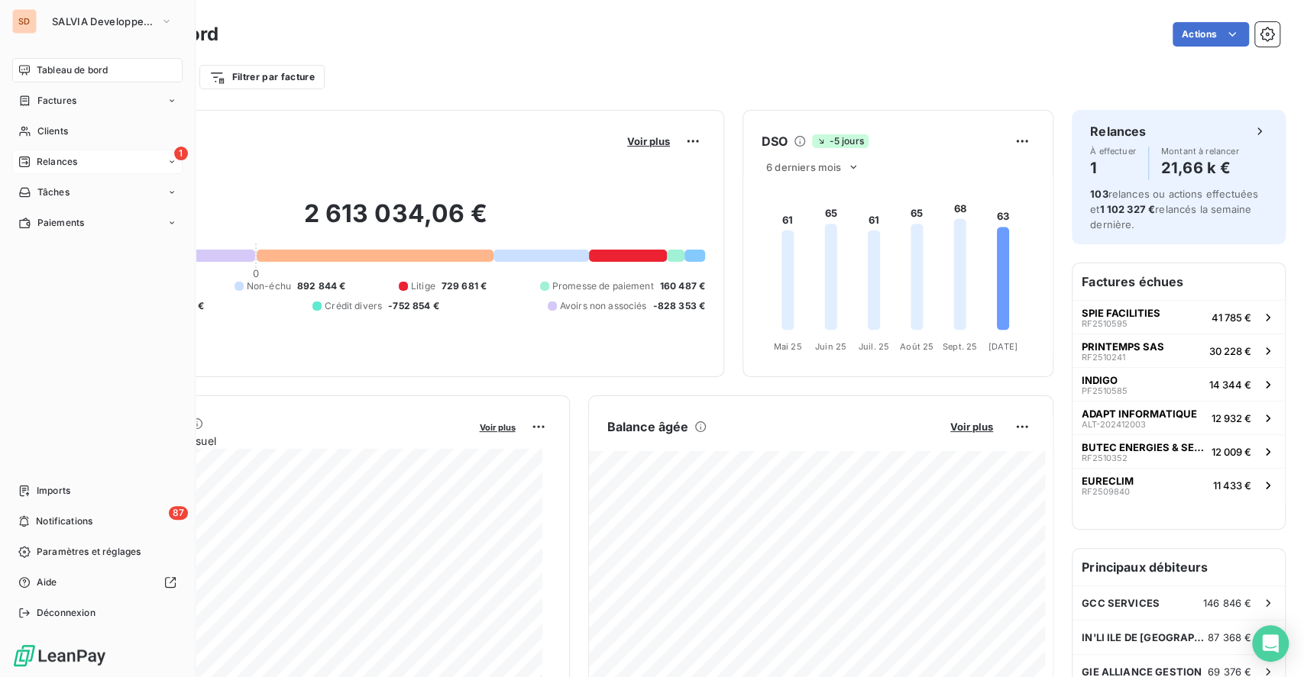
click at [77, 160] on div "1 Relances" at bounding box center [97, 162] width 170 height 24
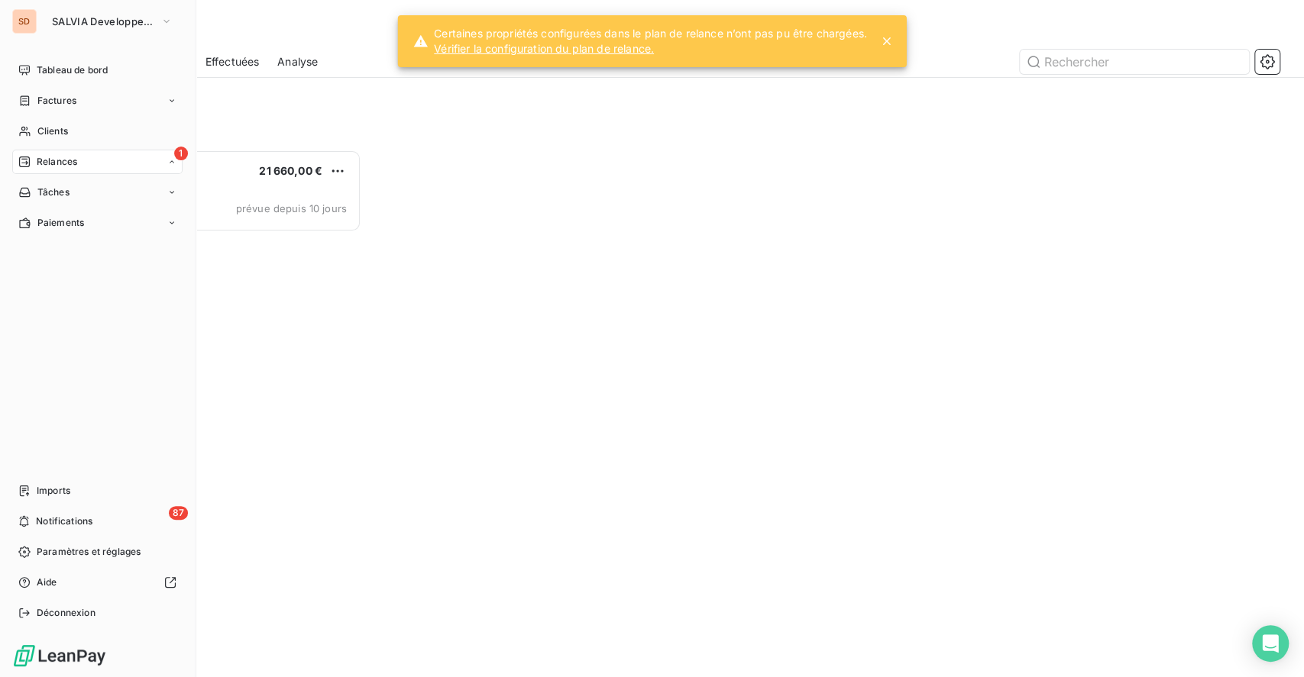
scroll to position [512, 272]
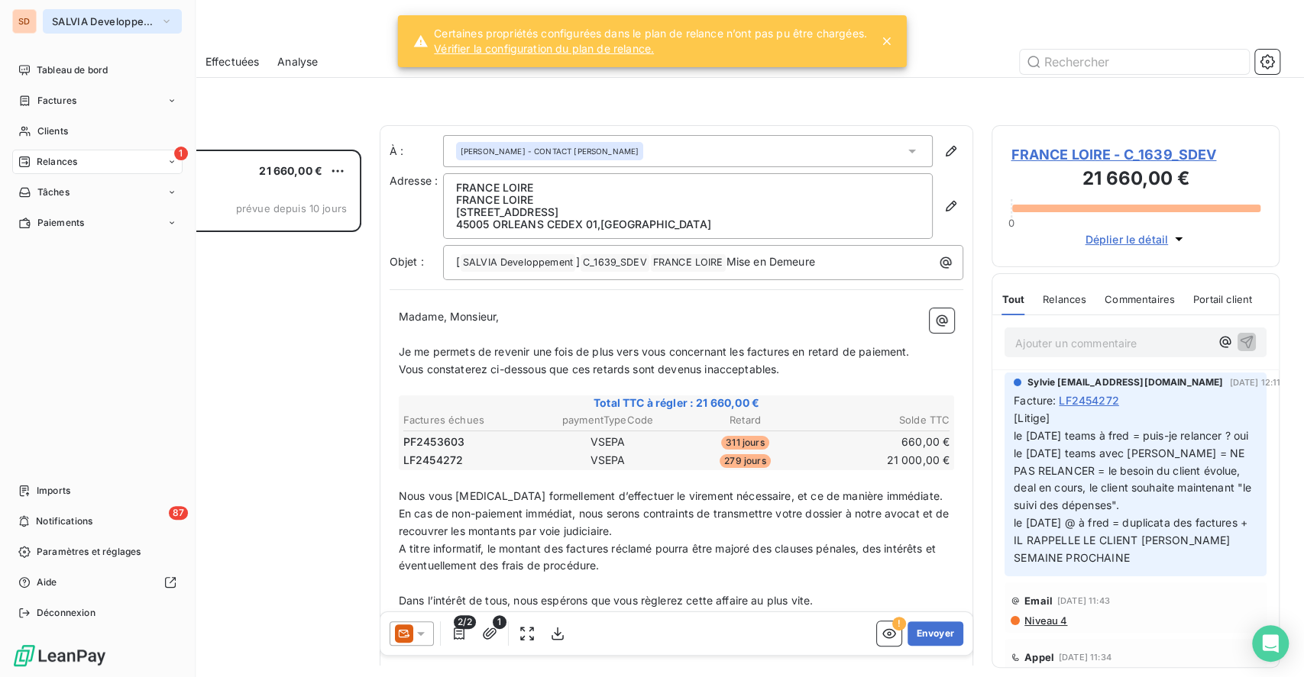
click at [77, 19] on span "SALVIA Developpement" at bounding box center [103, 21] width 102 height 12
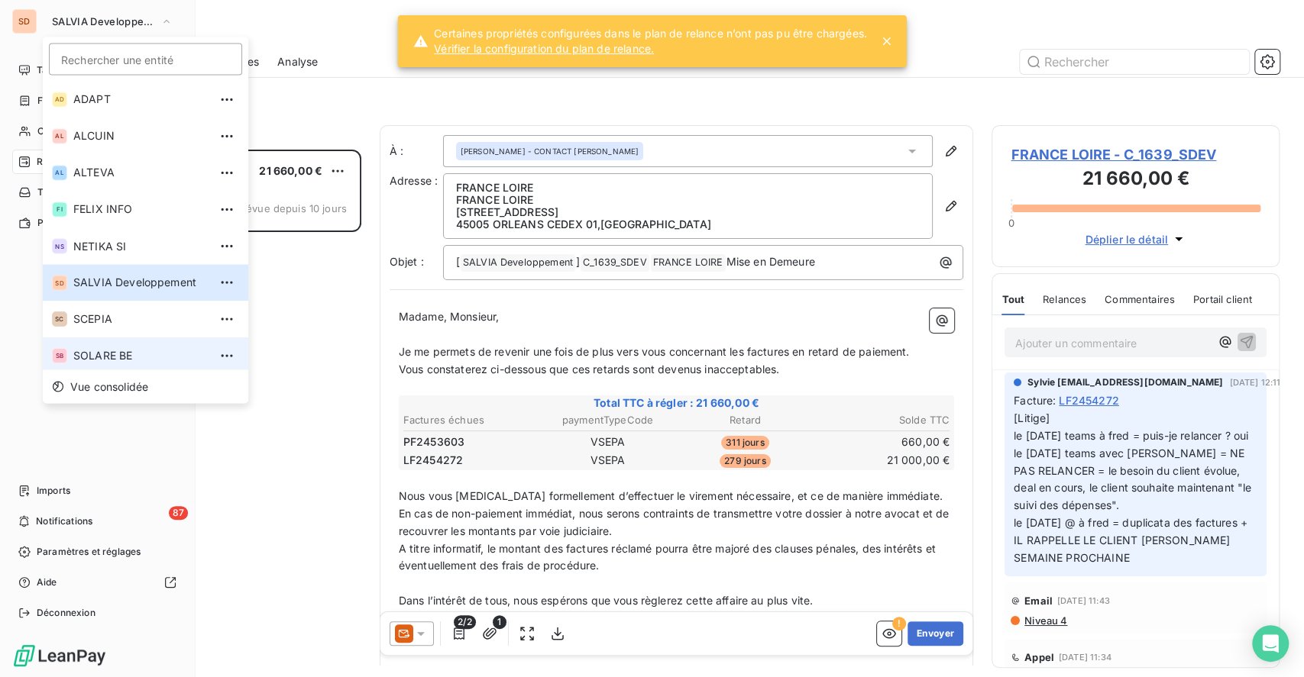
click at [132, 351] on span "SOLARE BE" at bounding box center [140, 355] width 135 height 15
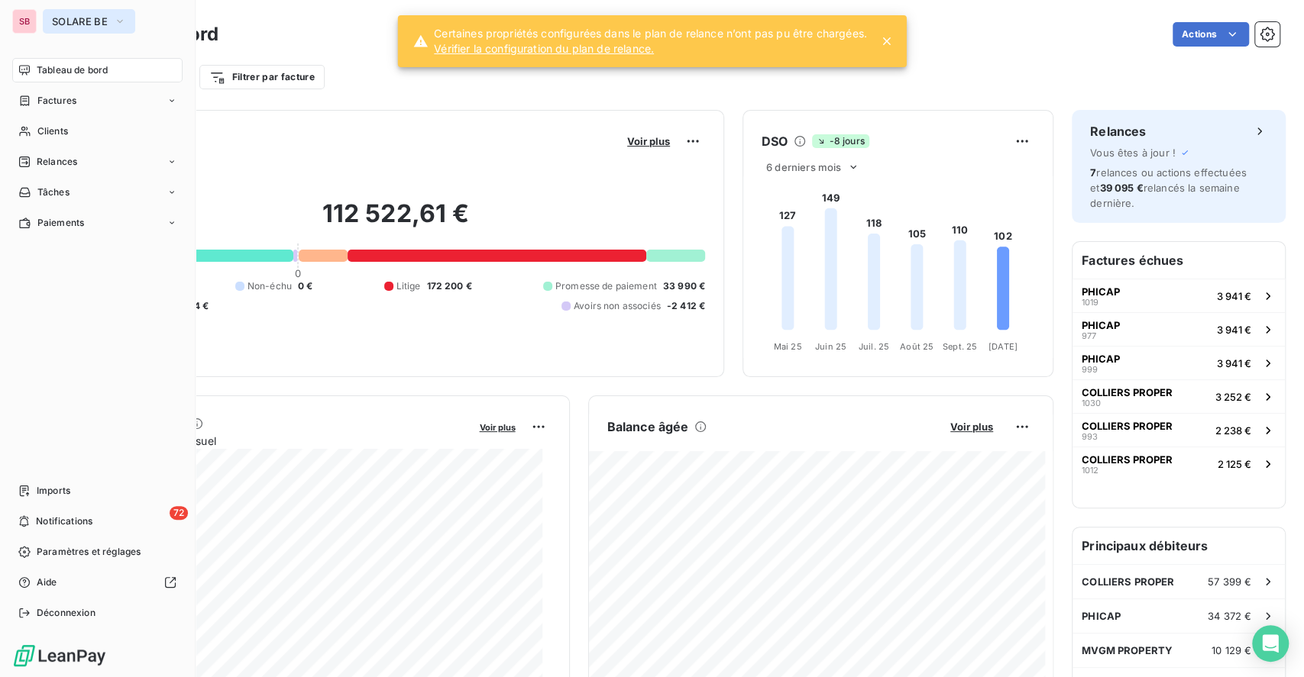
click at [71, 18] on span "SOLARE BE" at bounding box center [80, 21] width 56 height 12
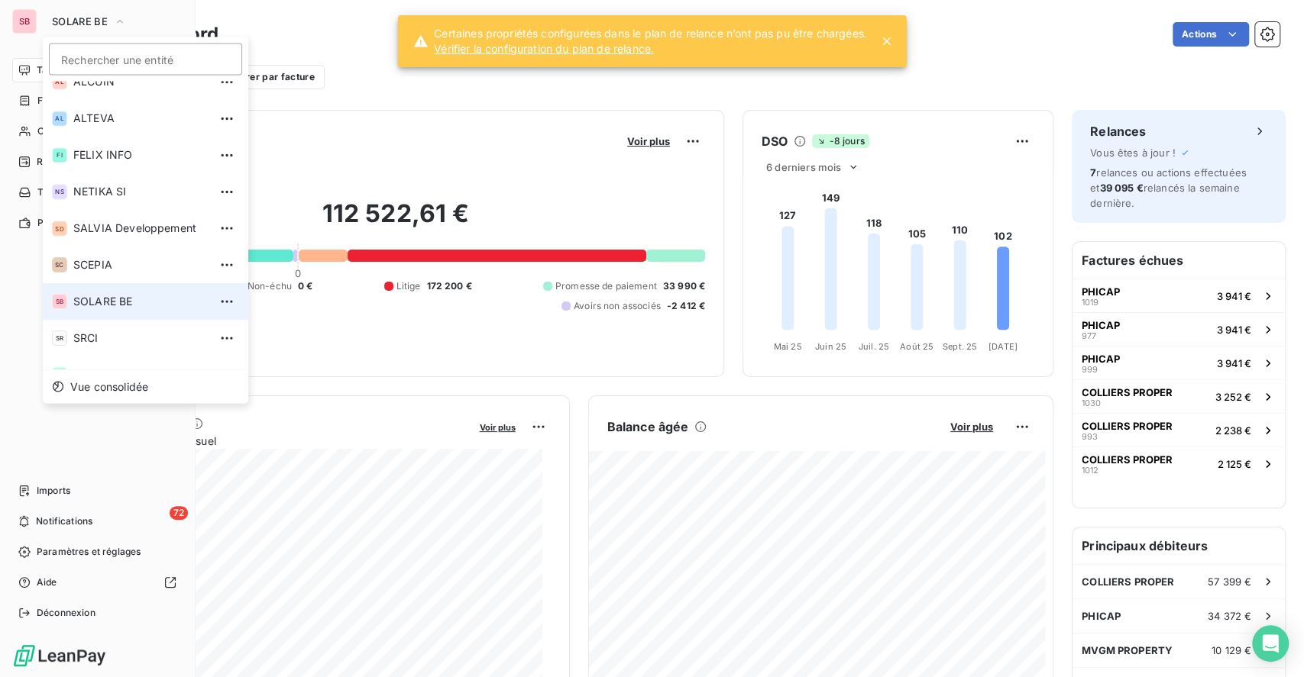
scroll to position [79, 0]
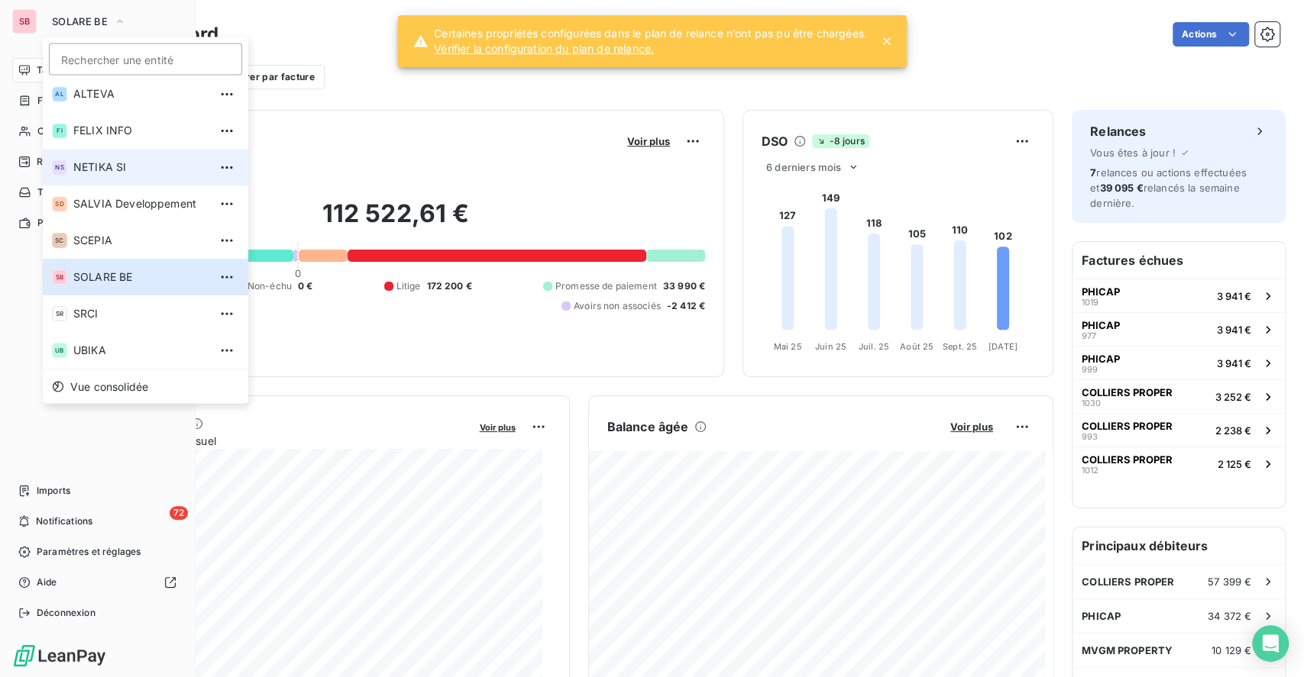
click at [134, 169] on span "NETIKA SI" at bounding box center [140, 167] width 135 height 15
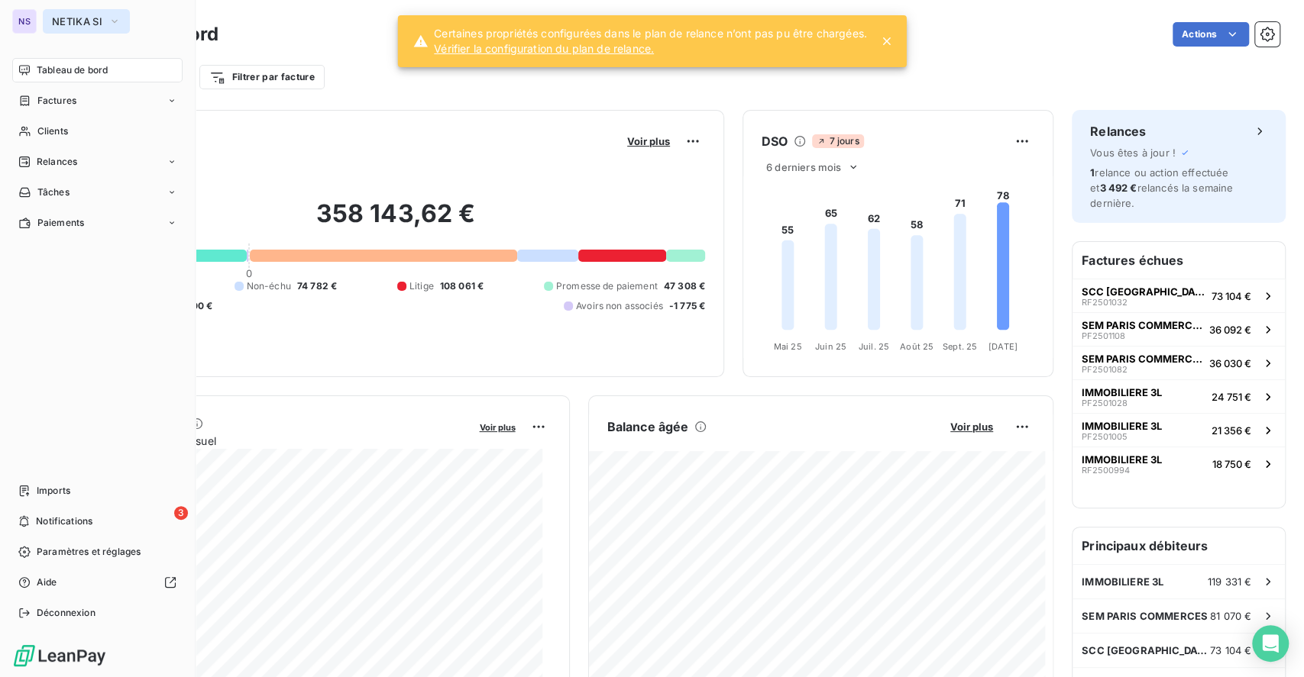
click at [61, 20] on span "NETIKA SI" at bounding box center [77, 21] width 50 height 12
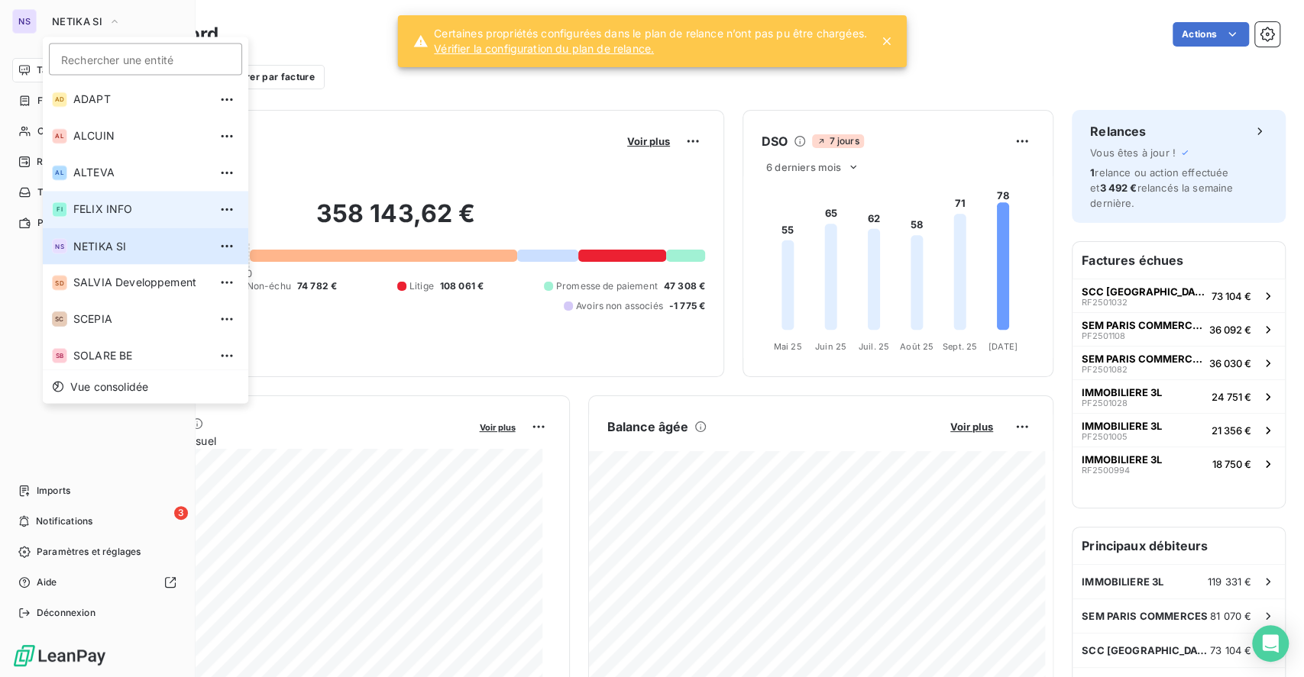
click at [96, 209] on span "FELIX INFO" at bounding box center [140, 209] width 135 height 15
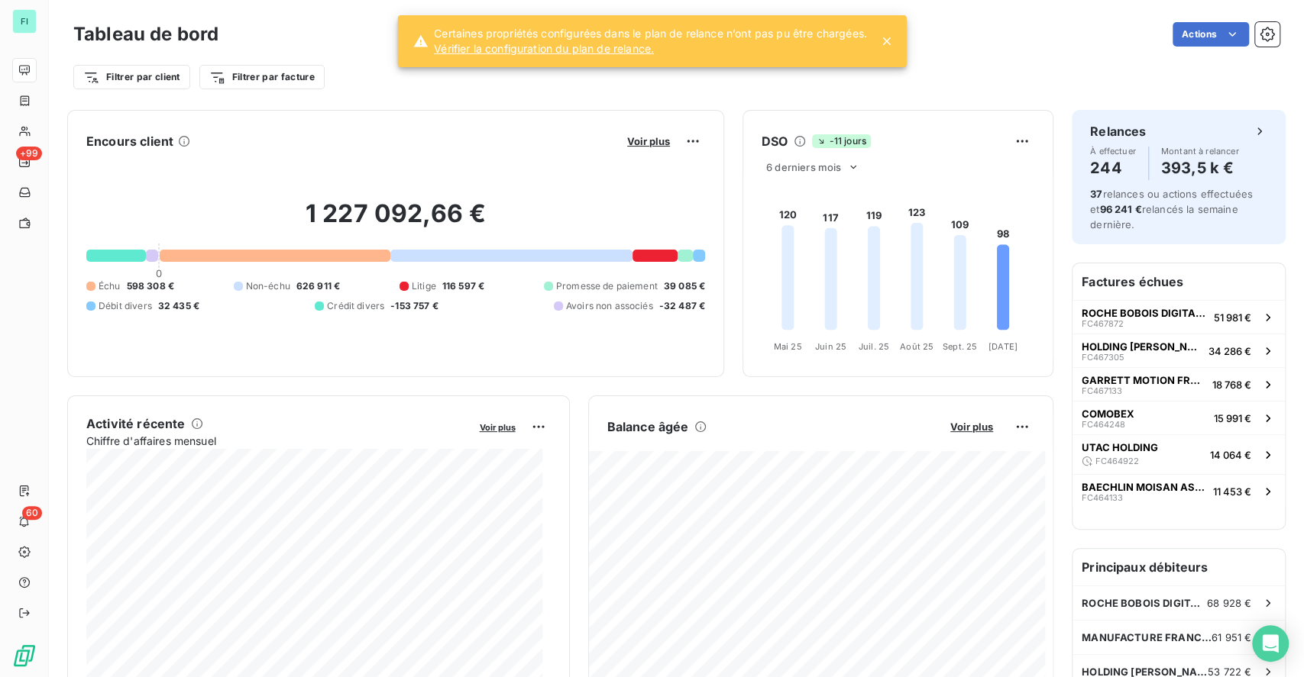
click at [884, 42] on icon at bounding box center [886, 41] width 15 height 15
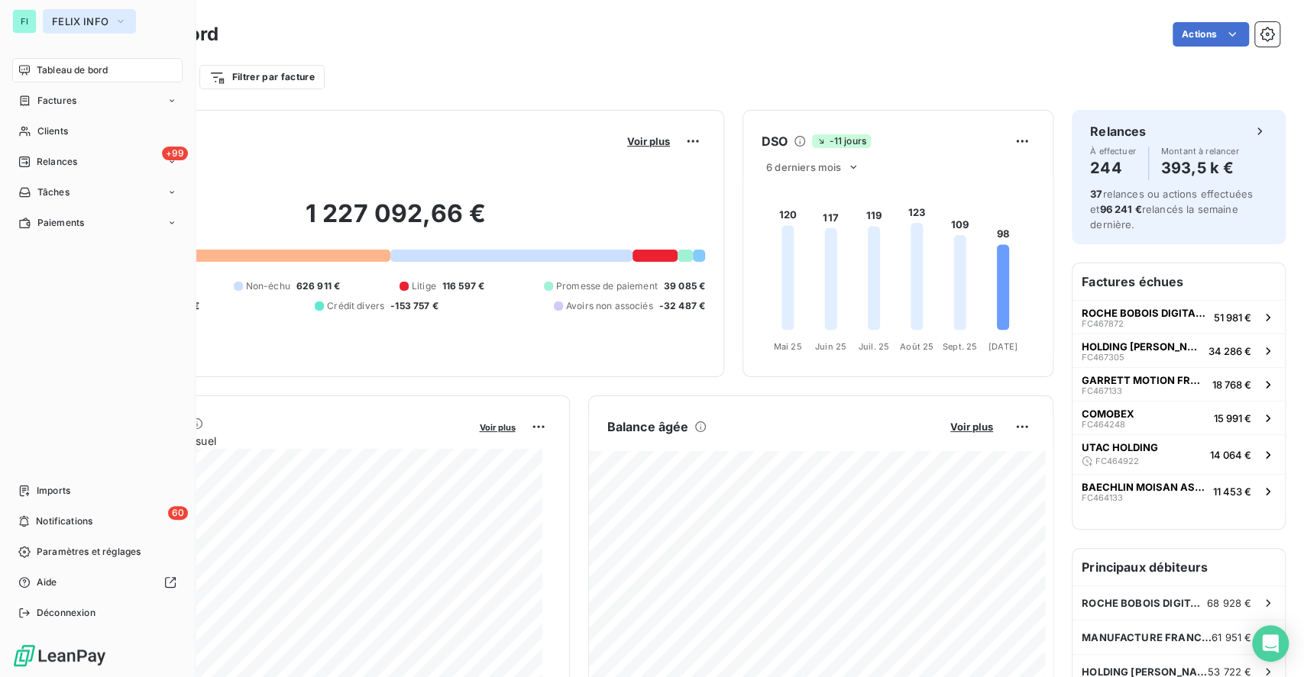
click at [60, 21] on span "FELIX INFO" at bounding box center [80, 21] width 57 height 12
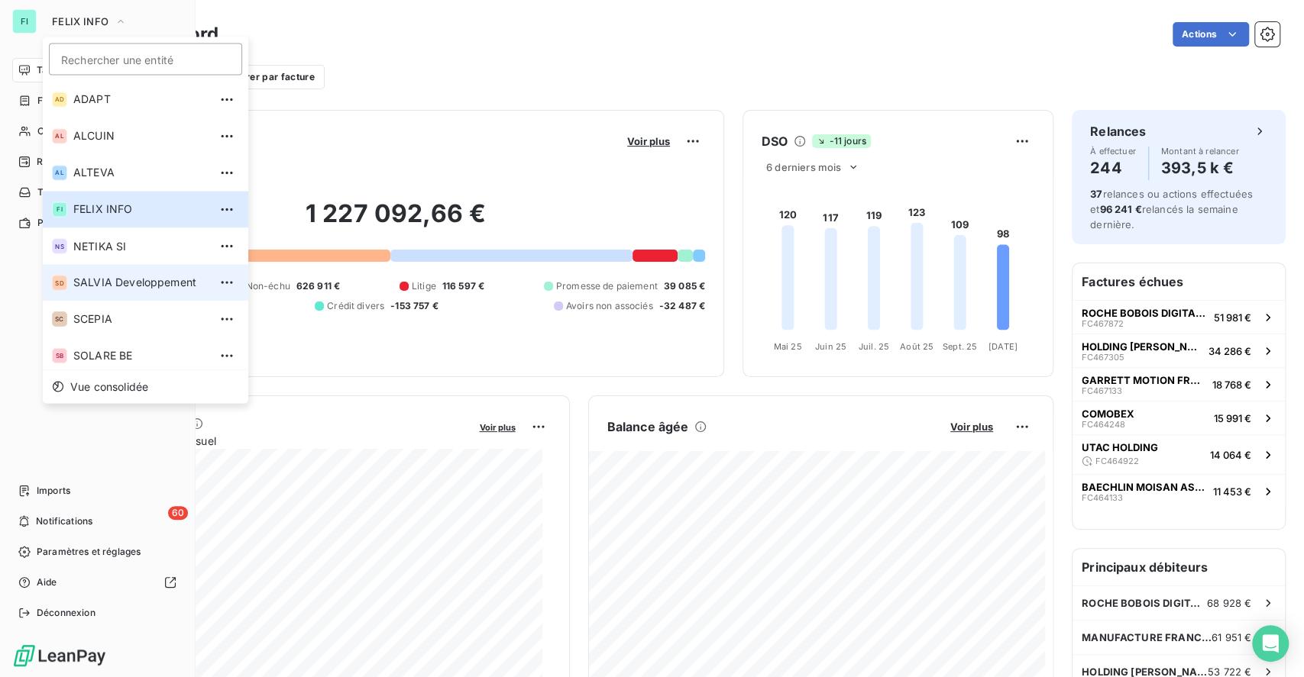
click at [112, 284] on span "SALVIA Developpement" at bounding box center [140, 282] width 135 height 15
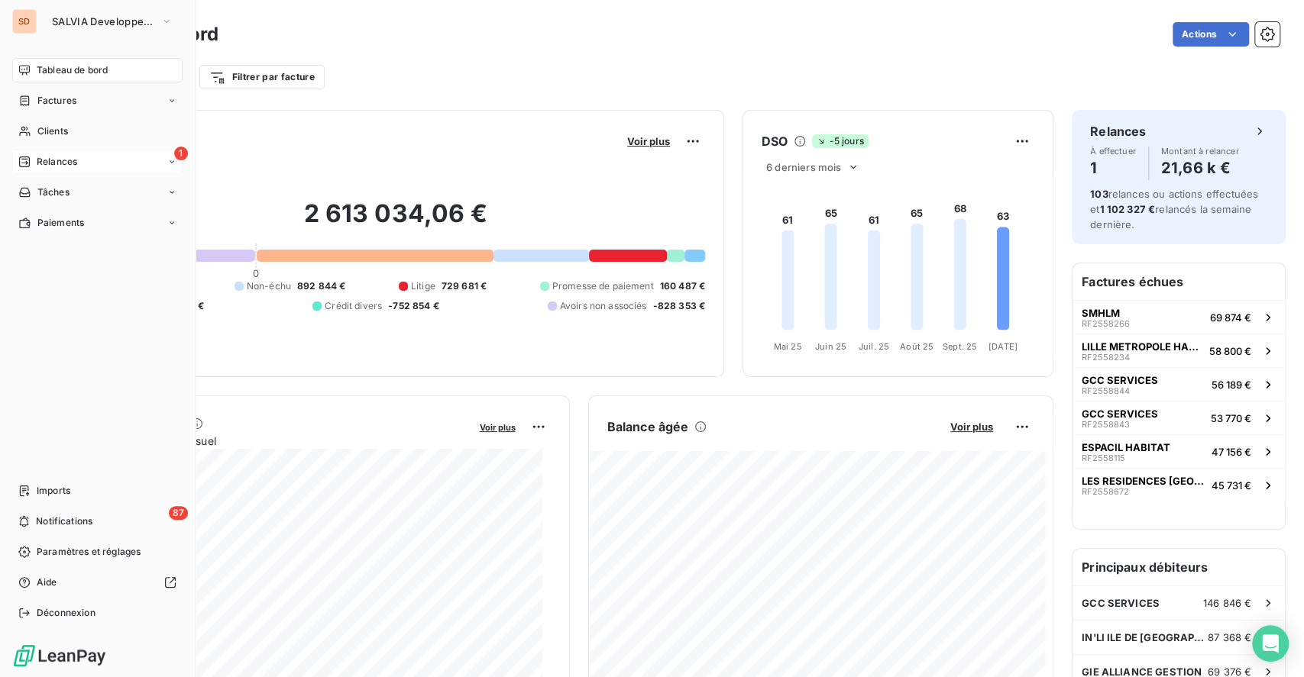
click at [79, 158] on div "1 Relances" at bounding box center [97, 162] width 170 height 24
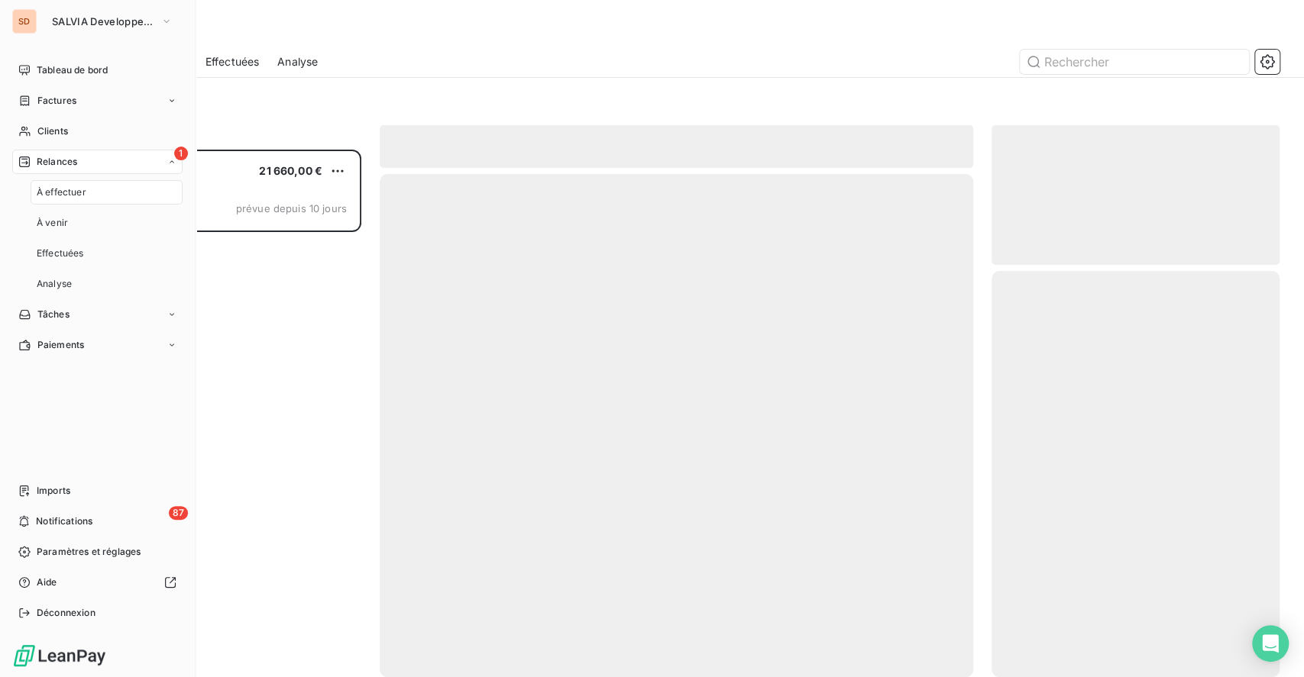
scroll to position [512, 272]
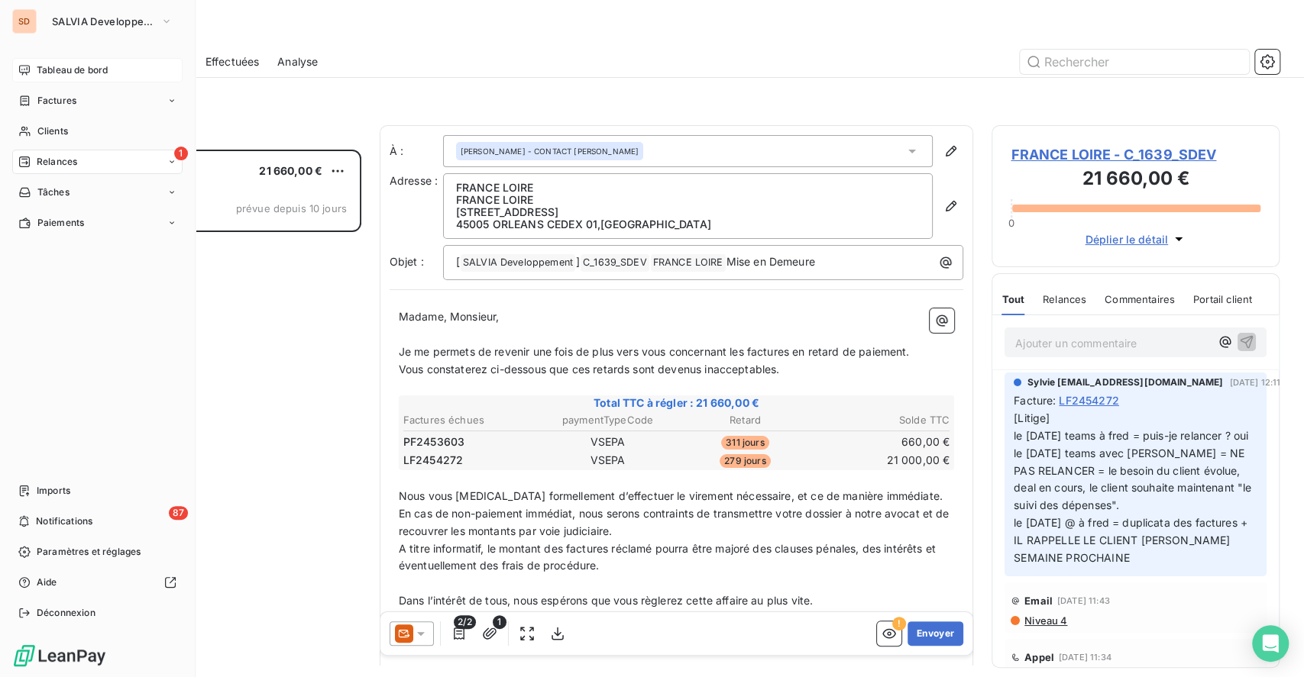
click at [66, 70] on span "Tableau de bord" at bounding box center [72, 70] width 71 height 14
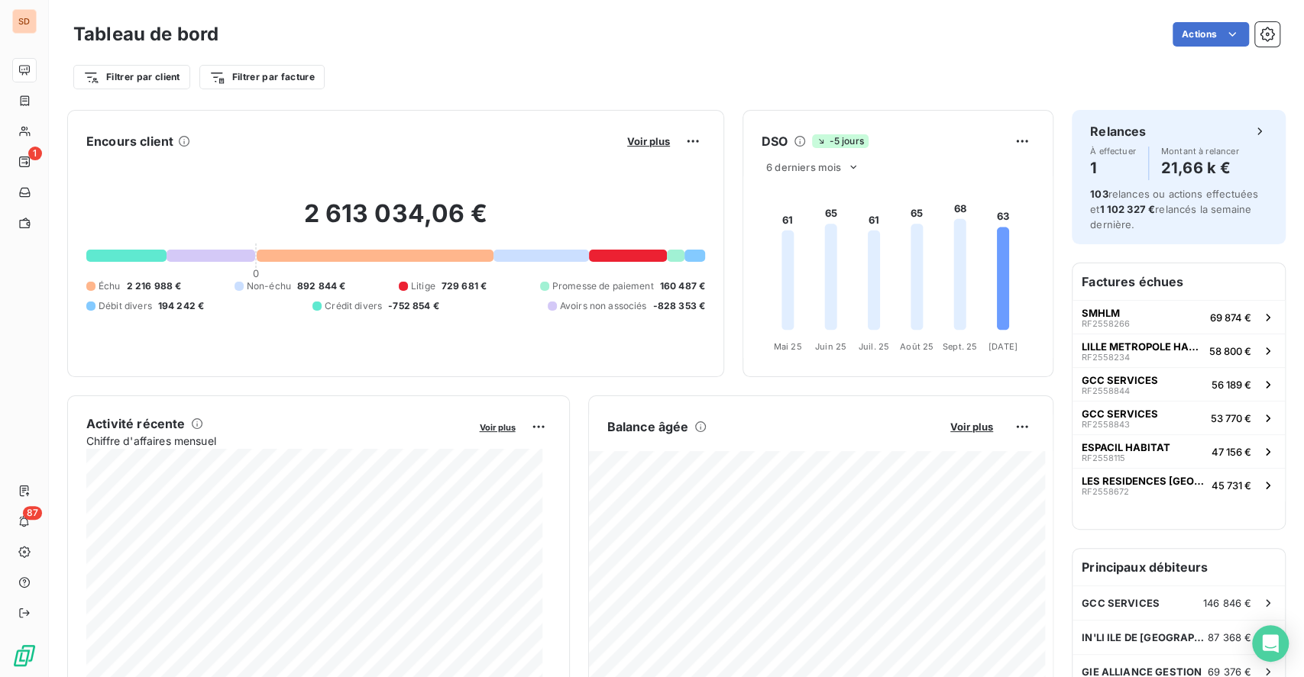
click at [667, 257] on div at bounding box center [675, 256] width 17 height 12
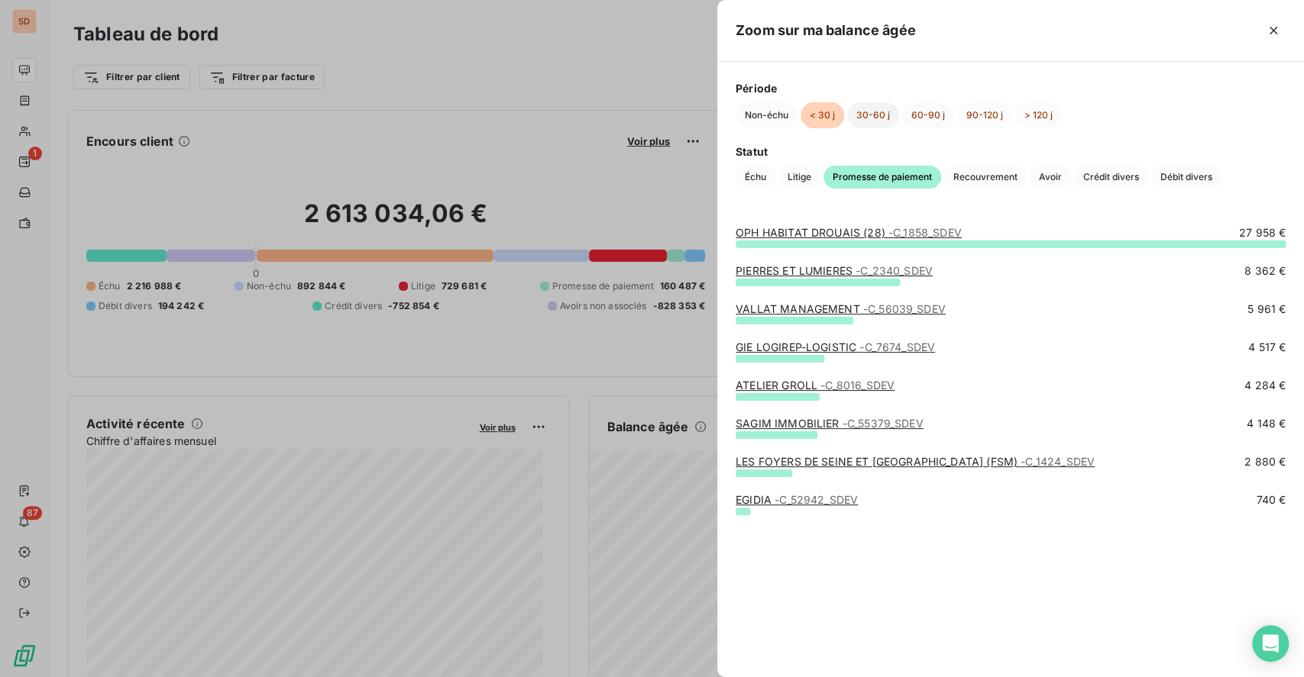
click at [875, 116] on button "30-60 j" at bounding box center [873, 115] width 52 height 26
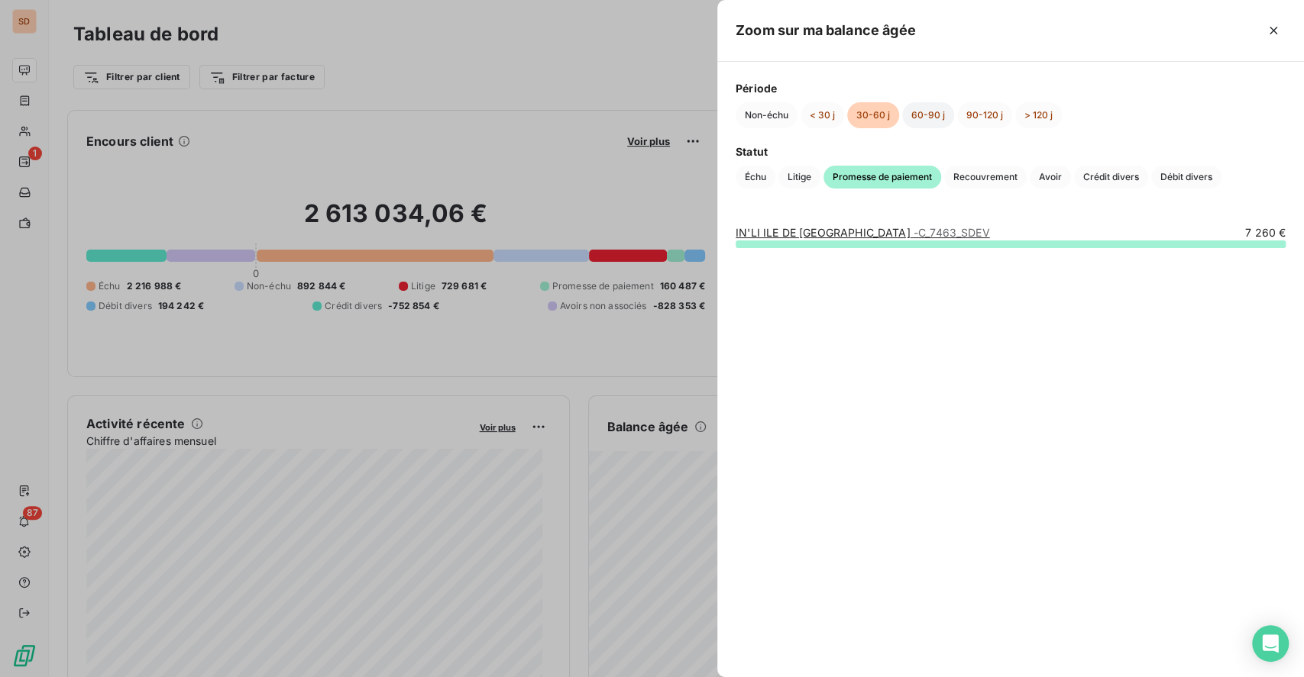
click at [929, 113] on button "60-90 j" at bounding box center [928, 115] width 52 height 26
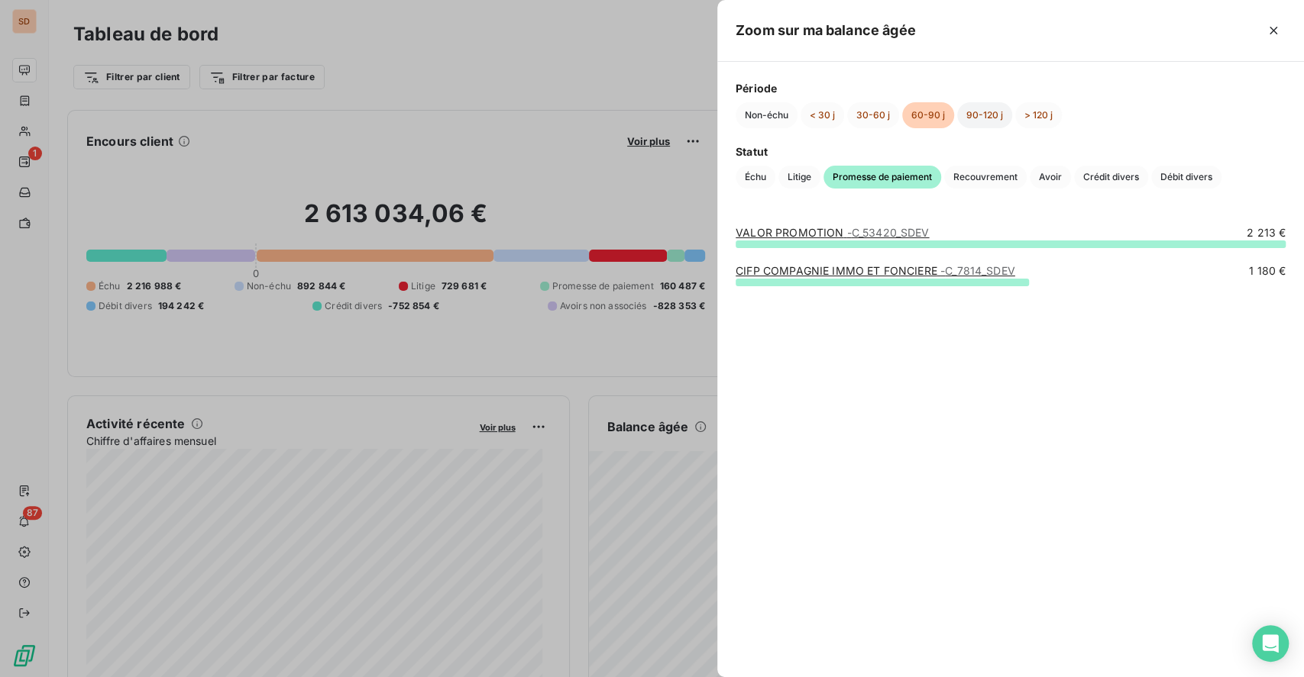
click at [983, 112] on button "90-120 j" at bounding box center [984, 115] width 55 height 26
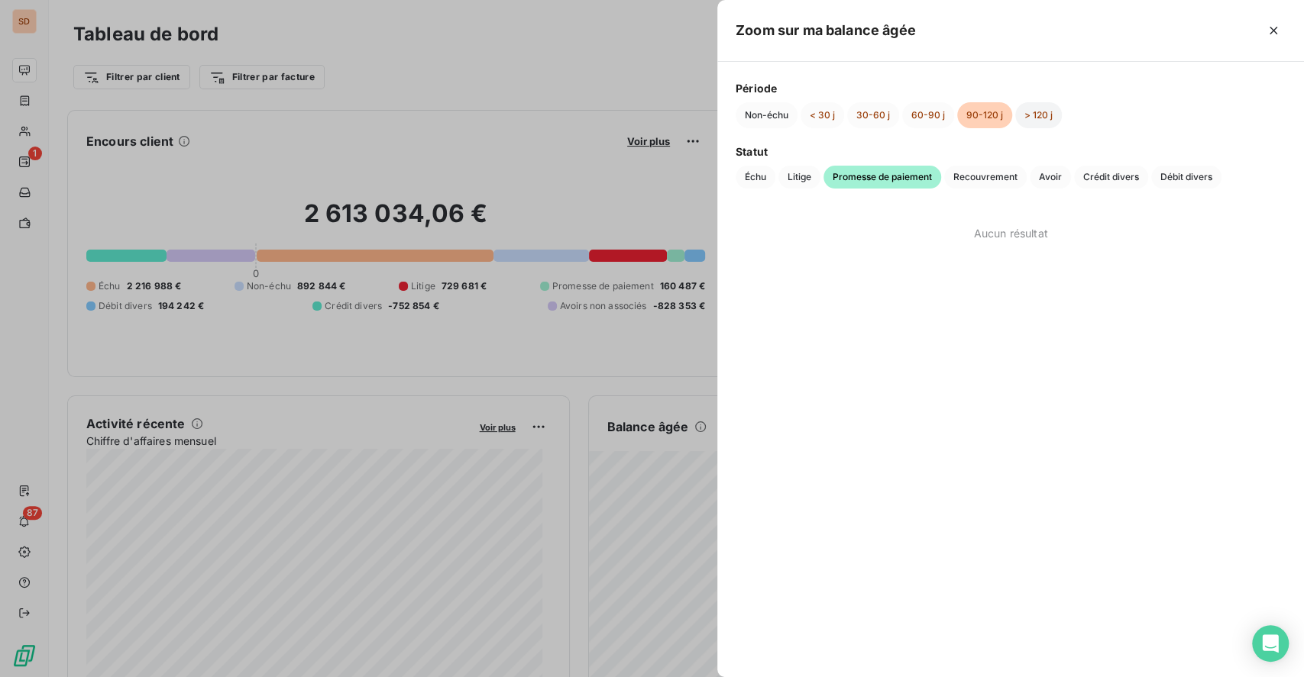
click at [1042, 110] on button "> 120 j" at bounding box center [1038, 115] width 47 height 26
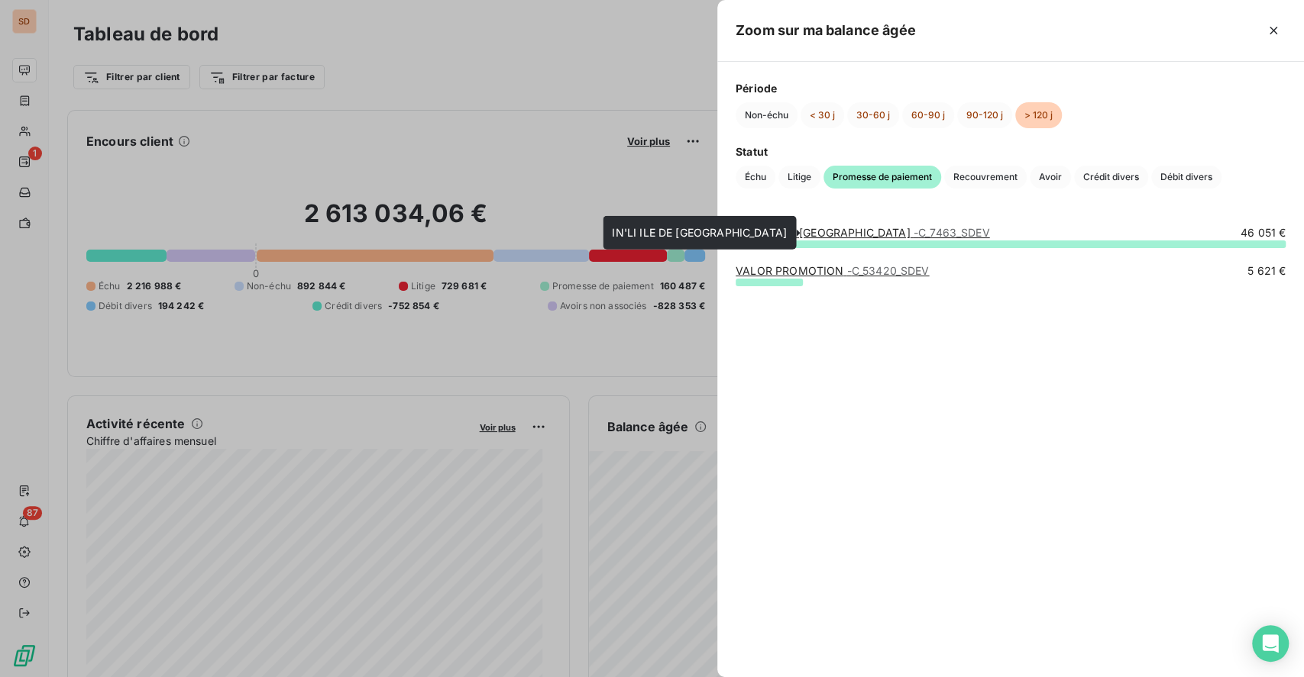
click at [835, 228] on link "IN'LI ILE DE FRANCE - C_7463_SDEV" at bounding box center [863, 232] width 254 height 13
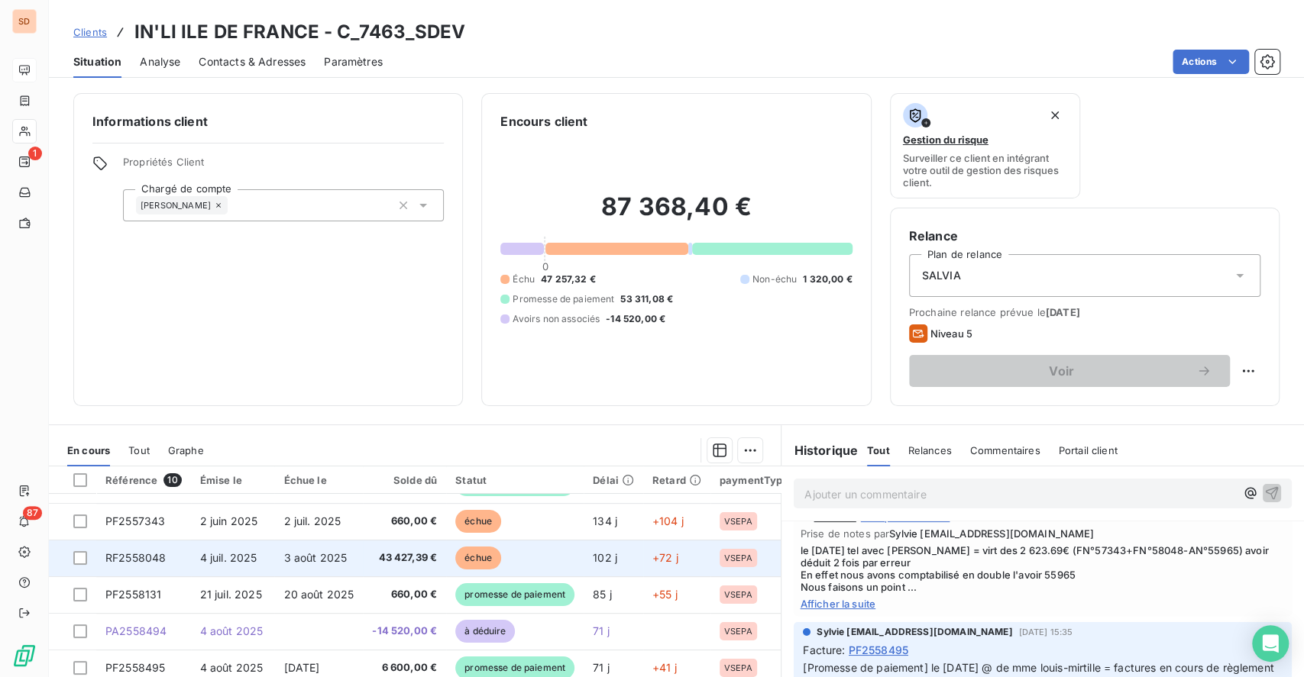
scroll to position [102, 0]
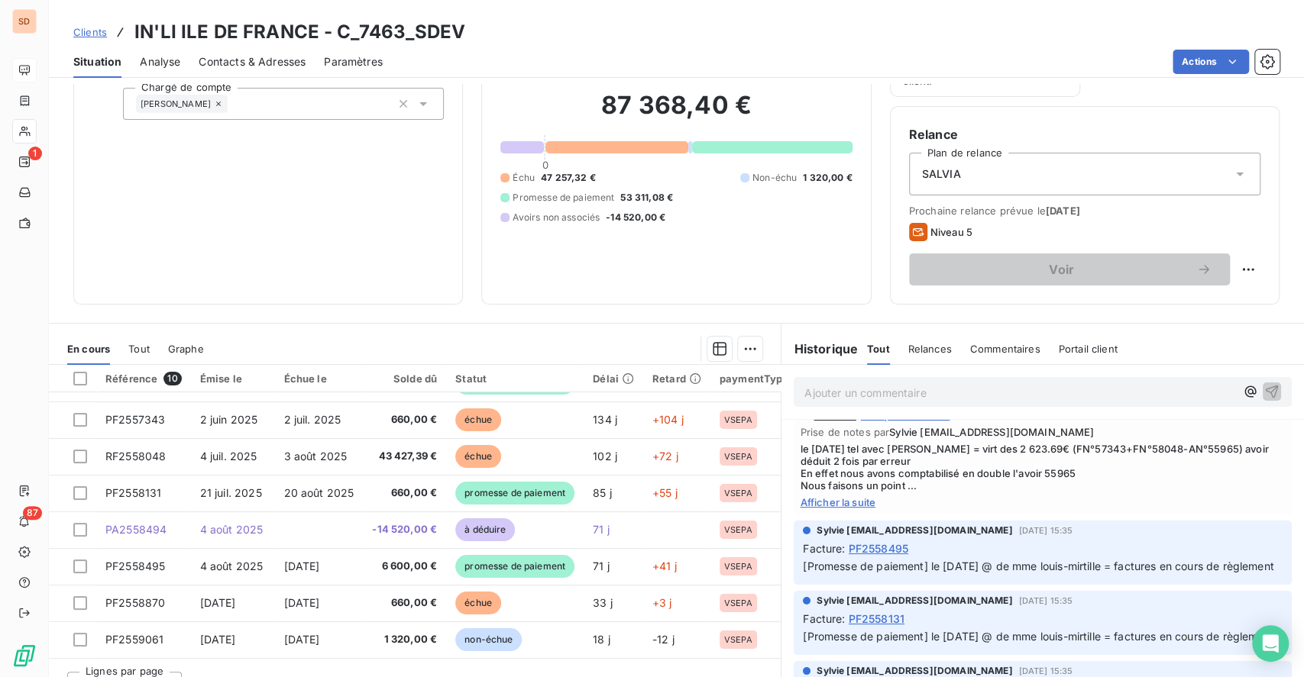
click at [833, 502] on span "Afficher la suite" at bounding box center [1043, 502] width 486 height 12
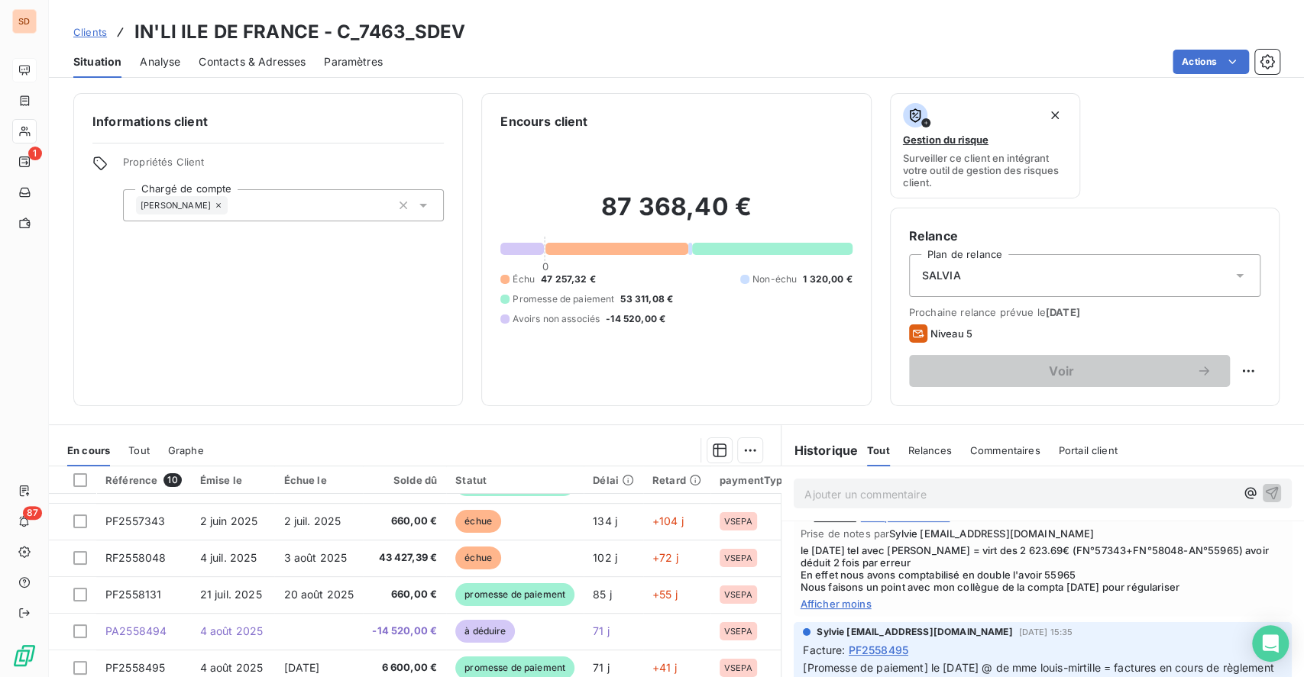
scroll to position [106, 0]
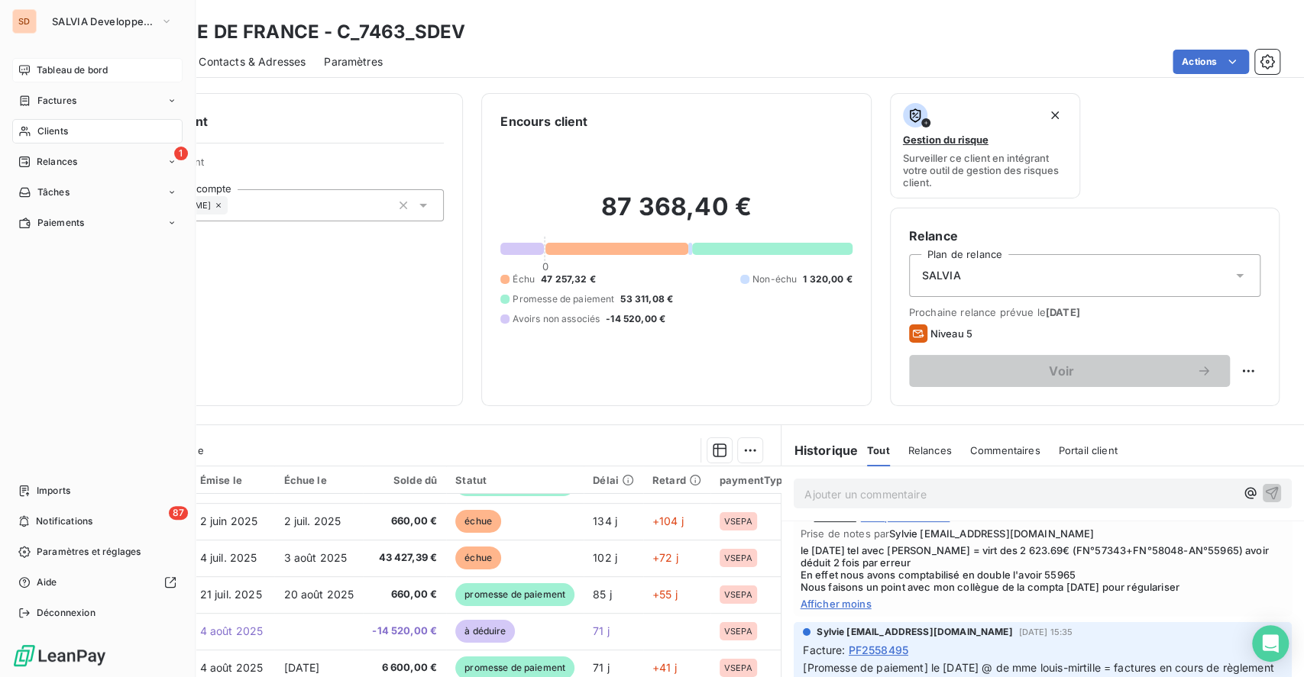
click at [70, 70] on span "Tableau de bord" at bounding box center [72, 70] width 71 height 14
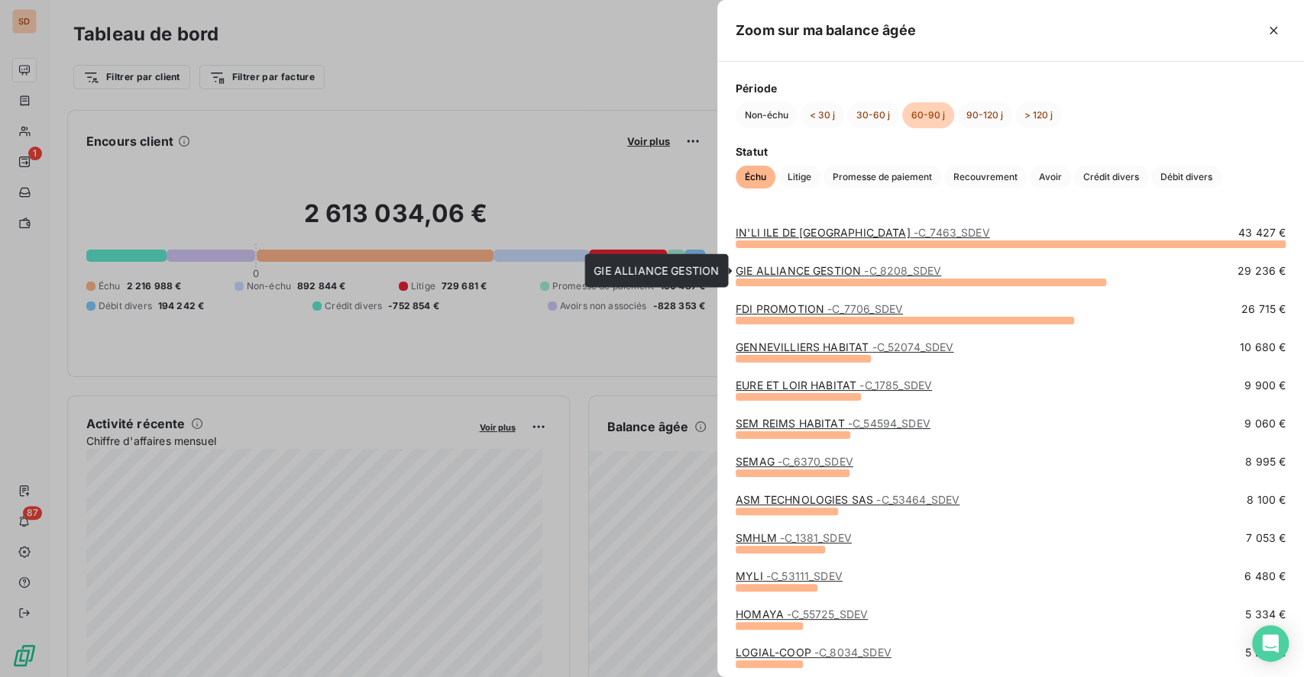
click at [794, 269] on link "GIE ALLIANCE GESTION - C_8208_SDEV" at bounding box center [838, 270] width 205 height 13
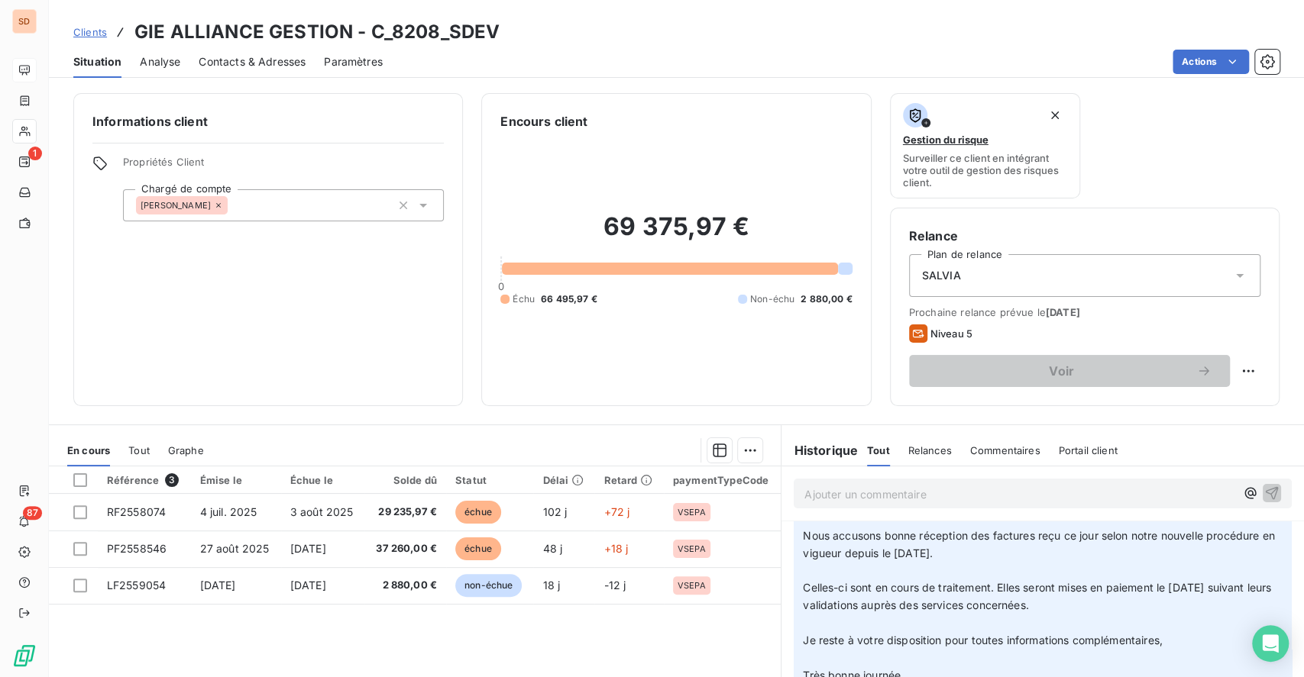
scroll to position [306, 0]
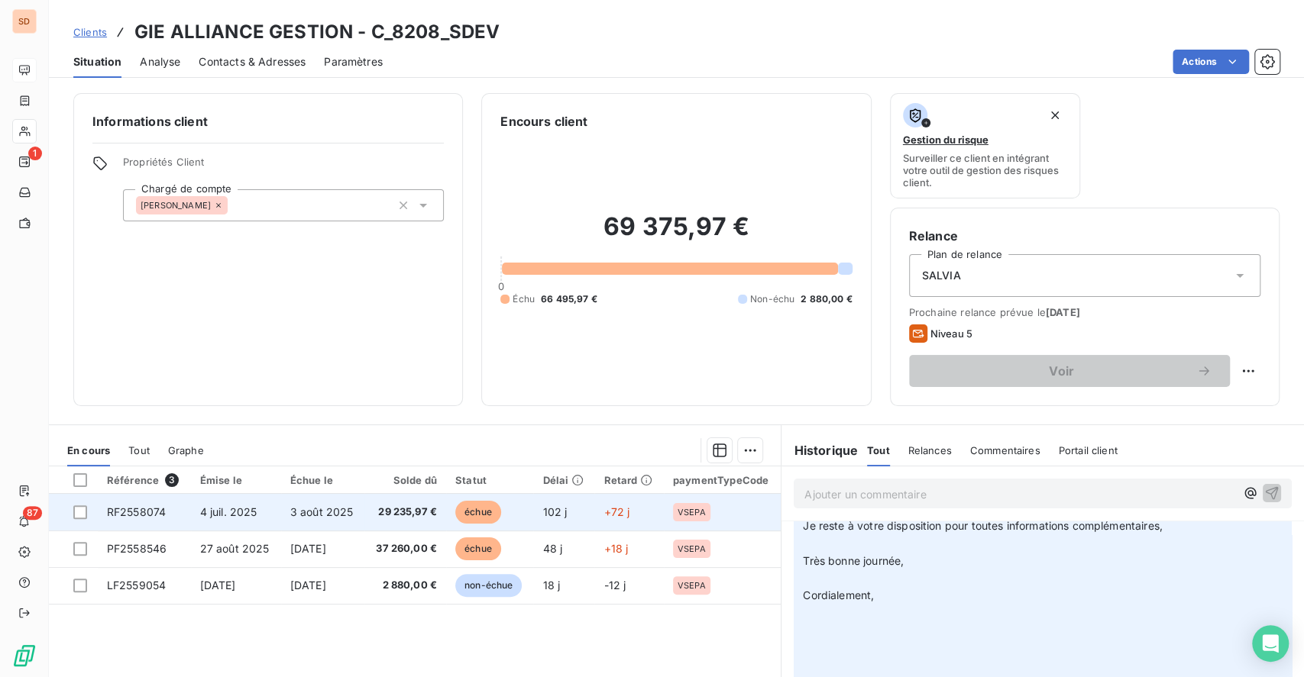
click at [303, 516] on span "3 août 2025" at bounding box center [321, 512] width 63 height 13
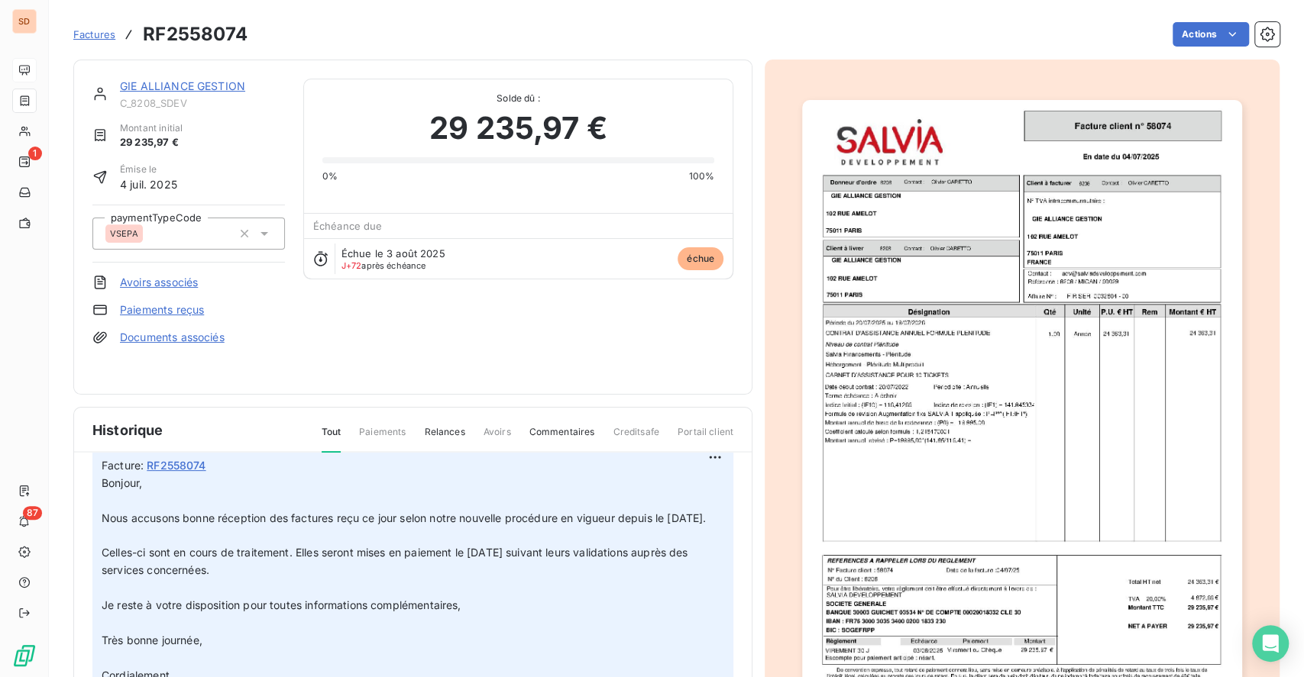
scroll to position [102, 0]
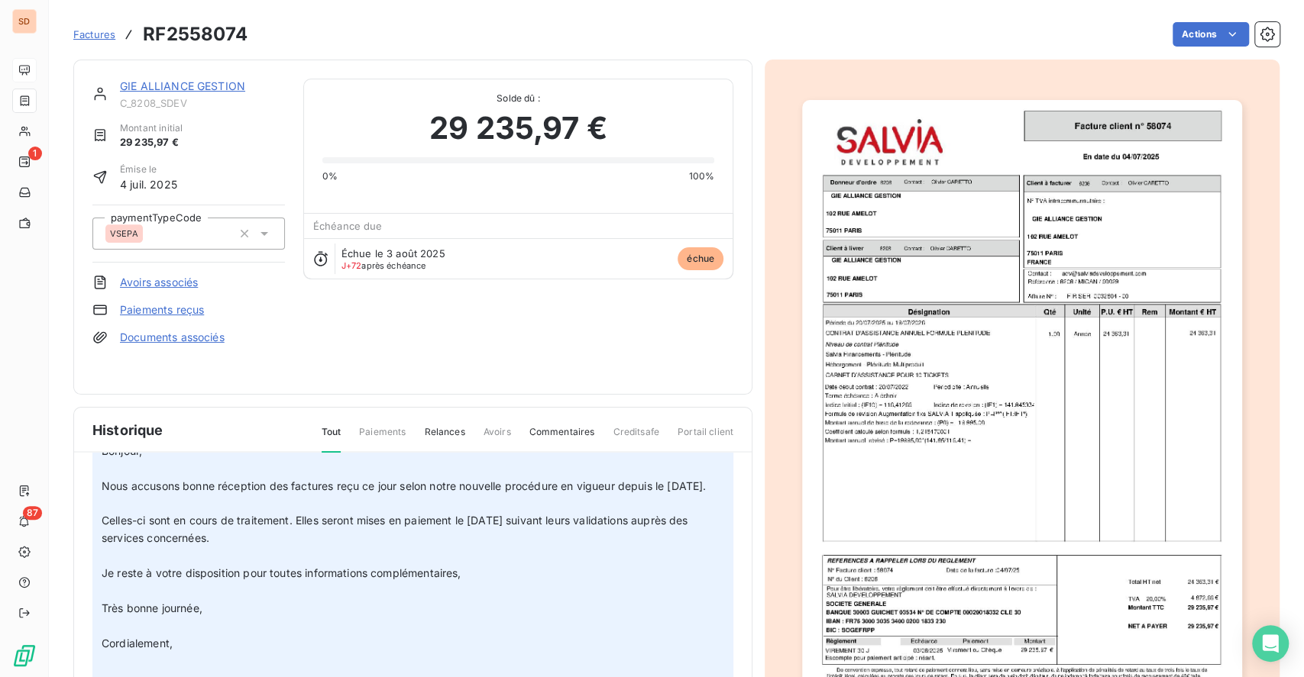
click at [196, 86] on link "GIE ALLIANCE GESTION" at bounding box center [182, 85] width 125 height 13
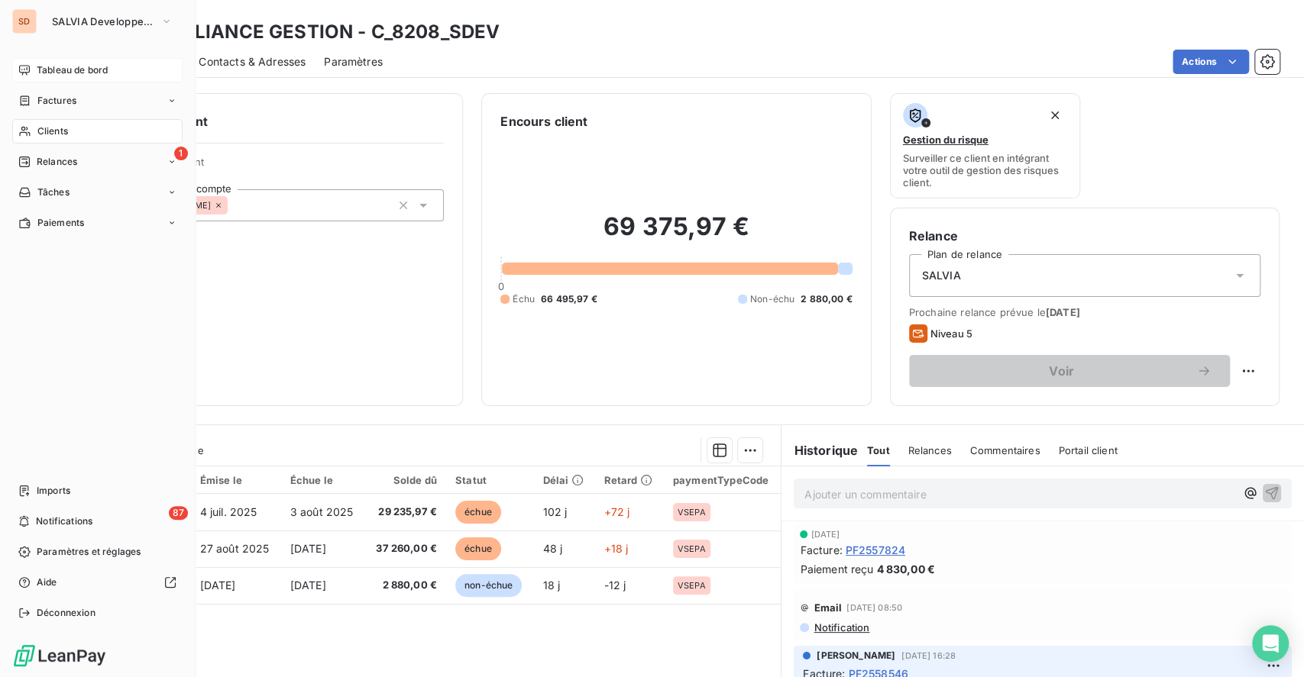
click at [72, 66] on span "Tableau de bord" at bounding box center [72, 70] width 71 height 14
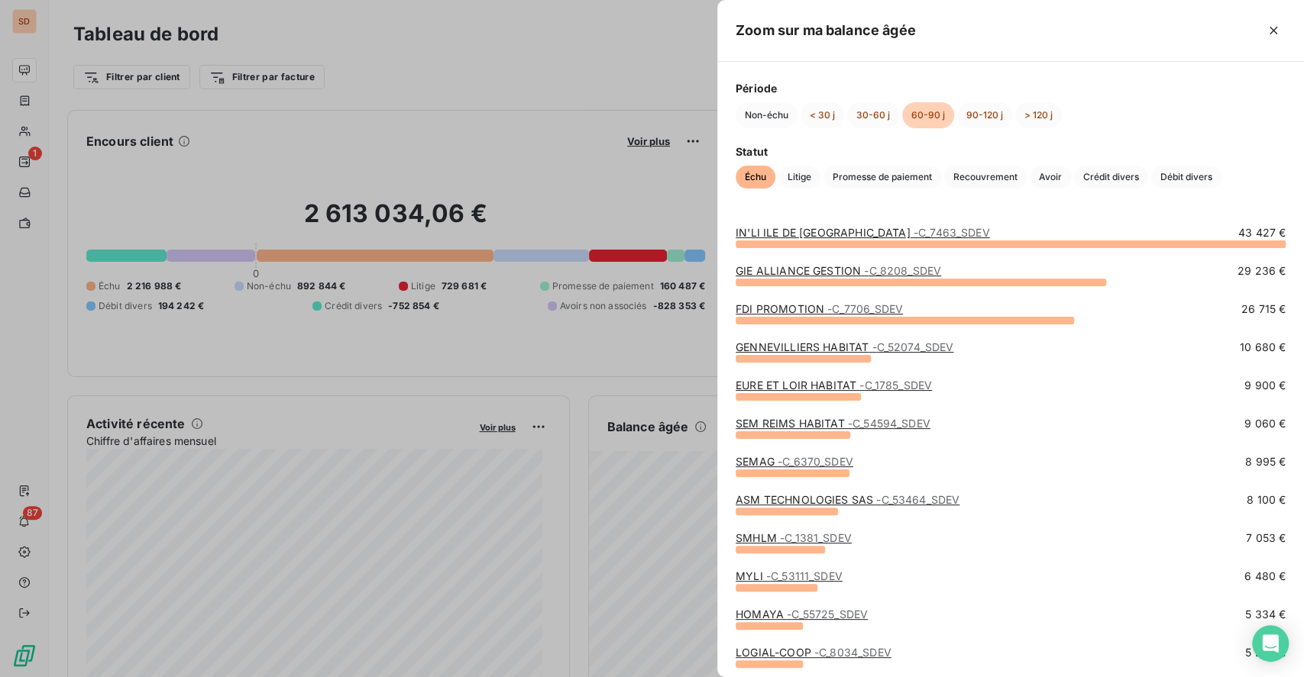
click at [827, 308] on span "- C_7706_SDEV" at bounding box center [865, 308] width 76 height 13
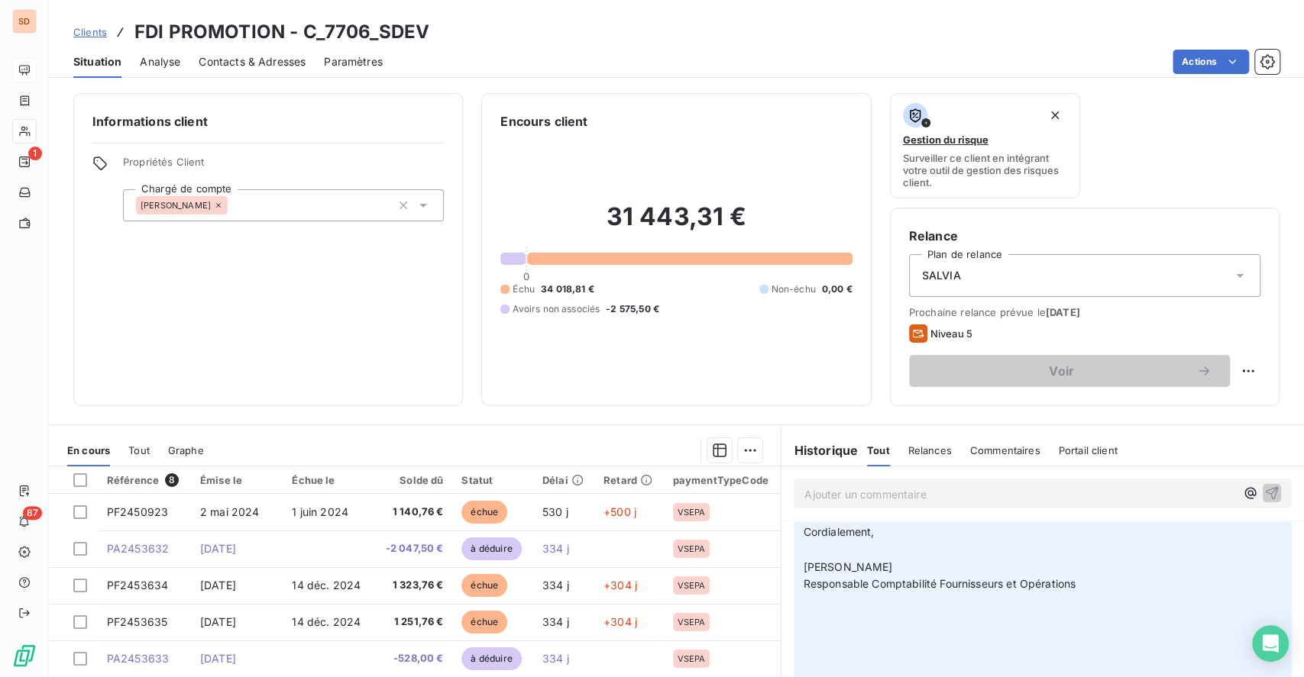
scroll to position [203, 0]
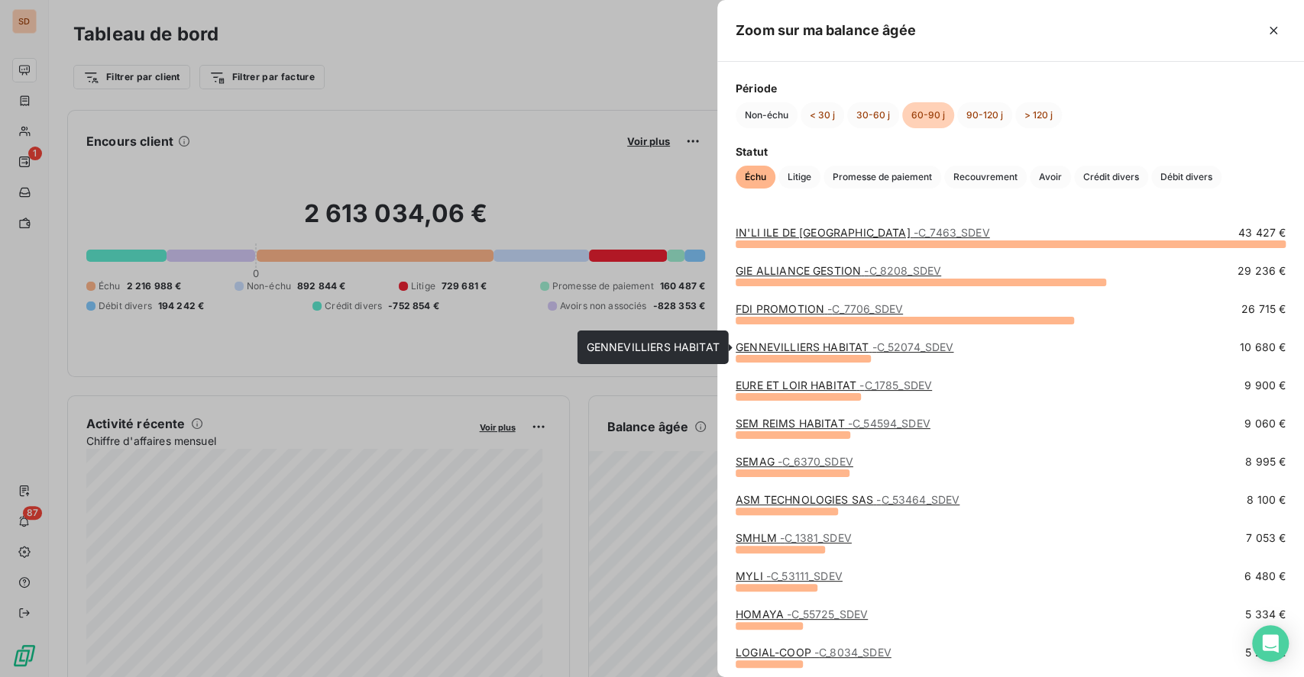
click at [821, 341] on link "GENNEVILLIERS HABITAT - C_52074_SDEV" at bounding box center [845, 347] width 218 height 13
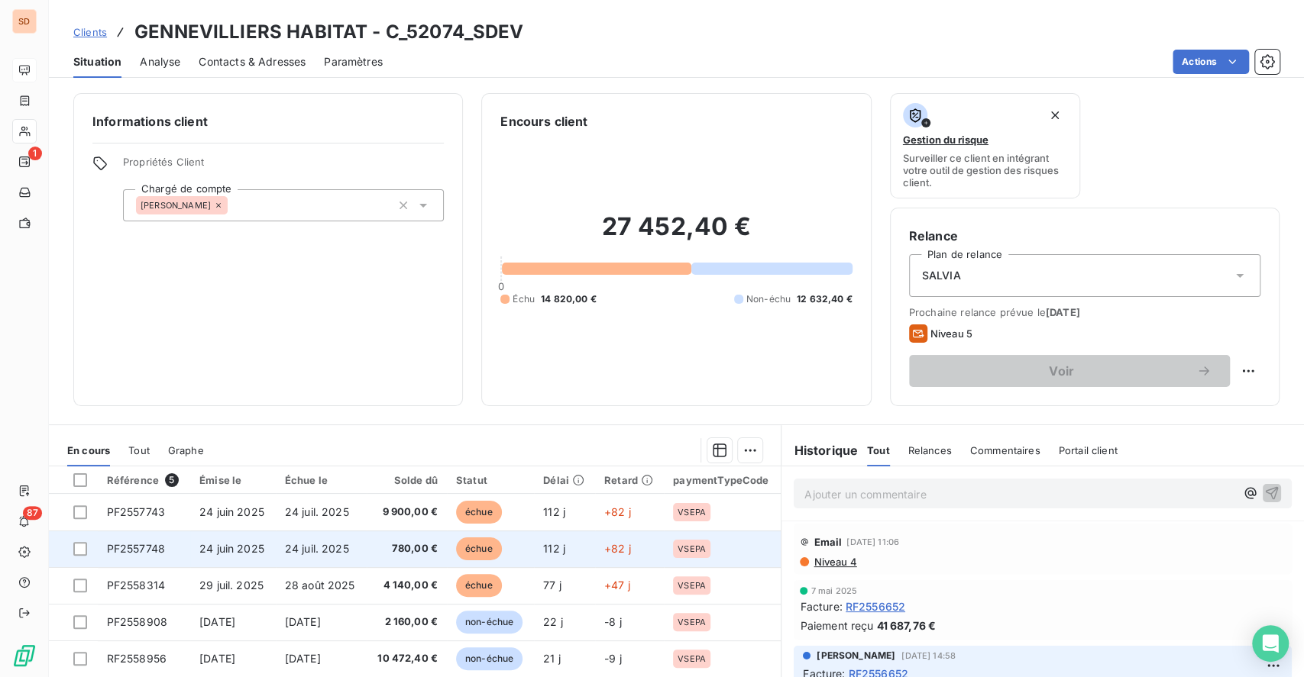
scroll to position [102, 0]
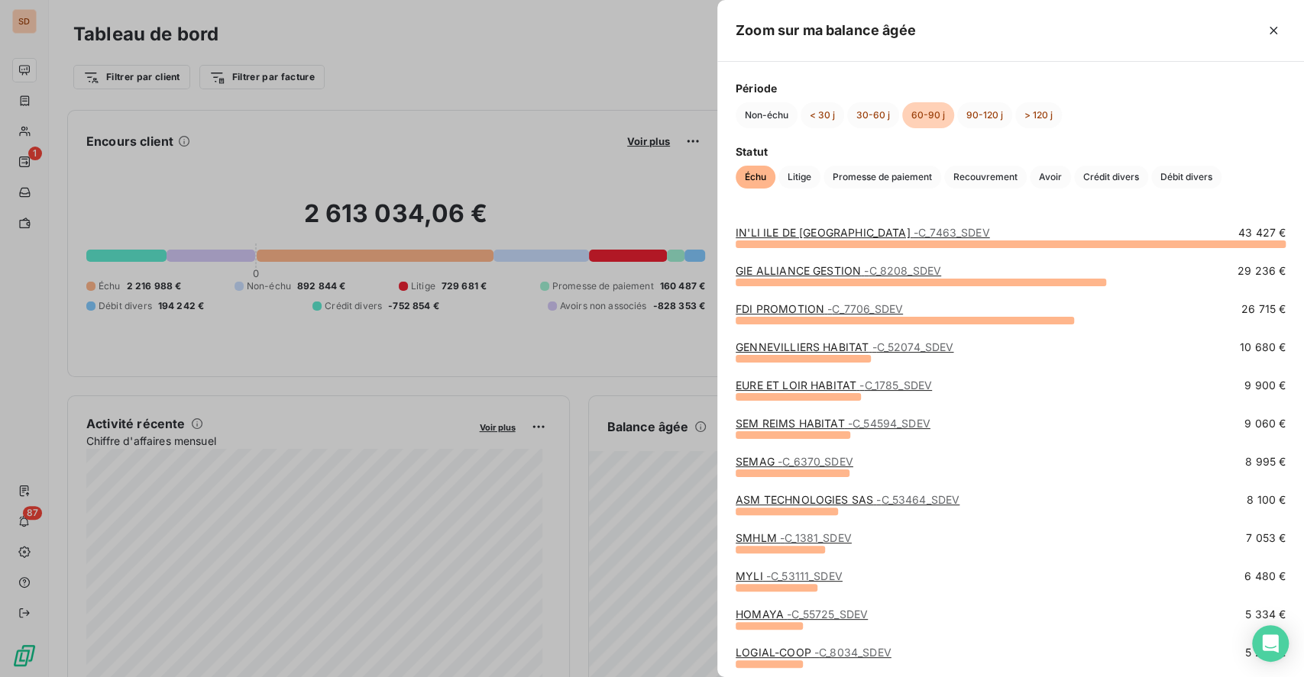
click at [813, 428] on link "SEM REIMS HABITAT - C_54594_SDEV" at bounding box center [833, 423] width 195 height 13
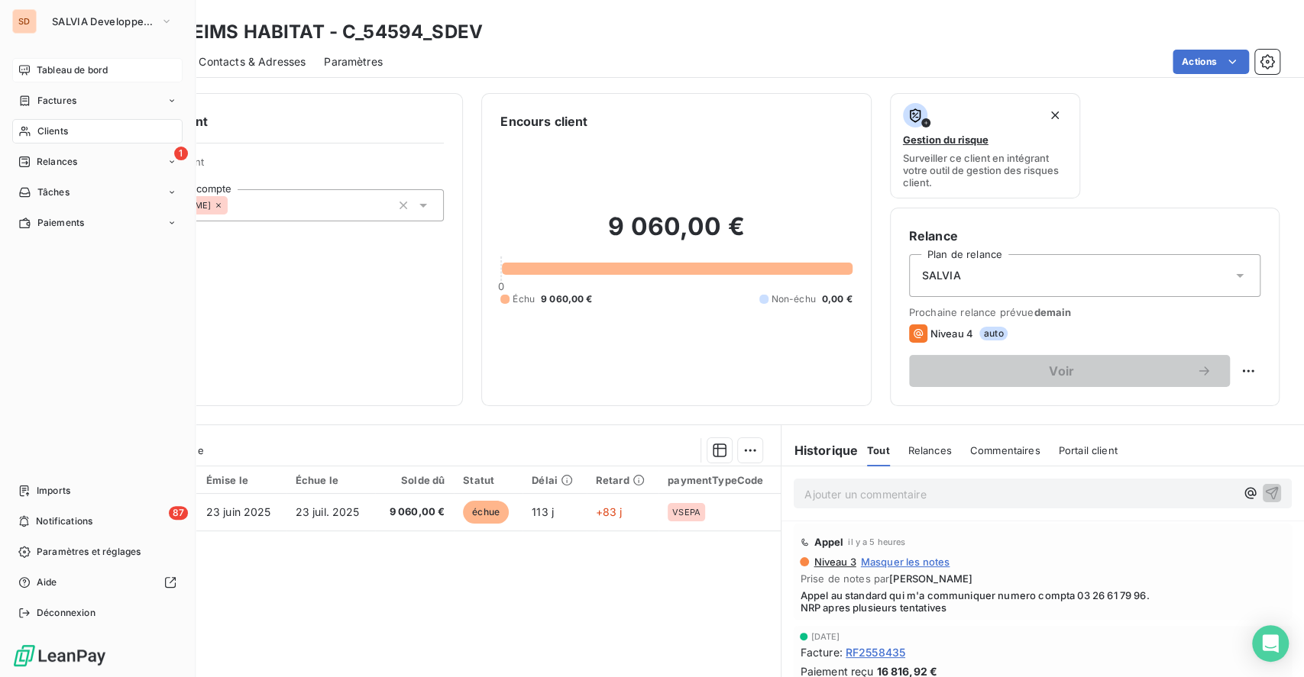
click at [67, 70] on span "Tableau de bord" at bounding box center [72, 70] width 71 height 14
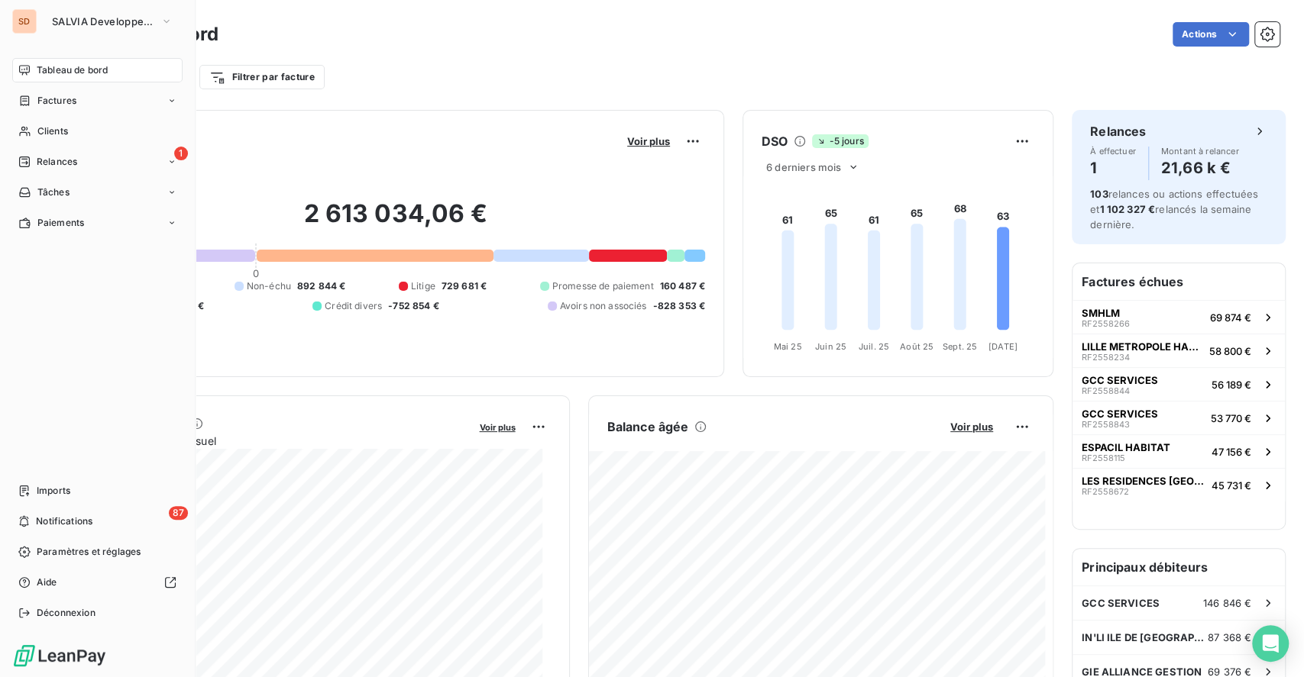
click at [85, 67] on span "Tableau de bord" at bounding box center [72, 70] width 71 height 14
click at [92, 20] on span "SALVIA Developpement" at bounding box center [103, 21] width 102 height 12
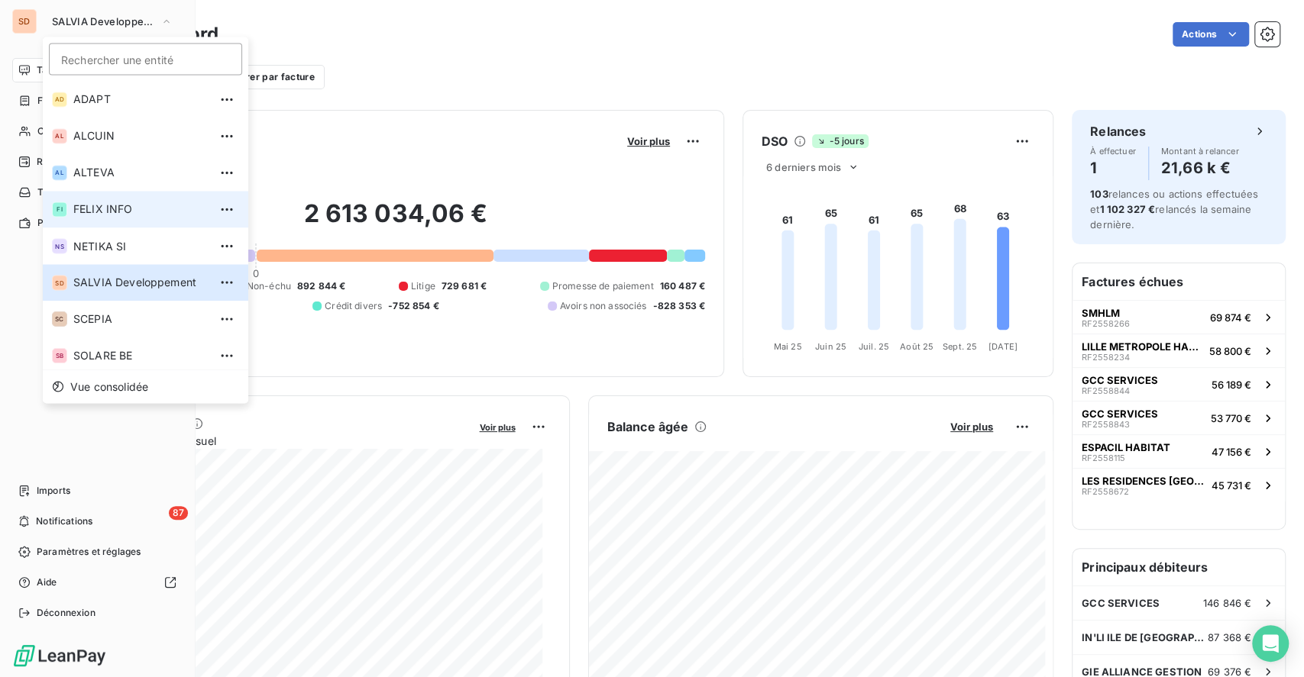
click at [114, 209] on span "FELIX INFO" at bounding box center [140, 209] width 135 height 15
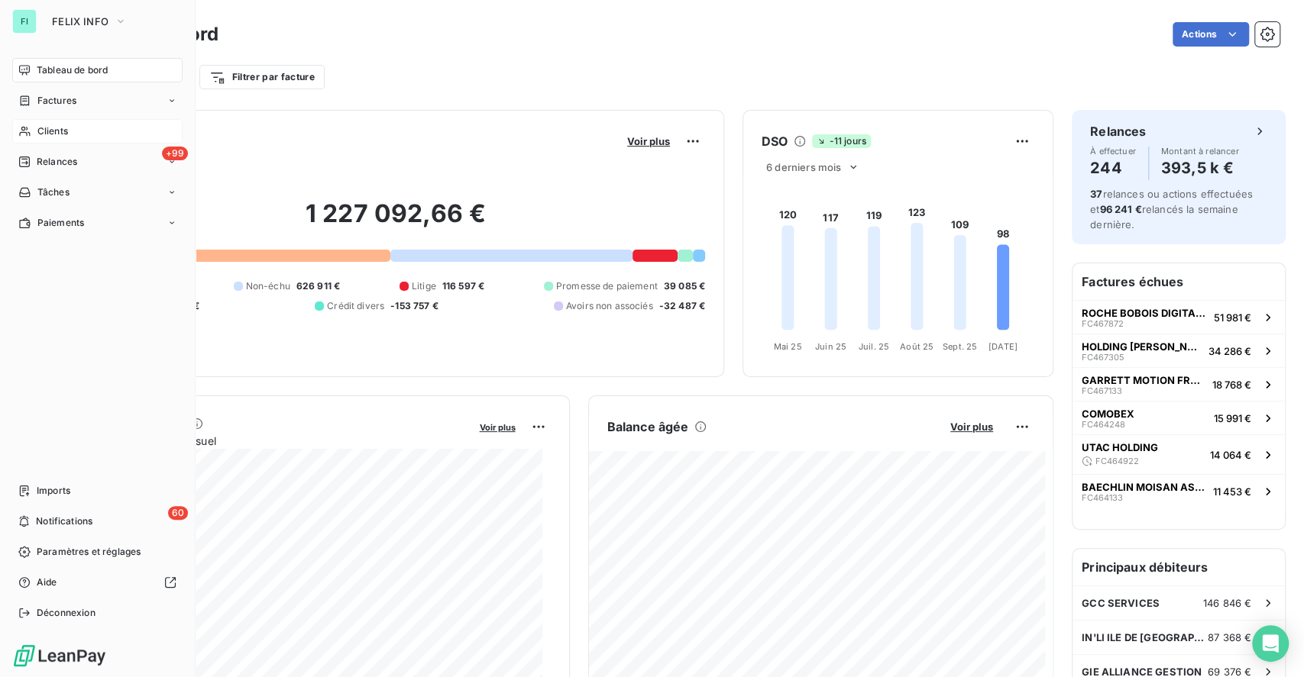
click at [67, 124] on span "Clients" at bounding box center [52, 131] width 31 height 14
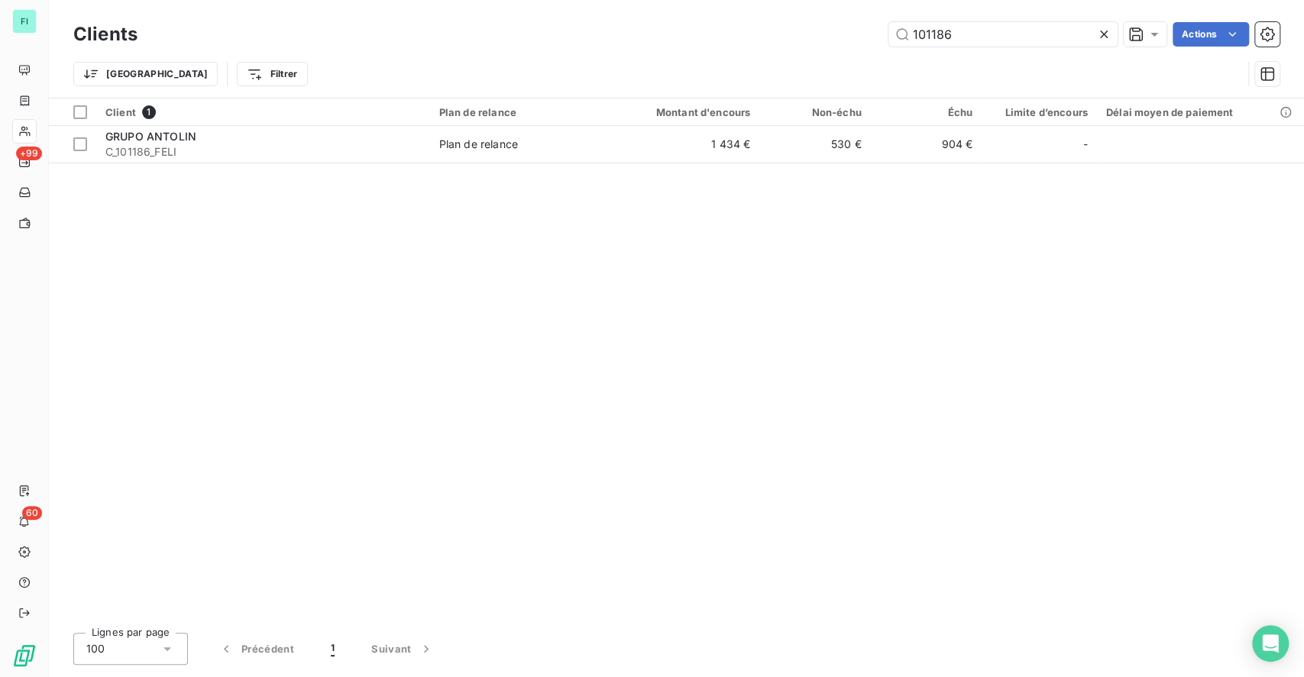
drag, startPoint x: 971, startPoint y: 36, endPoint x: 849, endPoint y: 27, distance: 121.7
click at [897, 34] on input "101186" at bounding box center [1002, 34] width 229 height 24
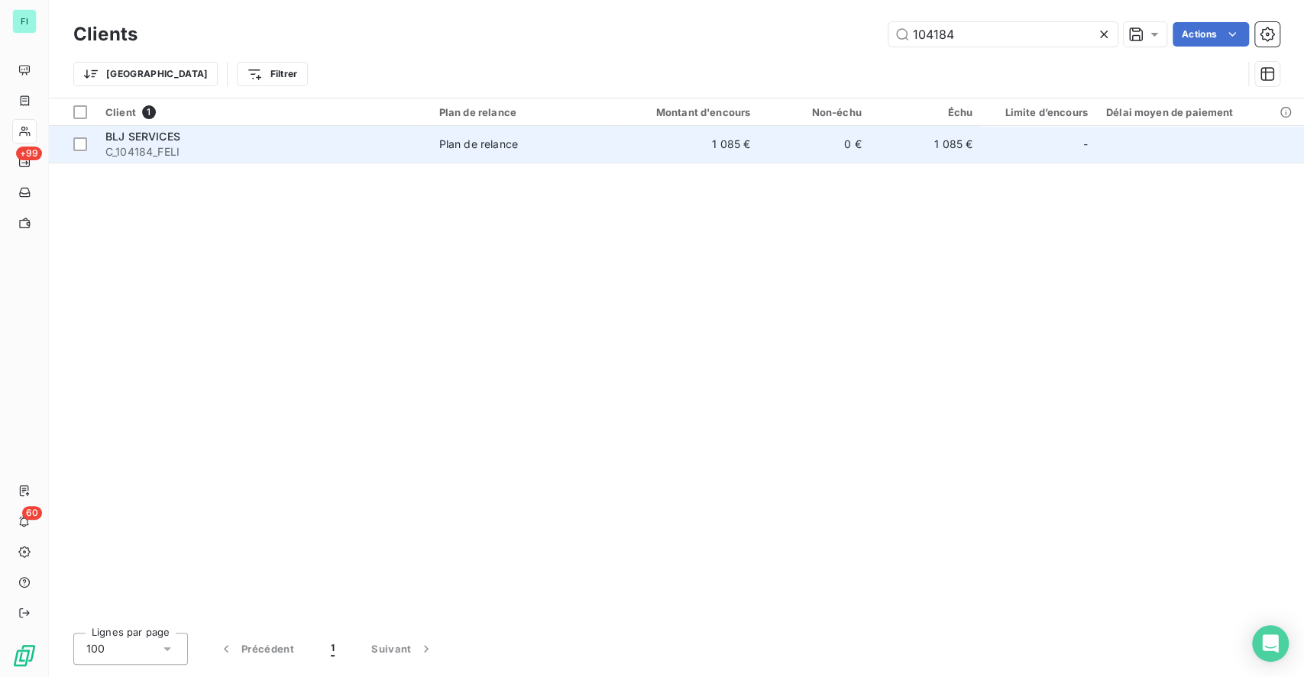
type input "104184"
click at [467, 143] on div "Plan de relance" at bounding box center [478, 144] width 79 height 15
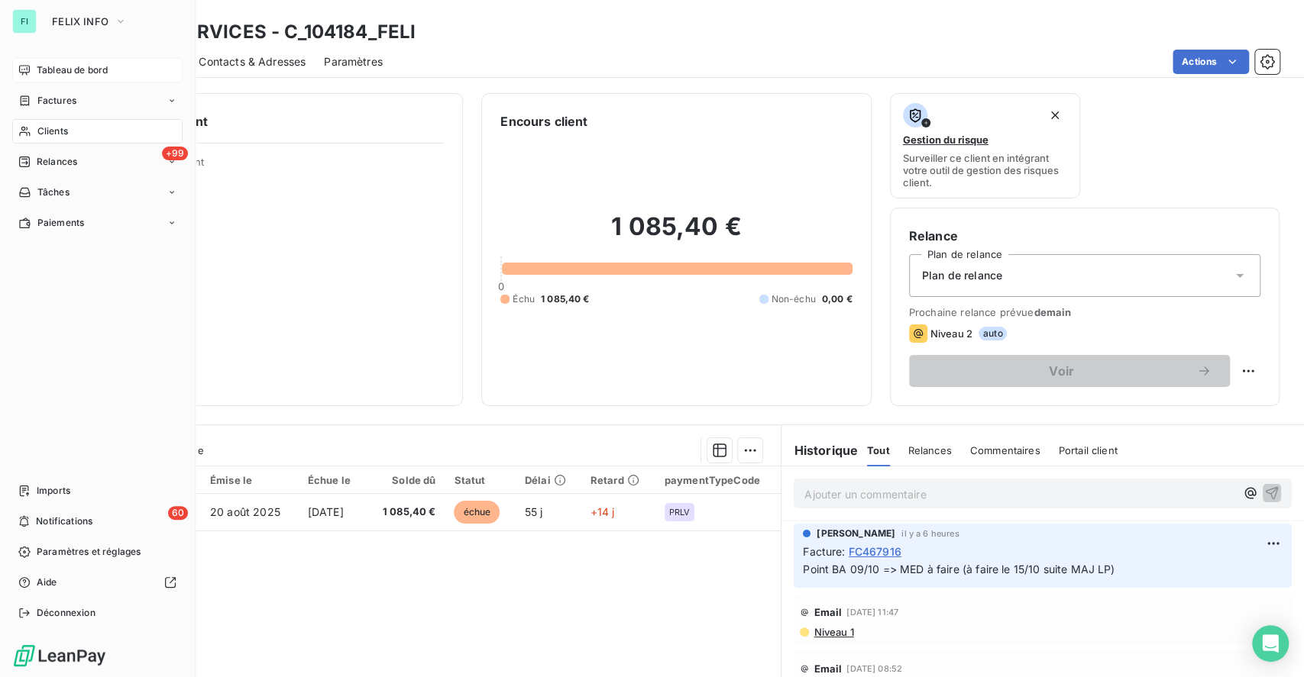
click at [61, 67] on span "Tableau de bord" at bounding box center [72, 70] width 71 height 14
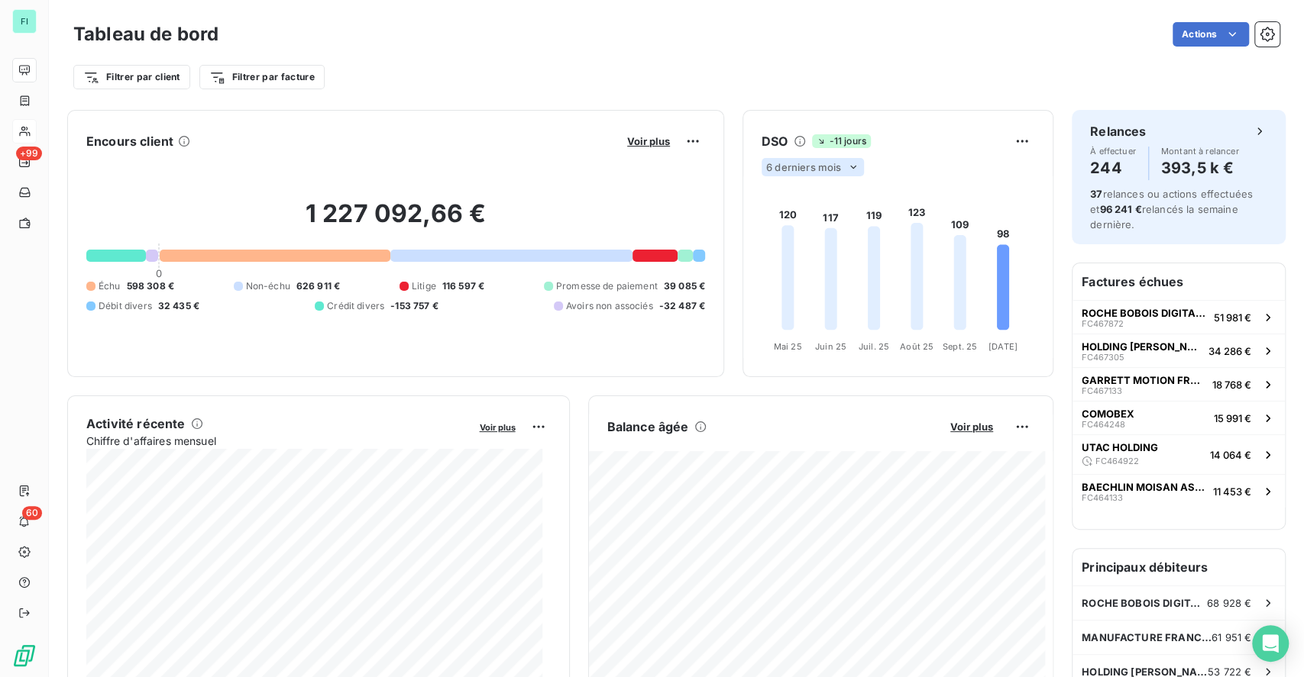
click at [847, 170] on icon at bounding box center [853, 167] width 12 height 12
click at [807, 228] on li "12" at bounding box center [815, 226] width 101 height 27
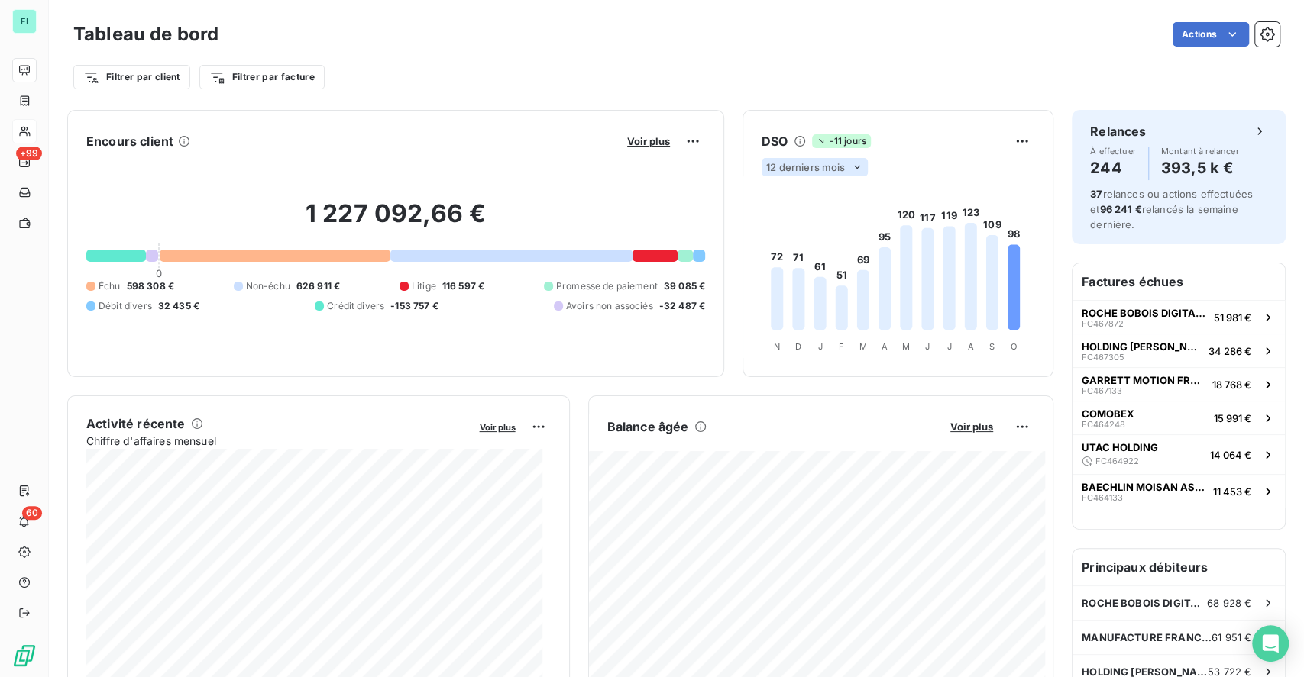
click at [851, 168] on icon at bounding box center [857, 167] width 12 height 12
click at [774, 195] on div at bounding box center [781, 196] width 15 height 15
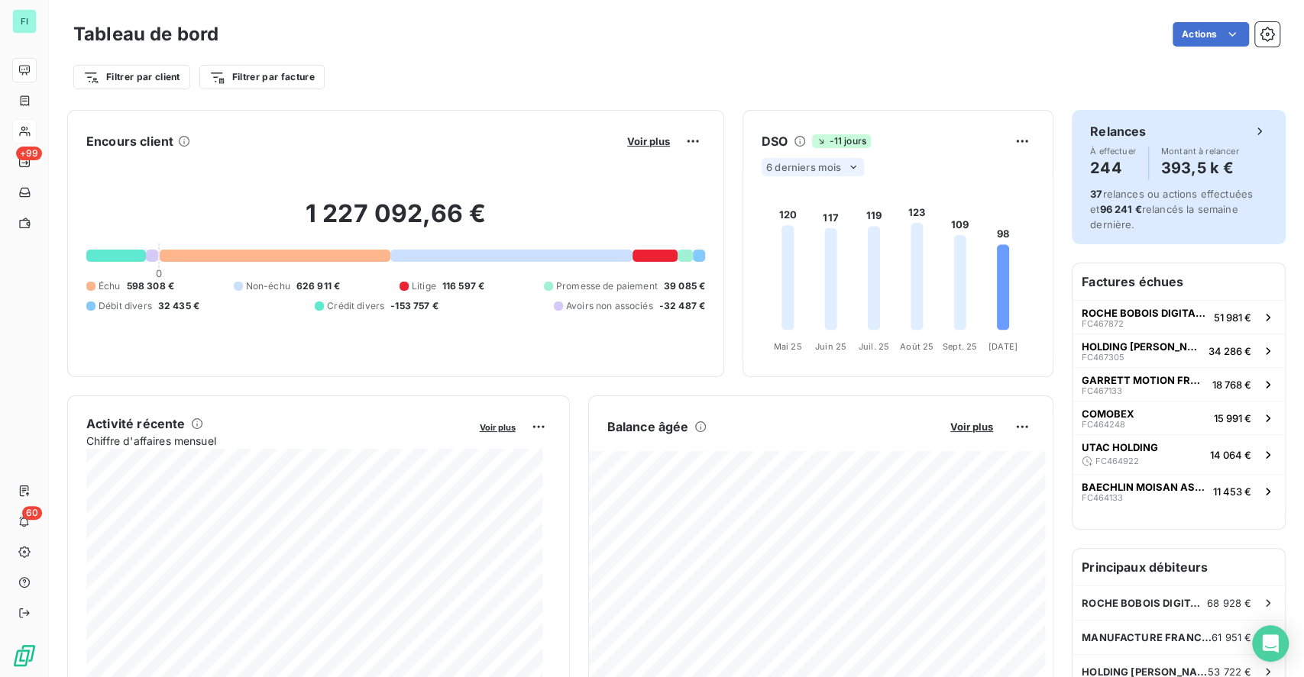
drag, startPoint x: 968, startPoint y: 198, endPoint x: 1095, endPoint y: 164, distance: 131.2
click at [975, 194] on foreignobject at bounding box center [895, 267] width 304 height 182
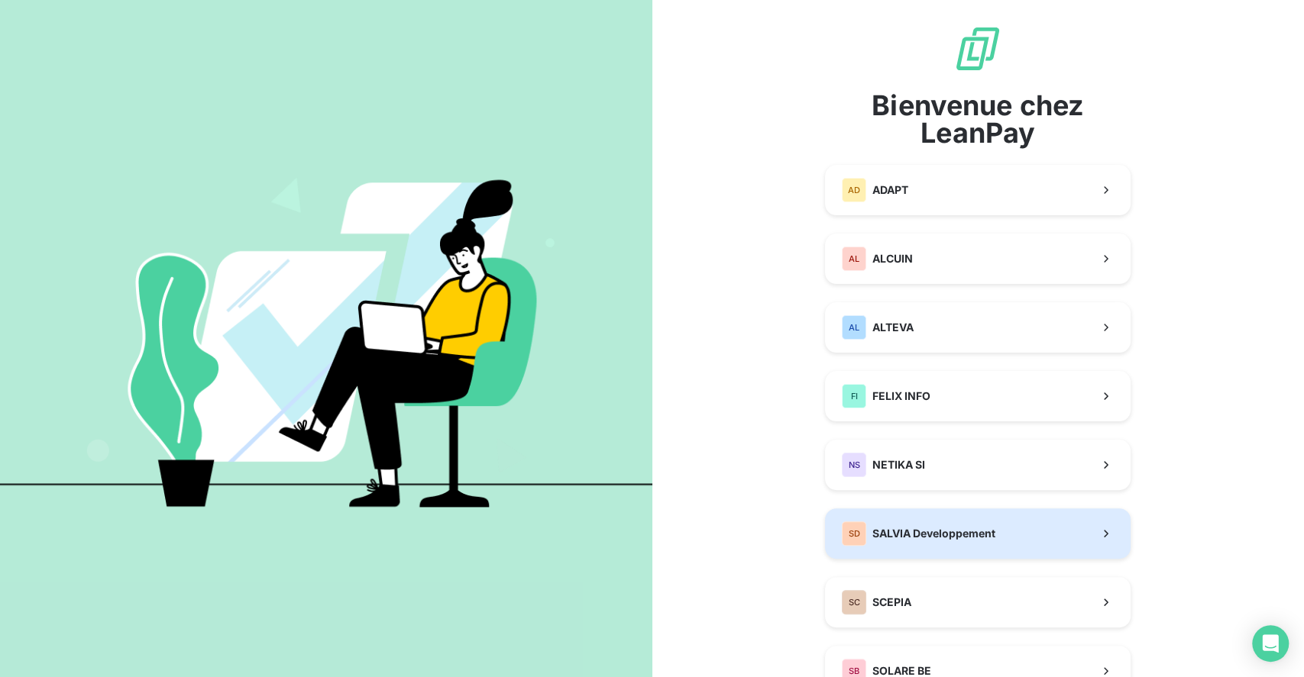
click at [900, 539] on span "SALVIA Developpement" at bounding box center [933, 533] width 123 height 15
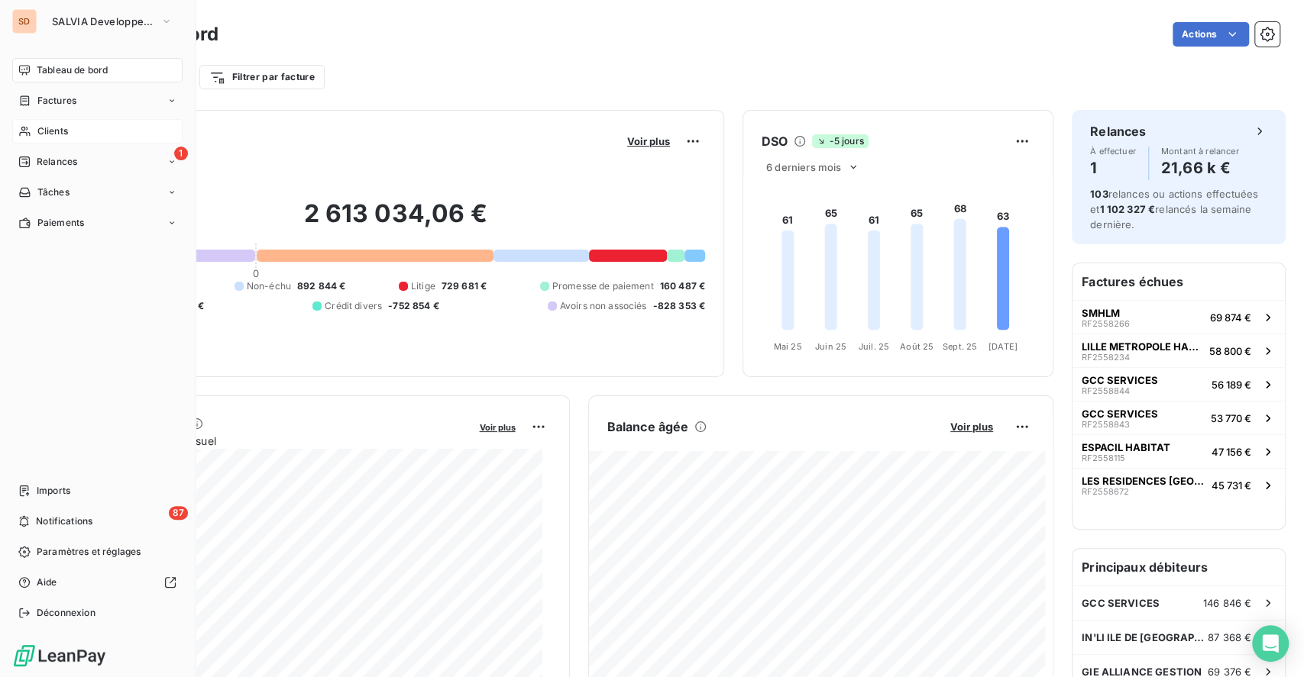
click at [40, 131] on span "Clients" at bounding box center [52, 131] width 31 height 14
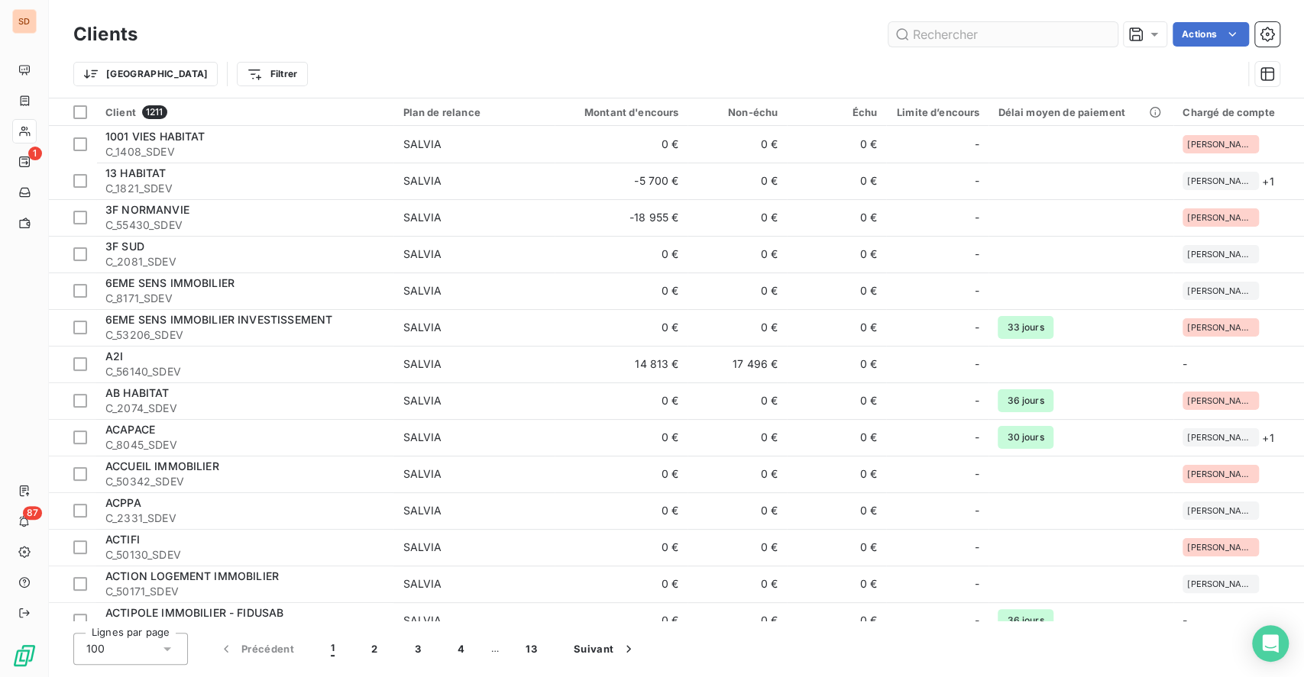
click at [926, 37] on input "text" at bounding box center [1002, 34] width 229 height 24
type input ","
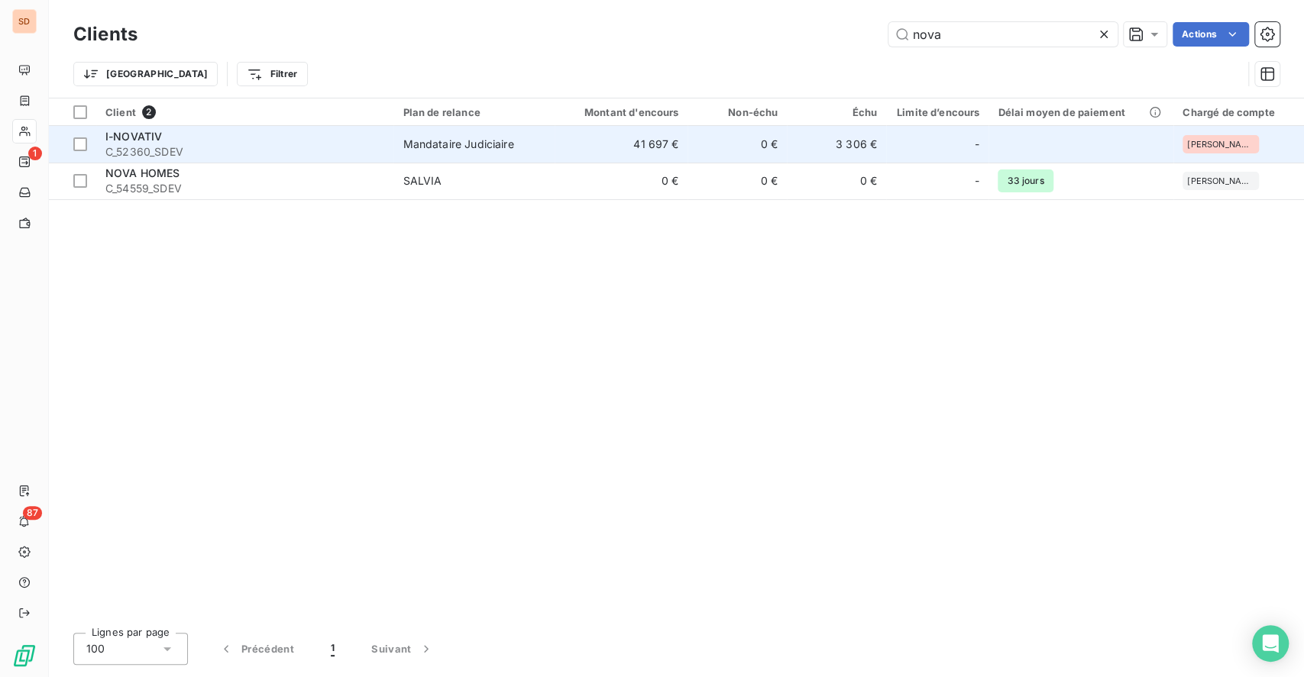
type input "nova"
click at [219, 136] on div "I-NOVATIV" at bounding box center [244, 136] width 279 height 15
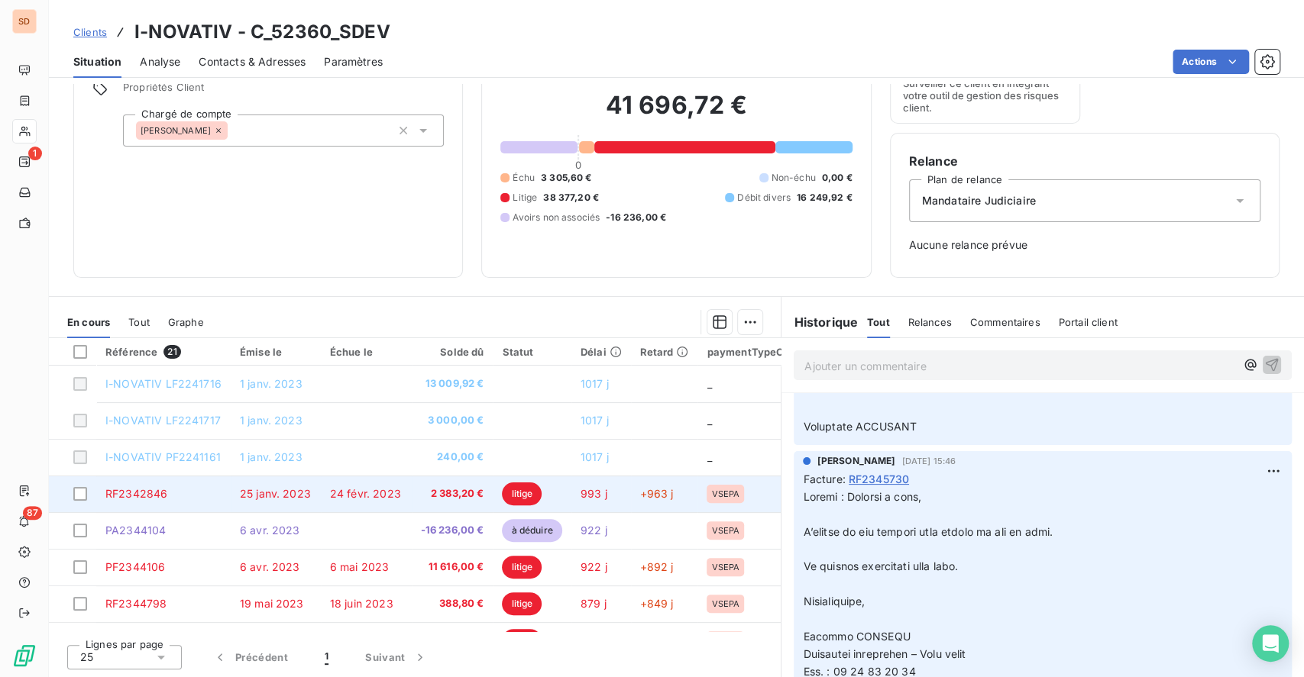
scroll to position [11304, 0]
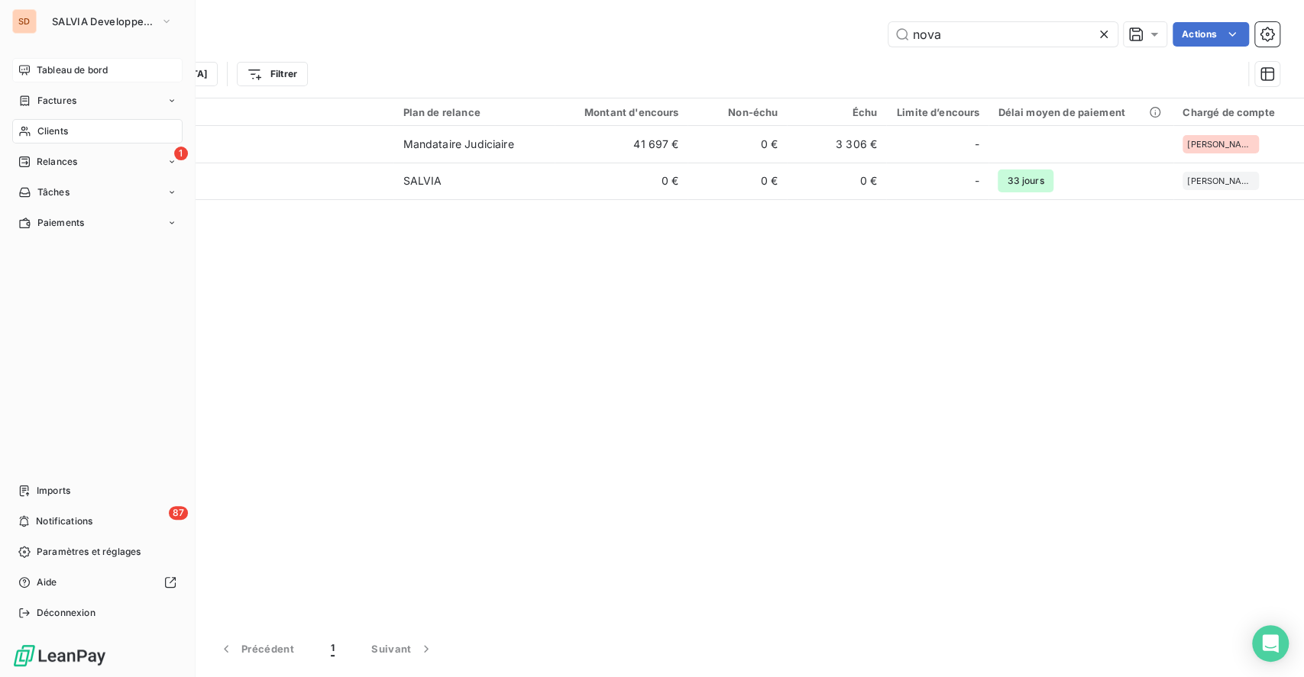
click at [49, 70] on span "Tableau de bord" at bounding box center [72, 70] width 71 height 14
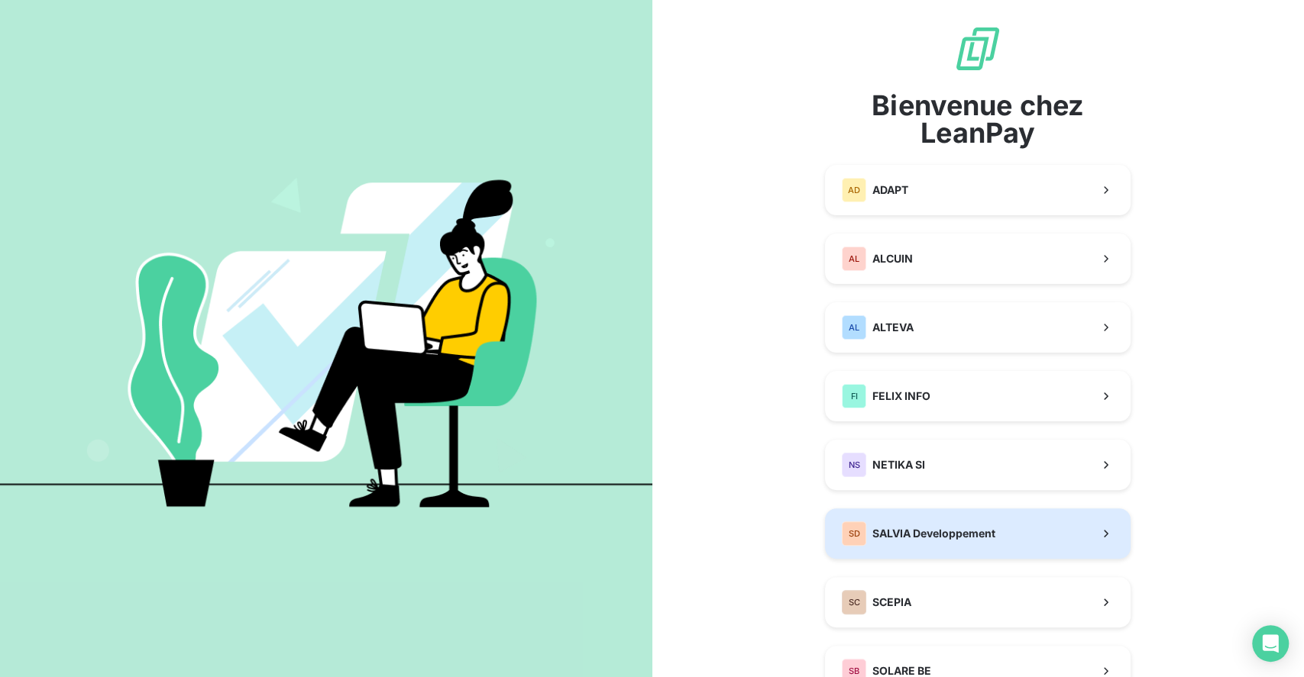
click at [929, 528] on span "SALVIA Developpement" at bounding box center [933, 533] width 123 height 15
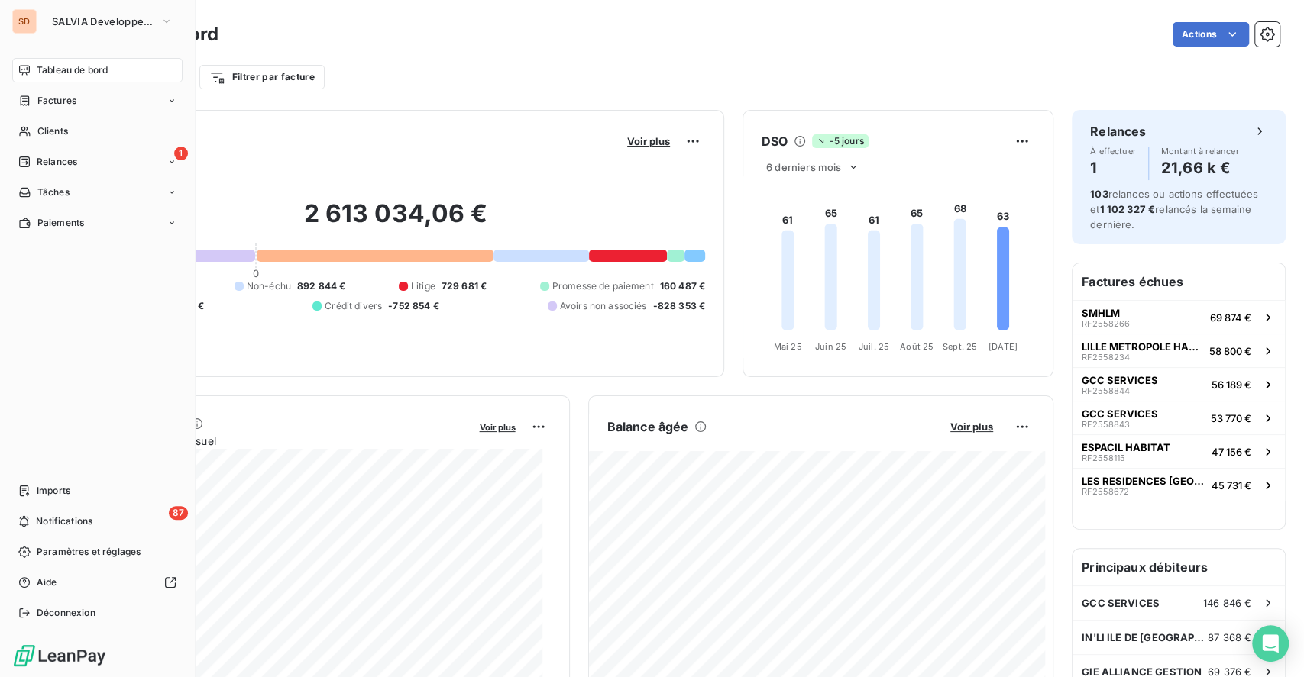
click at [70, 66] on span "Tableau de bord" at bounding box center [72, 70] width 71 height 14
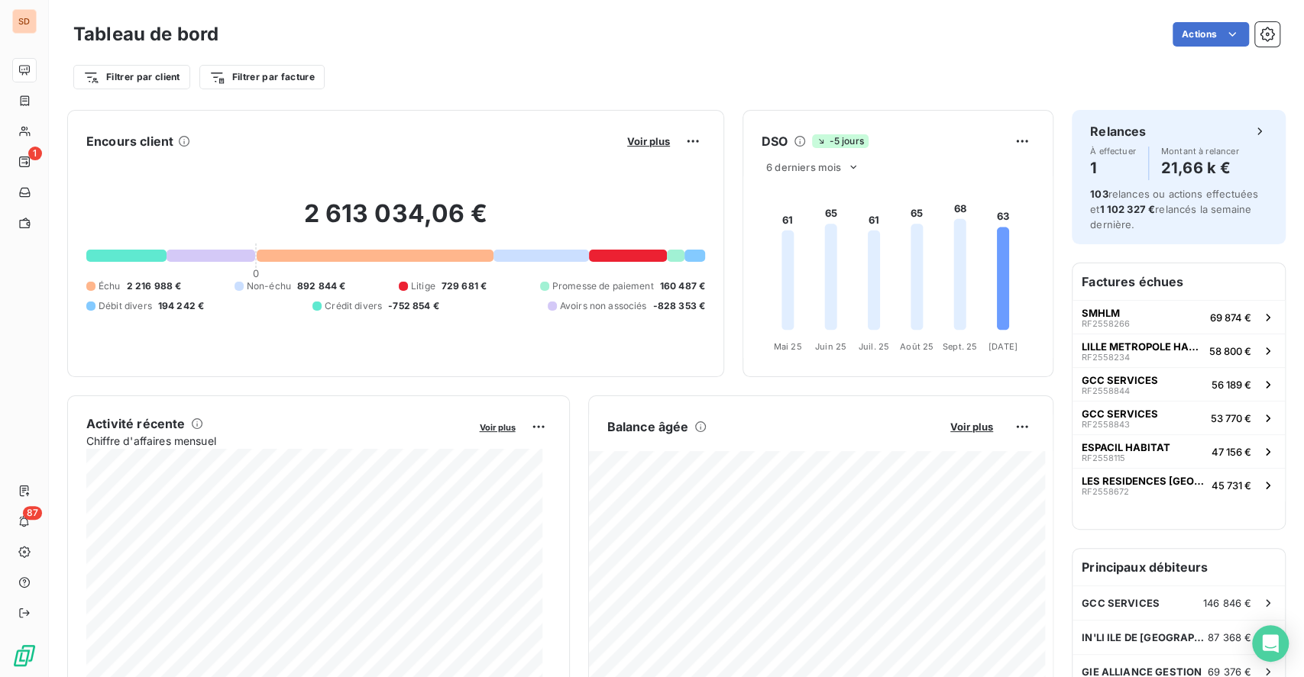
click at [392, 261] on div at bounding box center [375, 256] width 237 height 12
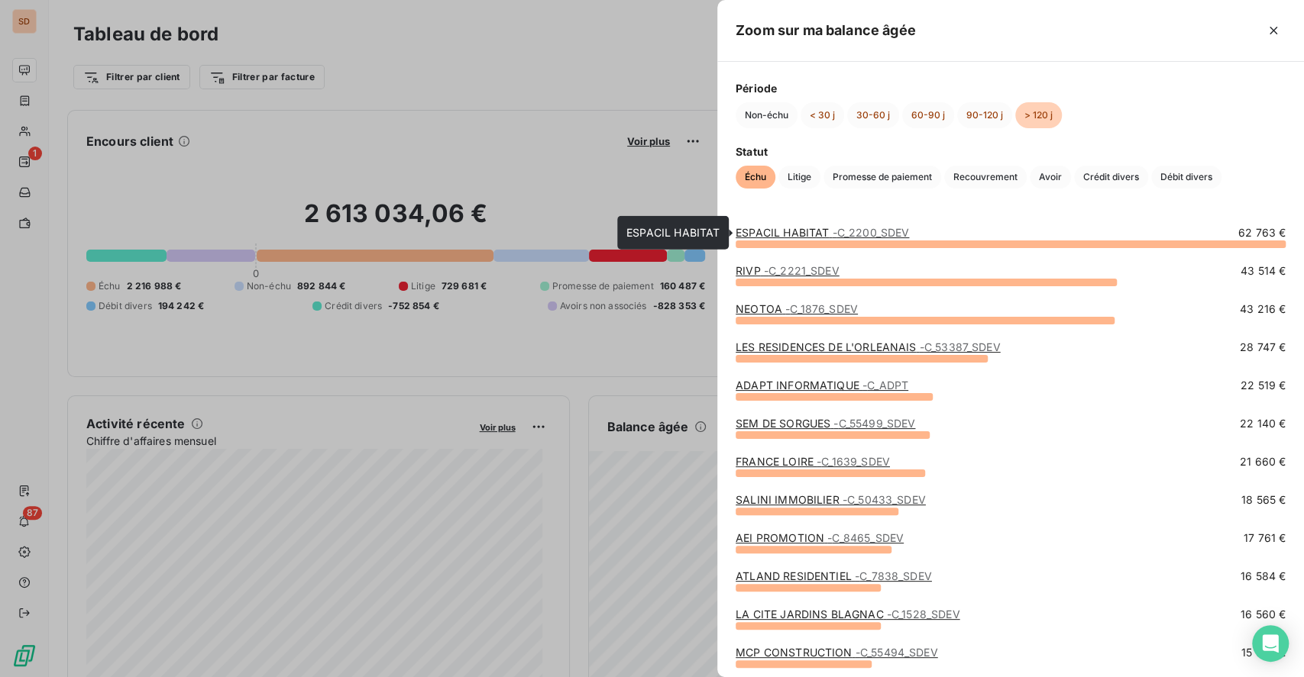
click at [797, 226] on link "ESPACIL HABITAT - C_2200_SDEV" at bounding box center [822, 232] width 173 height 13
